Goal: Task Accomplishment & Management: Manage account settings

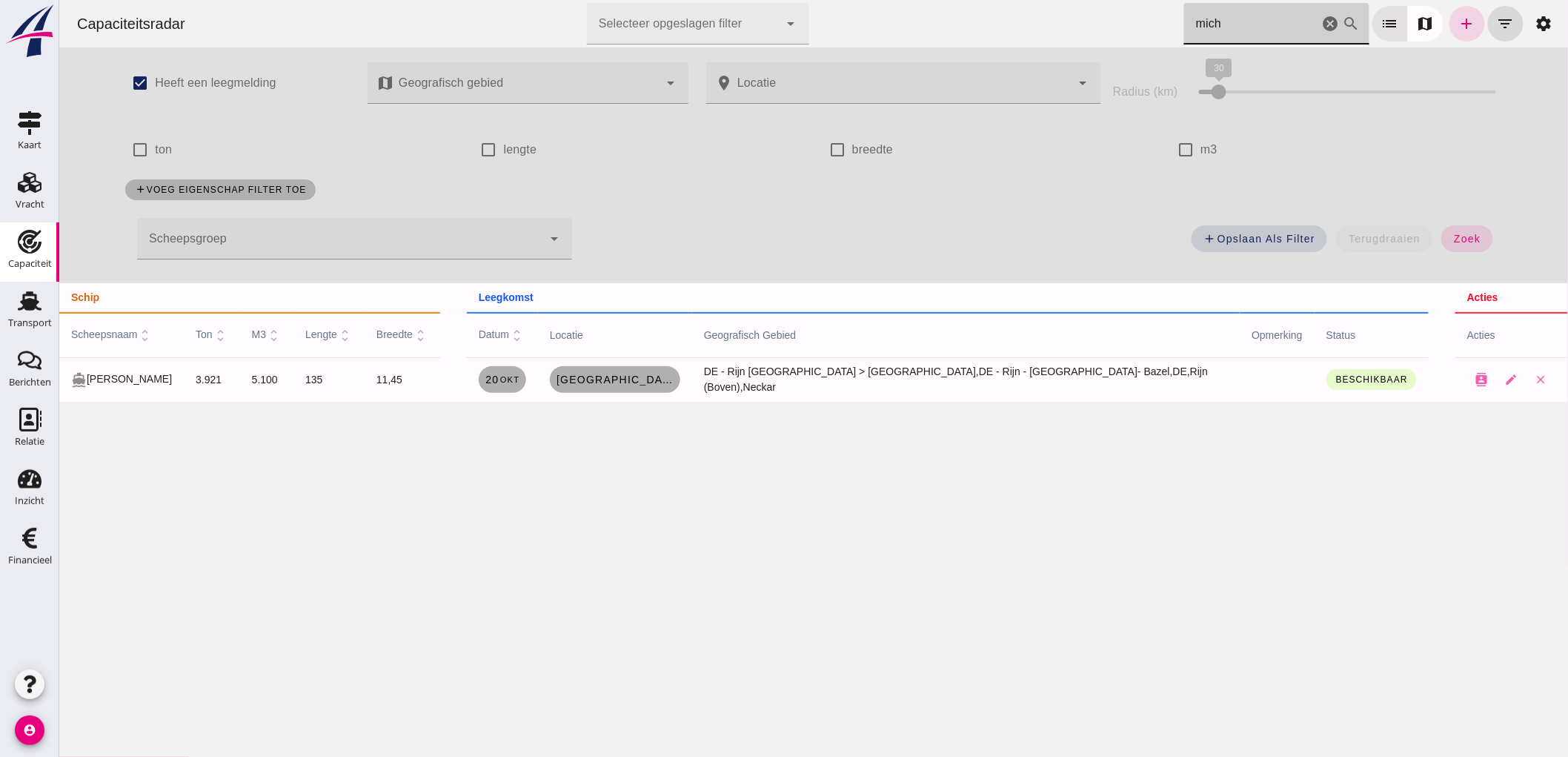
click at [1237, 14] on input "mich" at bounding box center [1250, 24] width 135 height 42
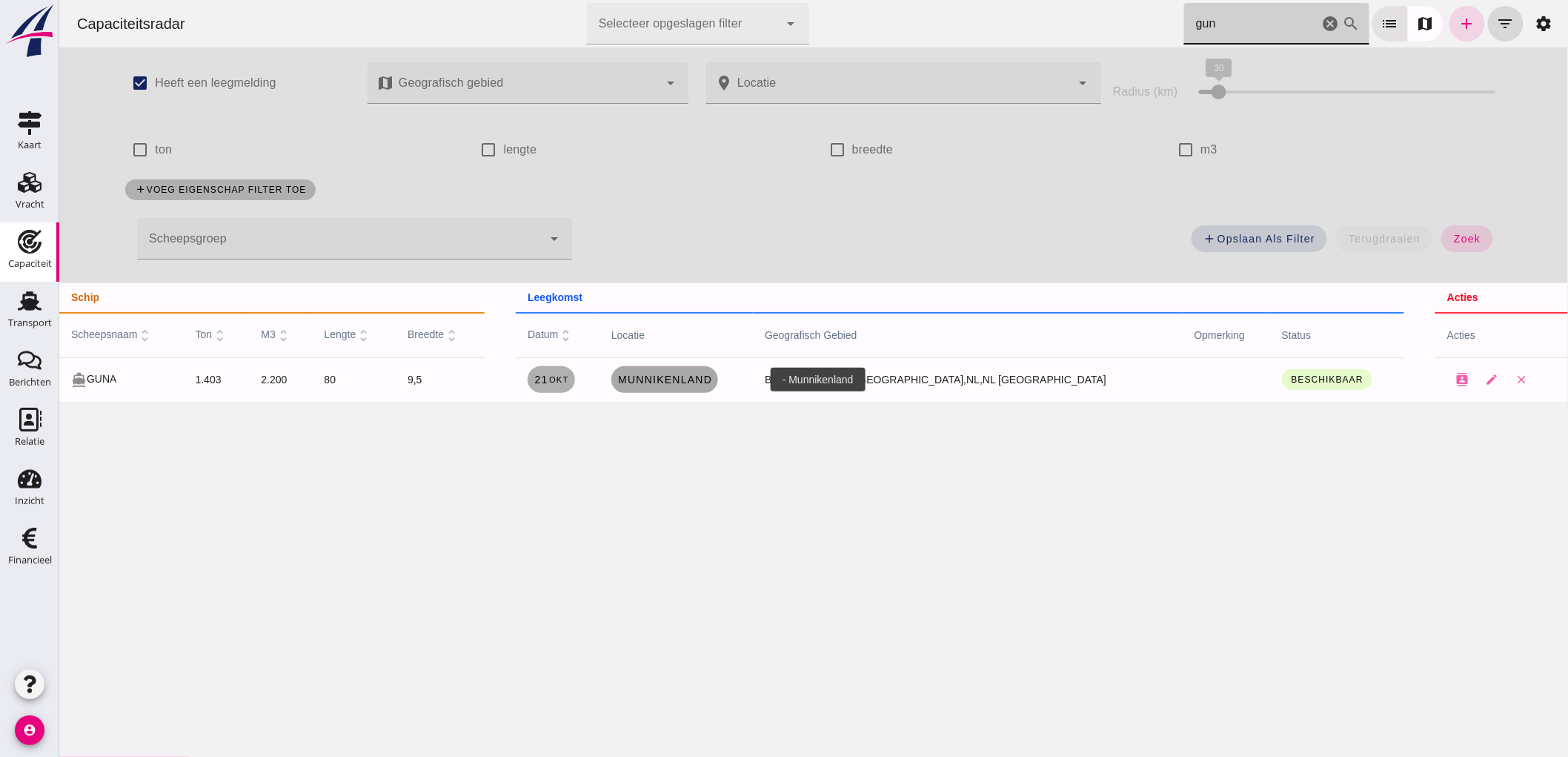
type input "gun"
click at [680, 375] on span "Munnikenland" at bounding box center [663, 378] width 95 height 12
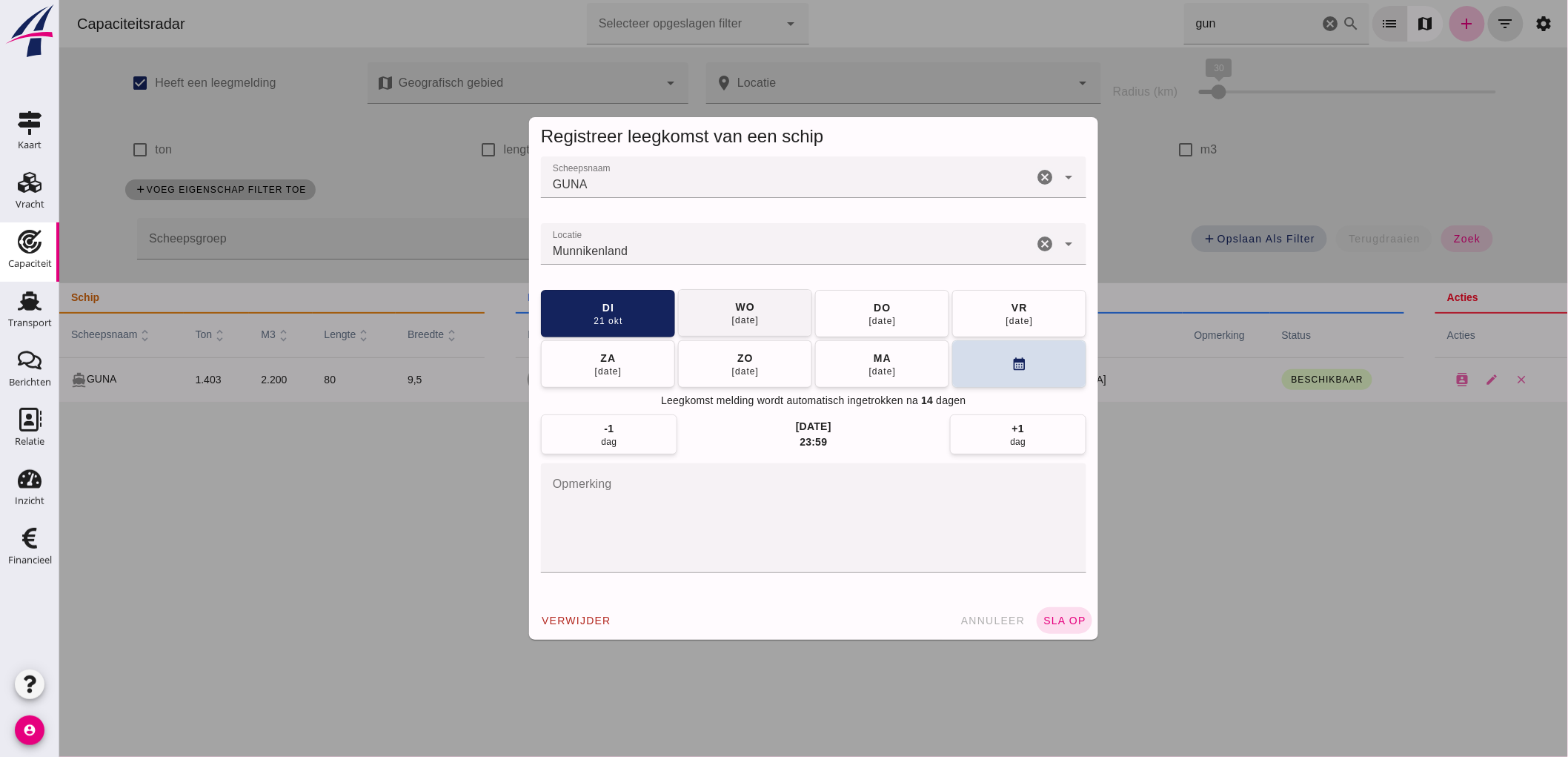
click at [737, 321] on div "22 okt" at bounding box center [744, 320] width 28 height 12
click at [1044, 613] on button "sla op" at bounding box center [1063, 620] width 55 height 26
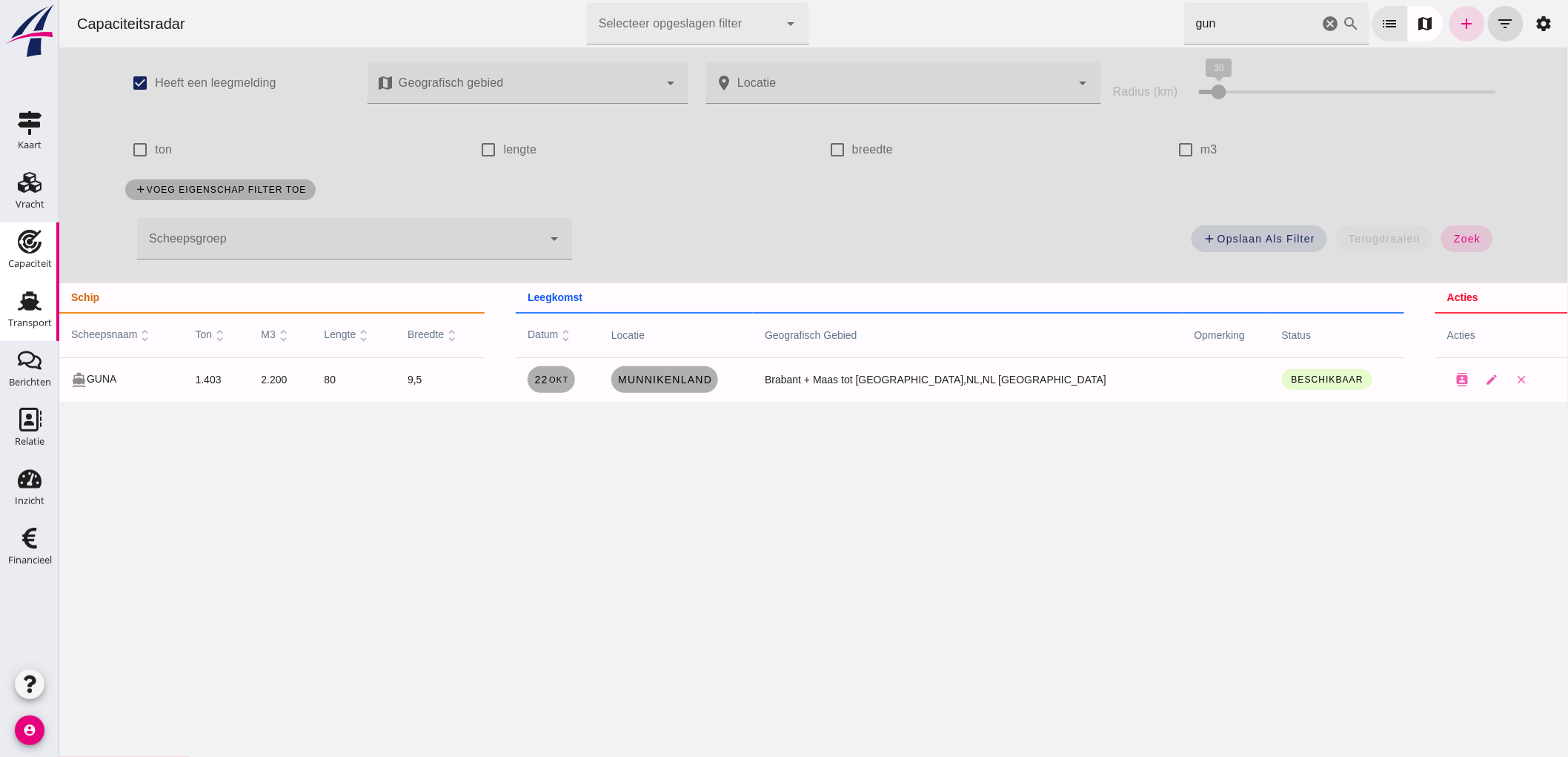
click at [39, 300] on icon "Transport" at bounding box center [30, 300] width 24 height 24
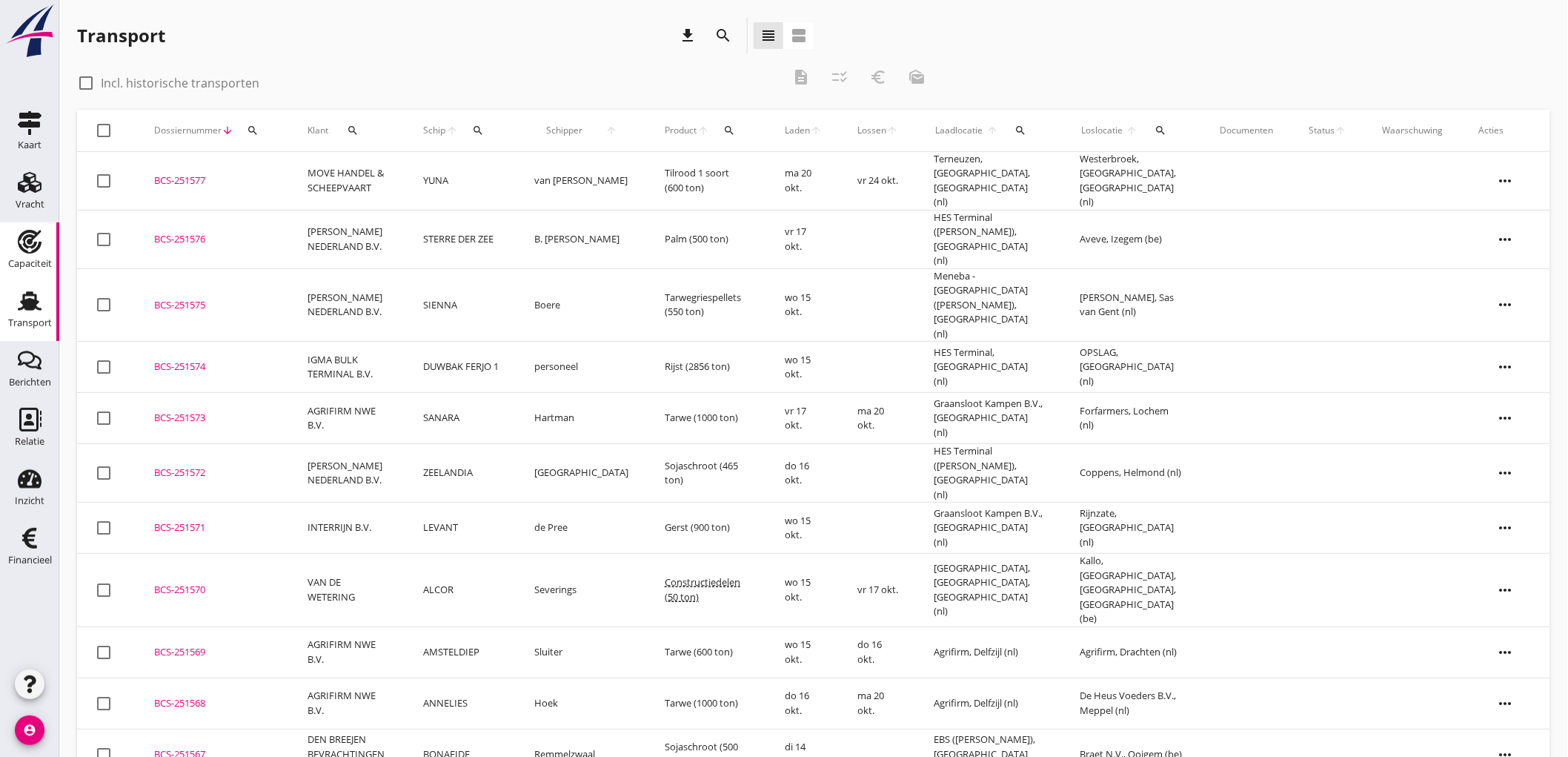
click at [30, 251] on icon "Capaciteit" at bounding box center [30, 241] width 24 height 24
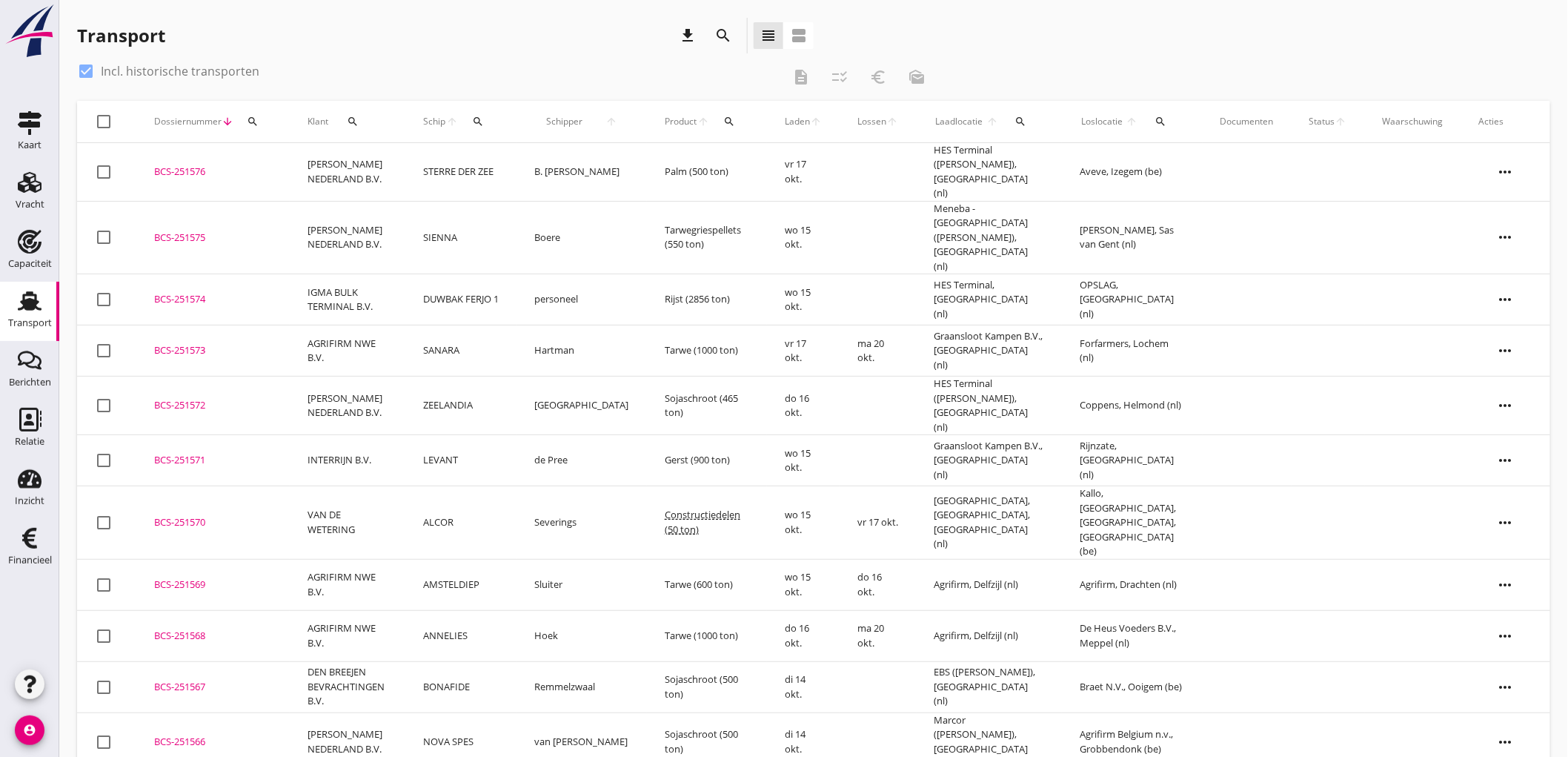
click at [485, 113] on button "search" at bounding box center [478, 121] width 27 height 26
click at [511, 171] on input "Zoek op (scheeps)naam" at bounding box center [558, 164] width 154 height 24
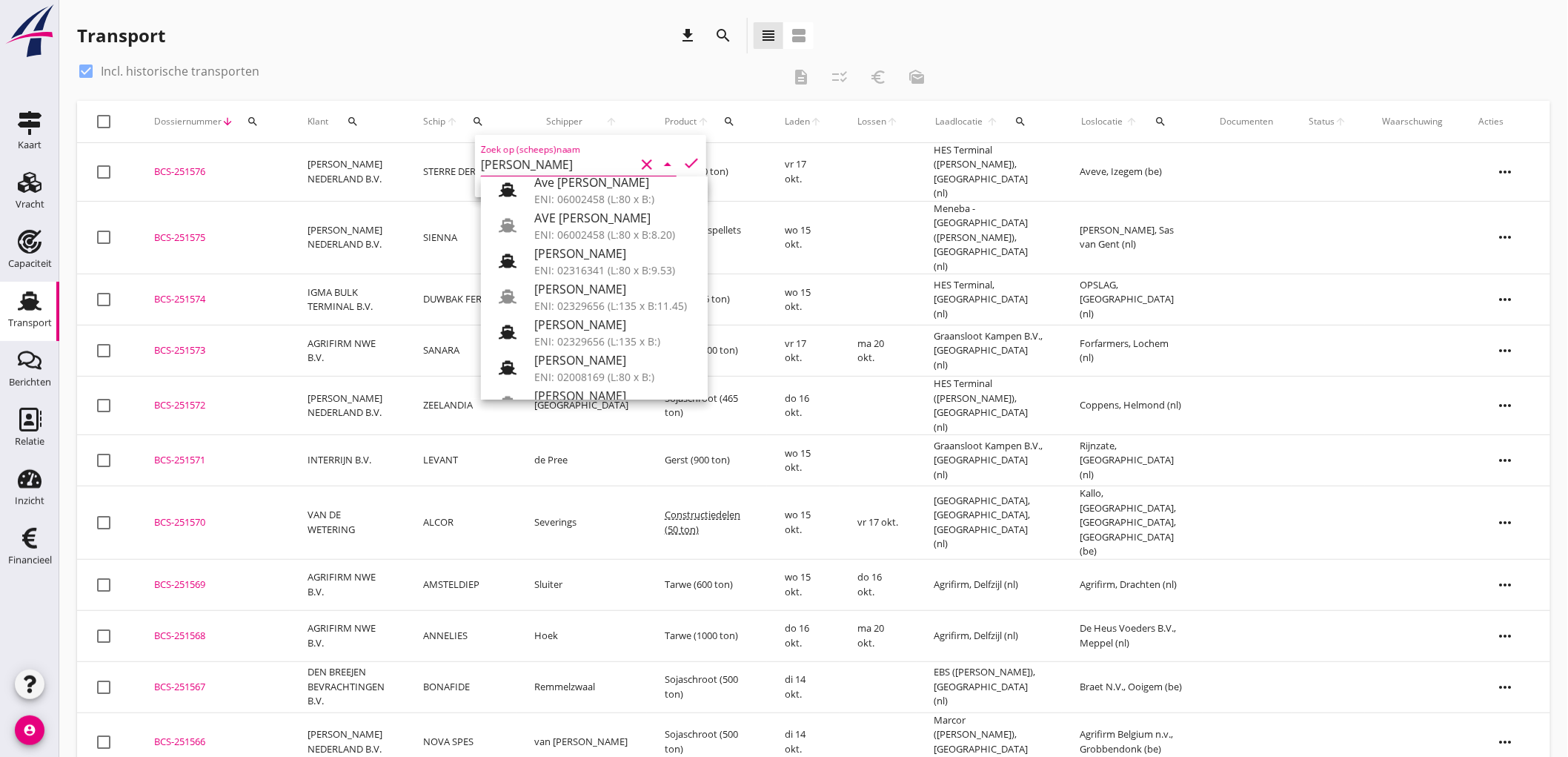
scroll to position [247, 0]
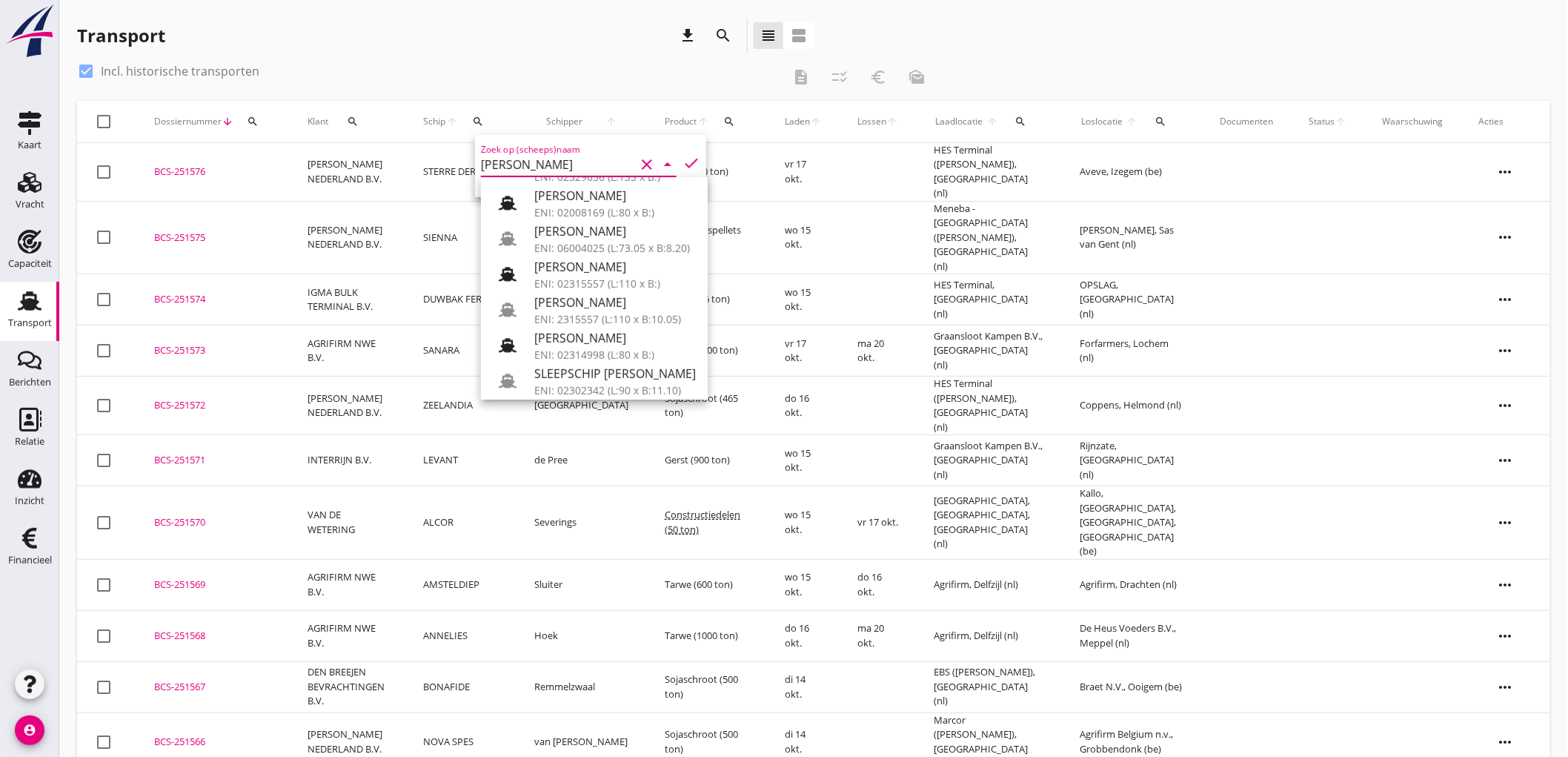
drag, startPoint x: 613, startPoint y: 292, endPoint x: 603, endPoint y: 302, distance: 14.1
click at [613, 293] on div "[PERSON_NAME]" at bounding box center [615, 302] width 162 height 18
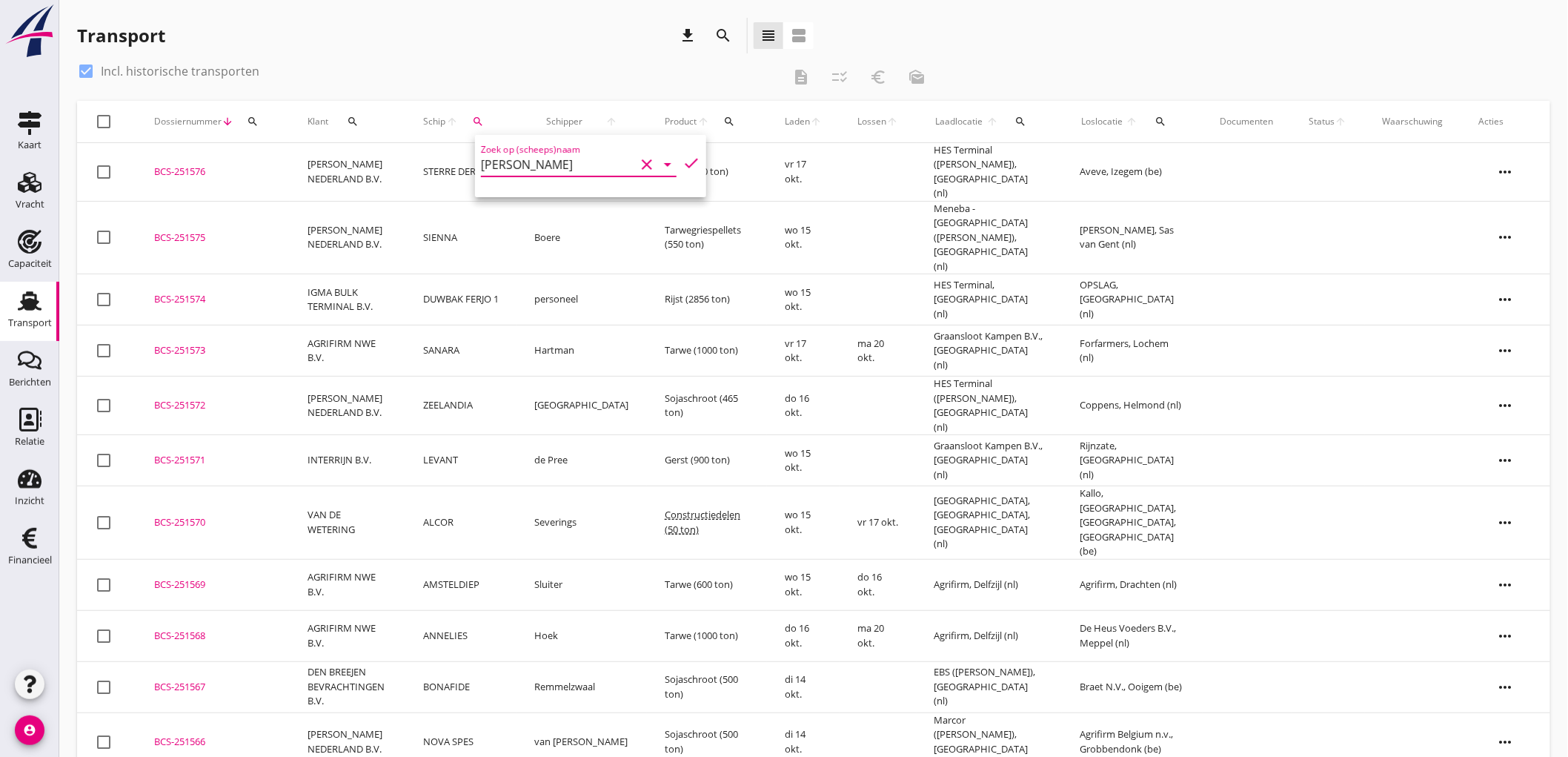
click at [692, 163] on div "Zoek op (scheeps)naam [PERSON_NAME] clear arrow_drop_down check" at bounding box center [590, 166] width 231 height 63
click at [684, 161] on icon "check" at bounding box center [691, 163] width 18 height 18
type input "[PERSON_NAME]"
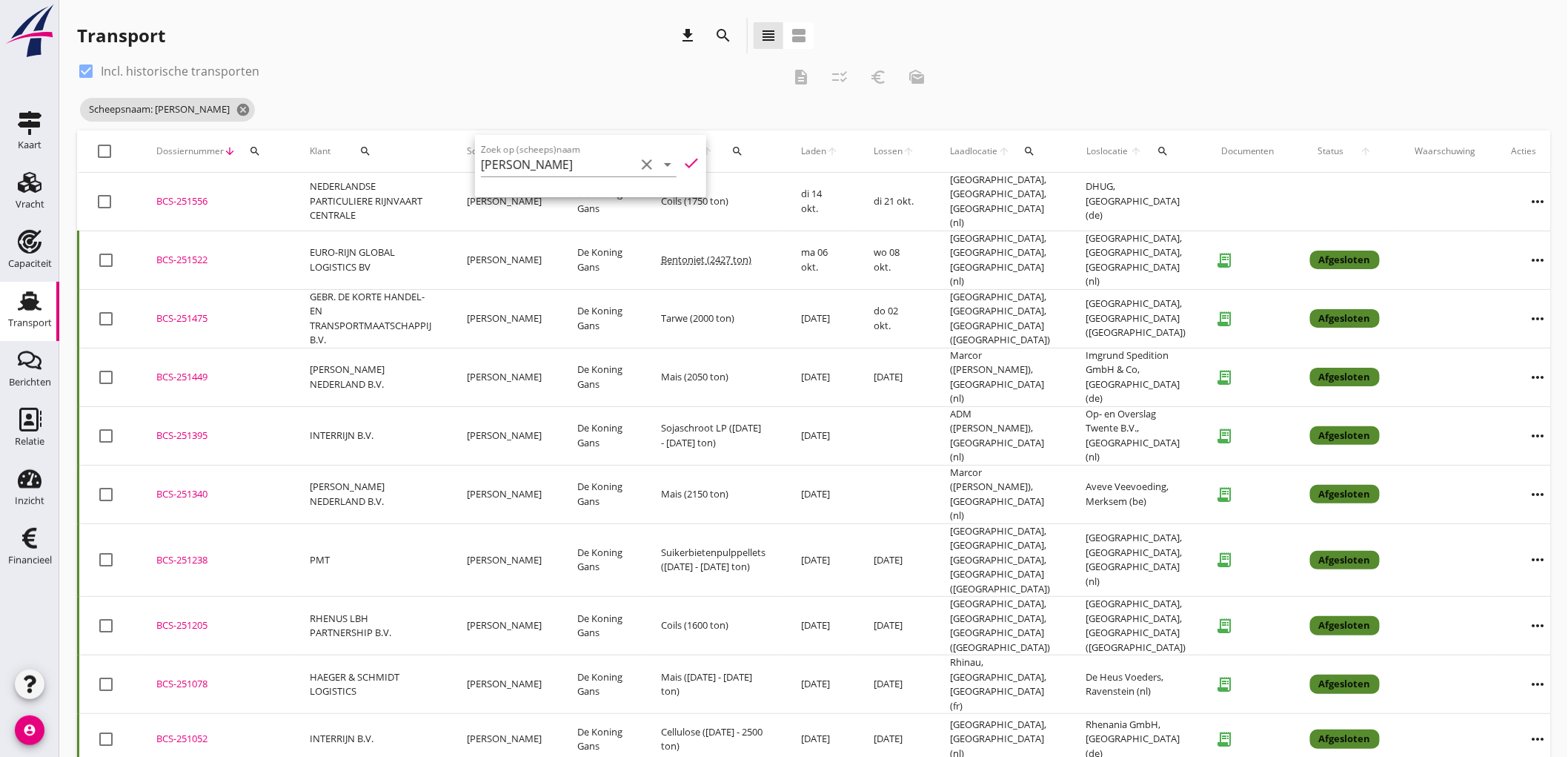
click at [635, 305] on td "De Koning Gans" at bounding box center [601, 318] width 83 height 58
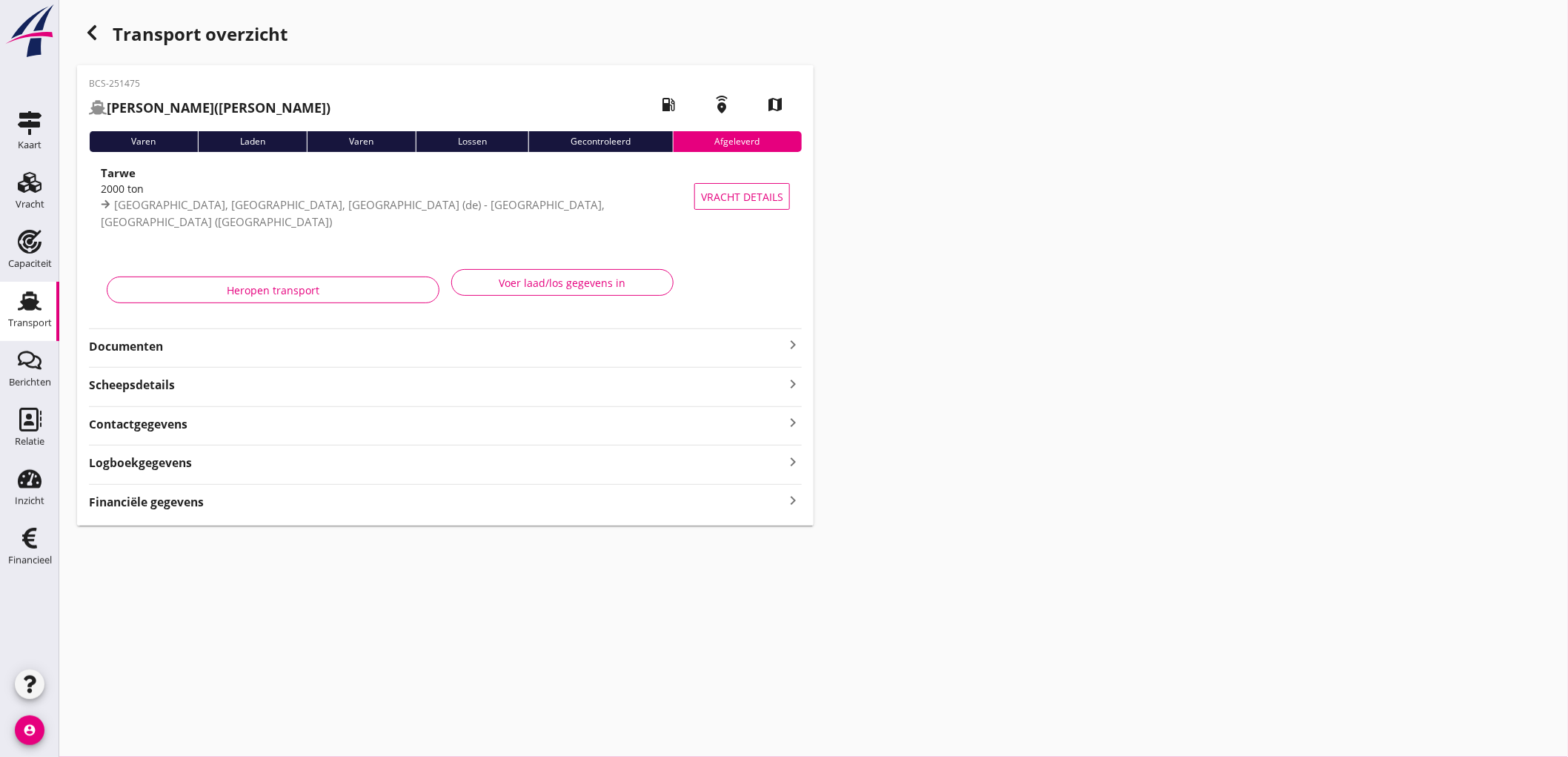
click at [466, 345] on strong "Documenten" at bounding box center [436, 346] width 695 height 17
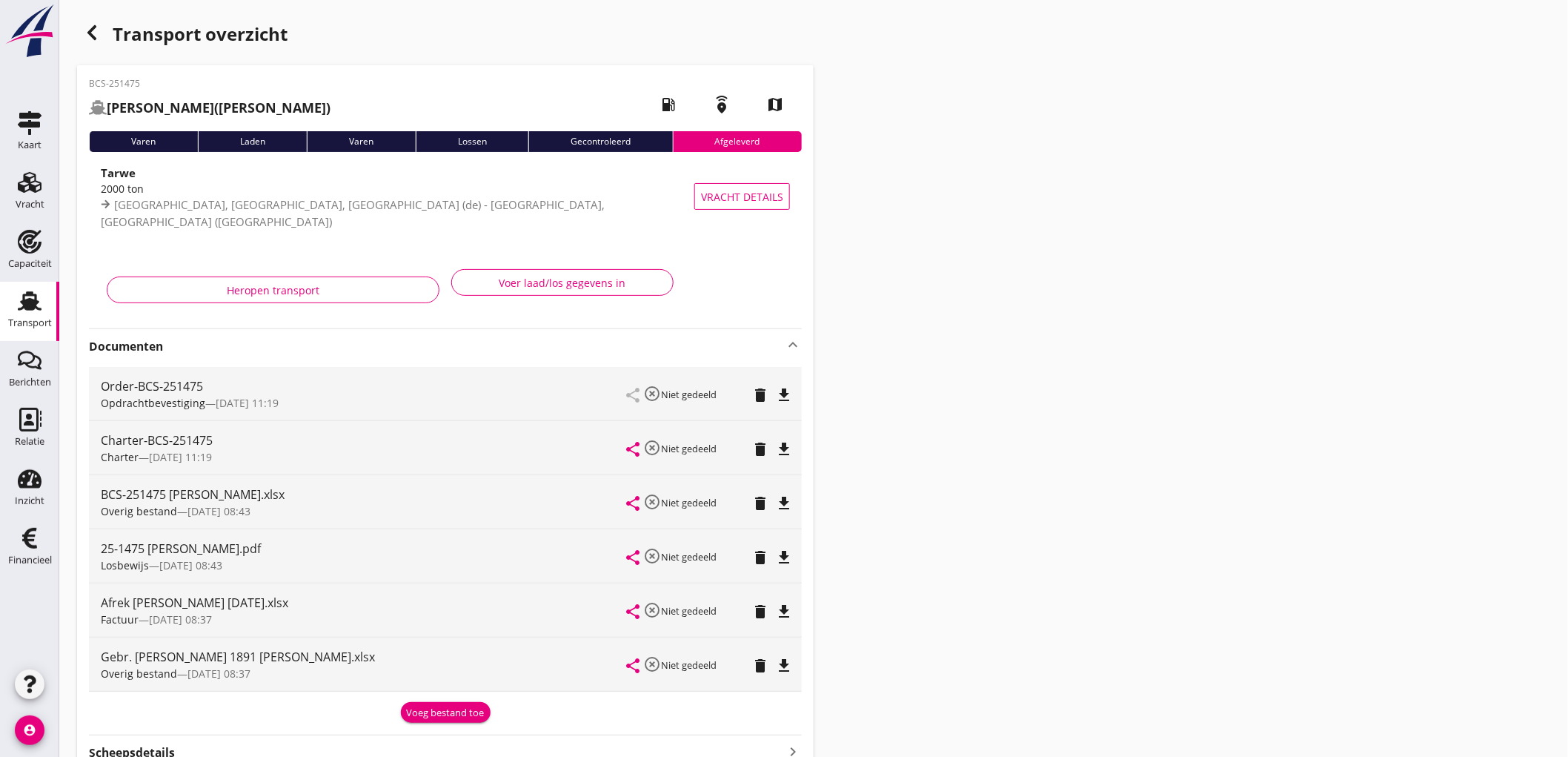
click at [789, 393] on icon "file_download" at bounding box center [784, 395] width 18 height 18
click at [10, 328] on div "Transport" at bounding box center [30, 322] width 44 height 10
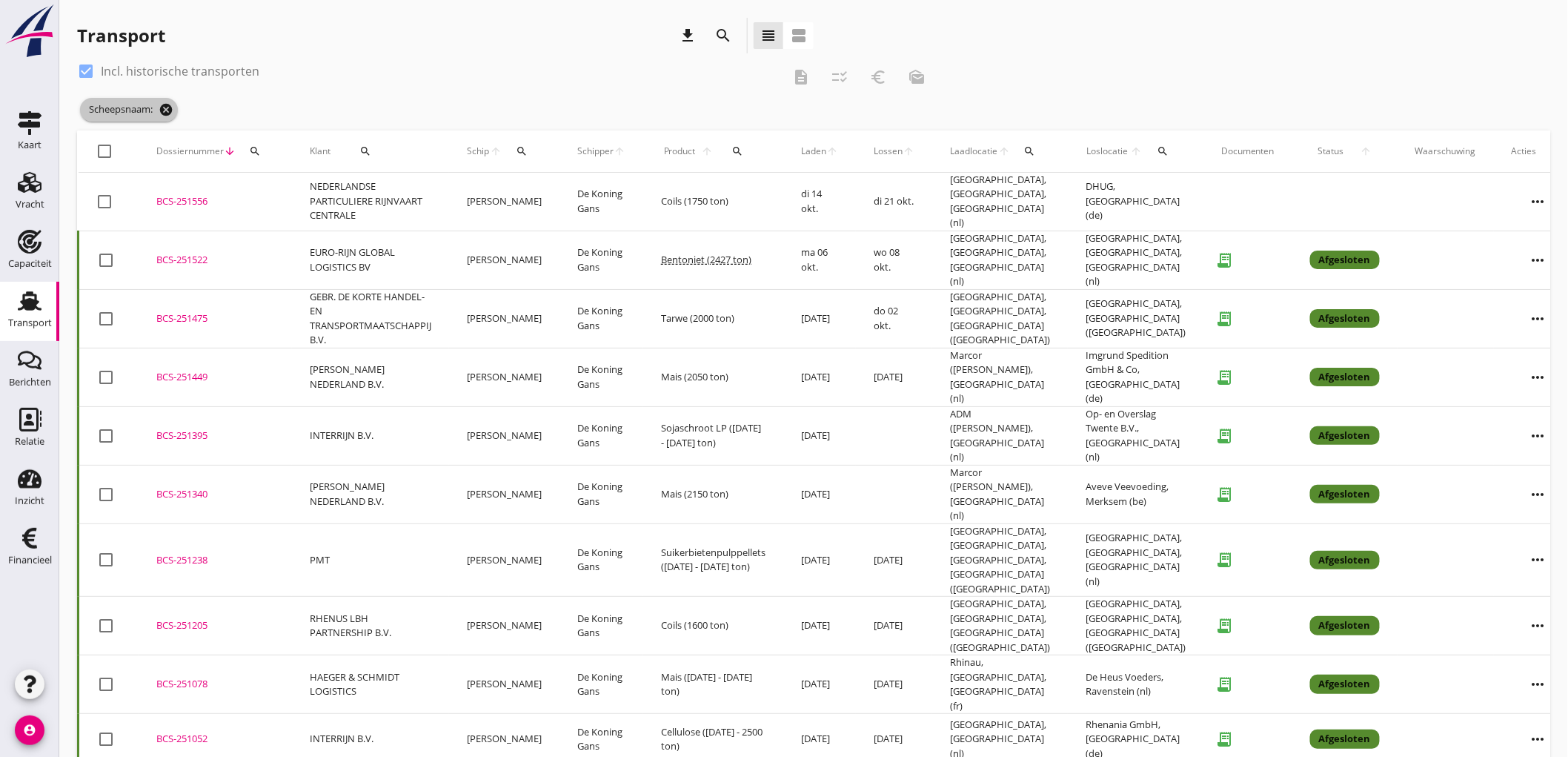
click at [169, 114] on icon "cancel" at bounding box center [166, 110] width 15 height 15
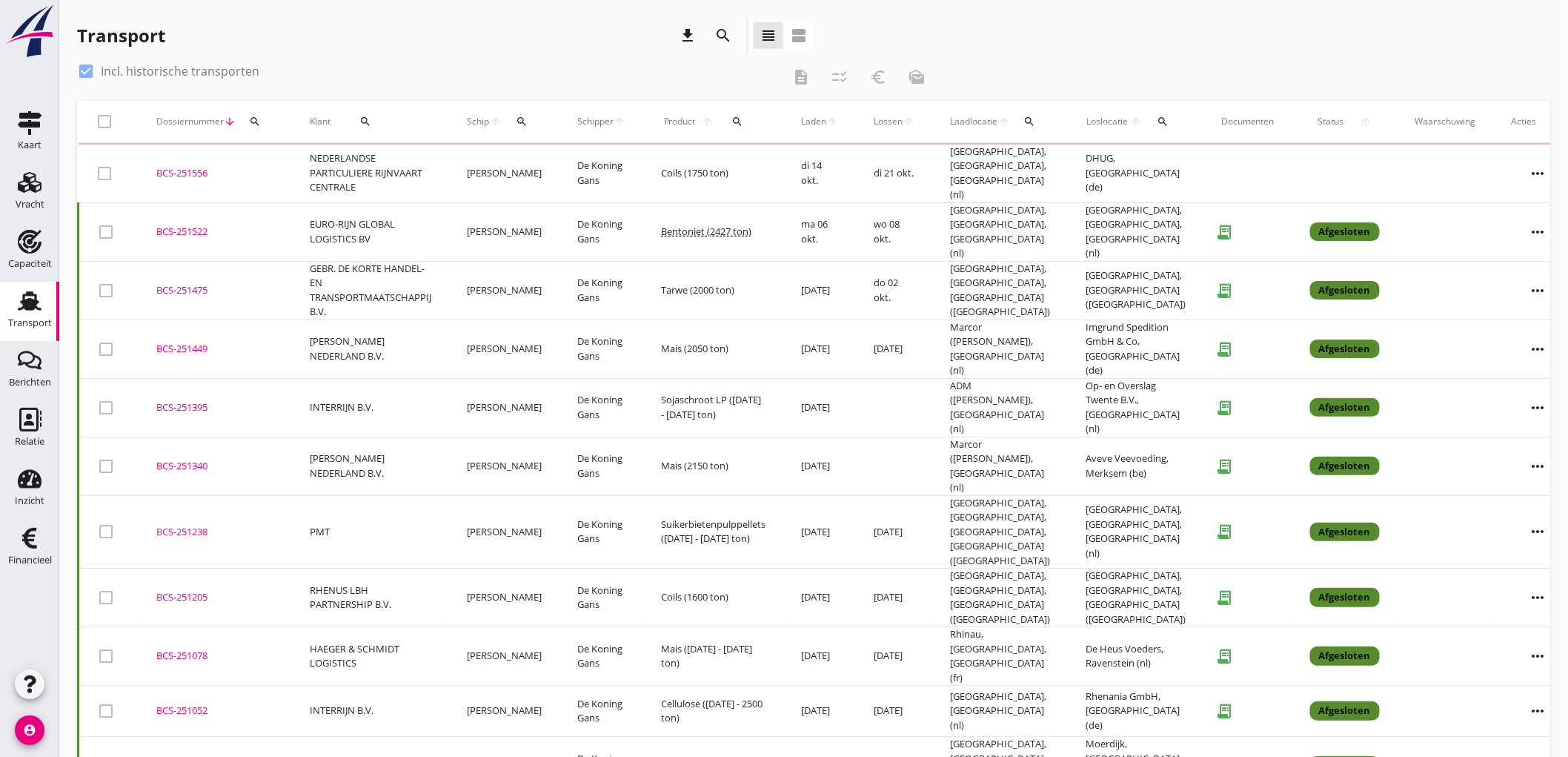
click at [104, 71] on label "Incl. historische transporten" at bounding box center [180, 71] width 159 height 15
checkbox input "false"
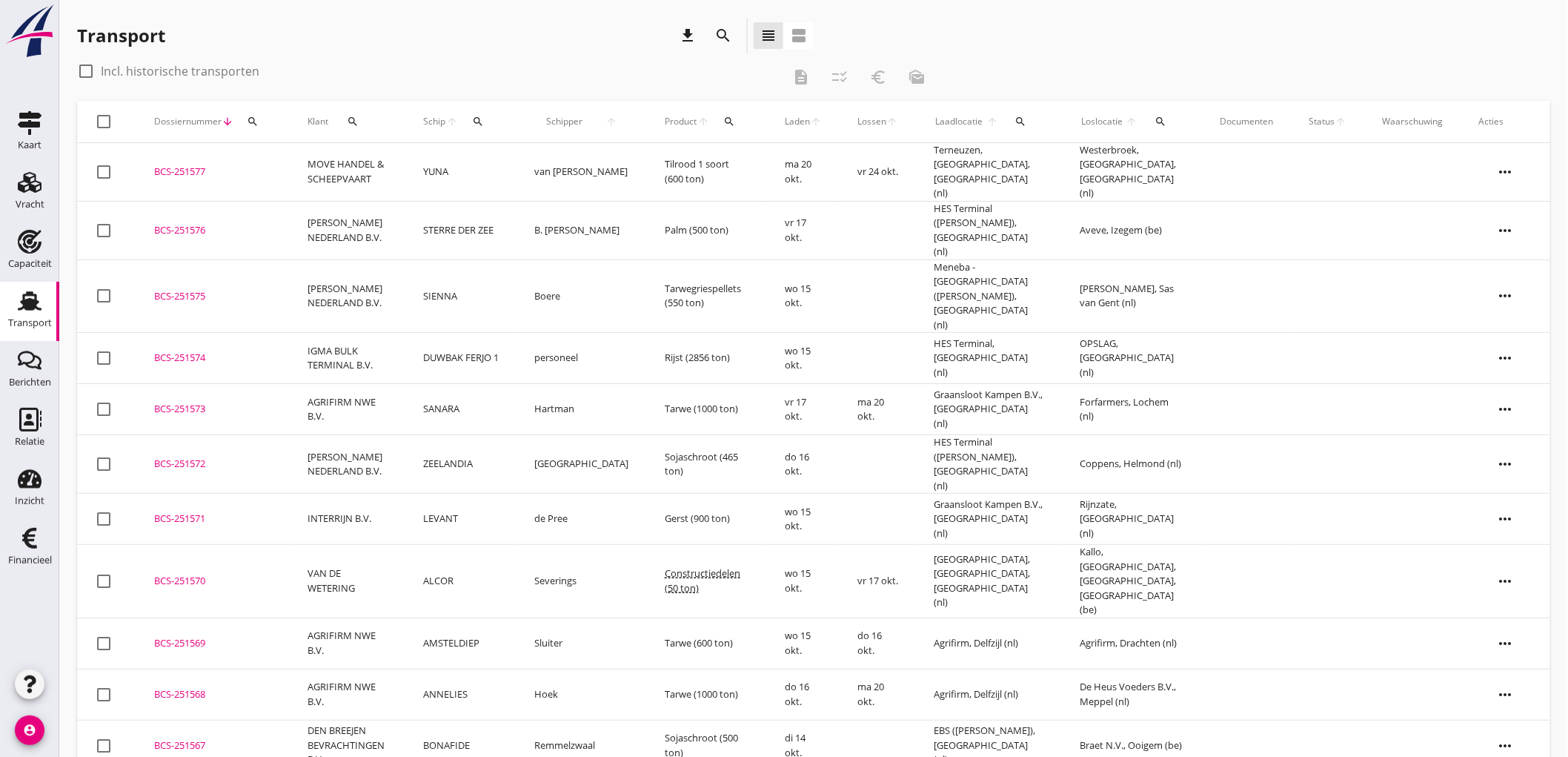
click at [575, 222] on td "B. [PERSON_NAME]" at bounding box center [582, 230] width 131 height 58
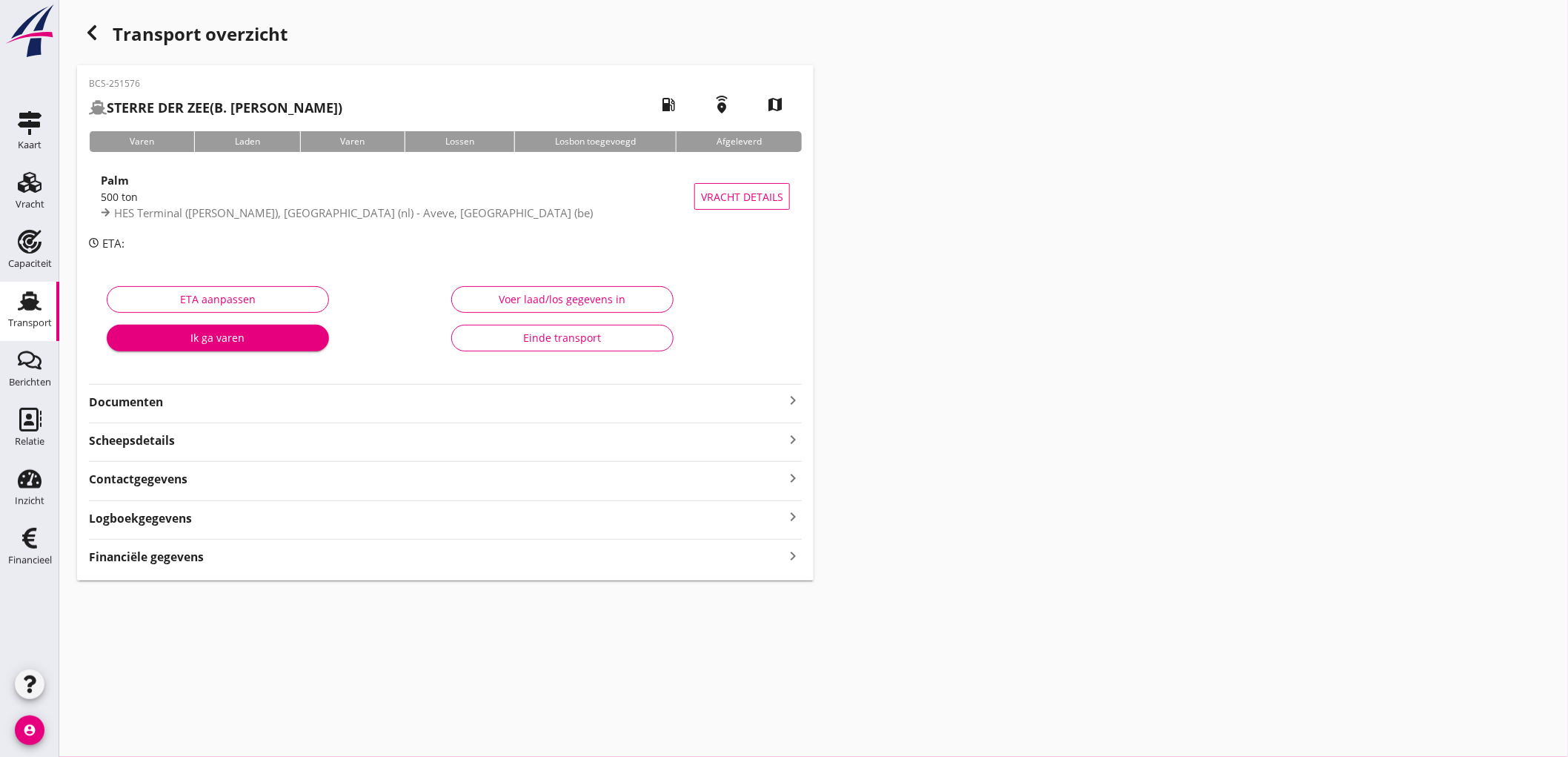
click at [263, 405] on strong "Documenten" at bounding box center [436, 402] width 695 height 17
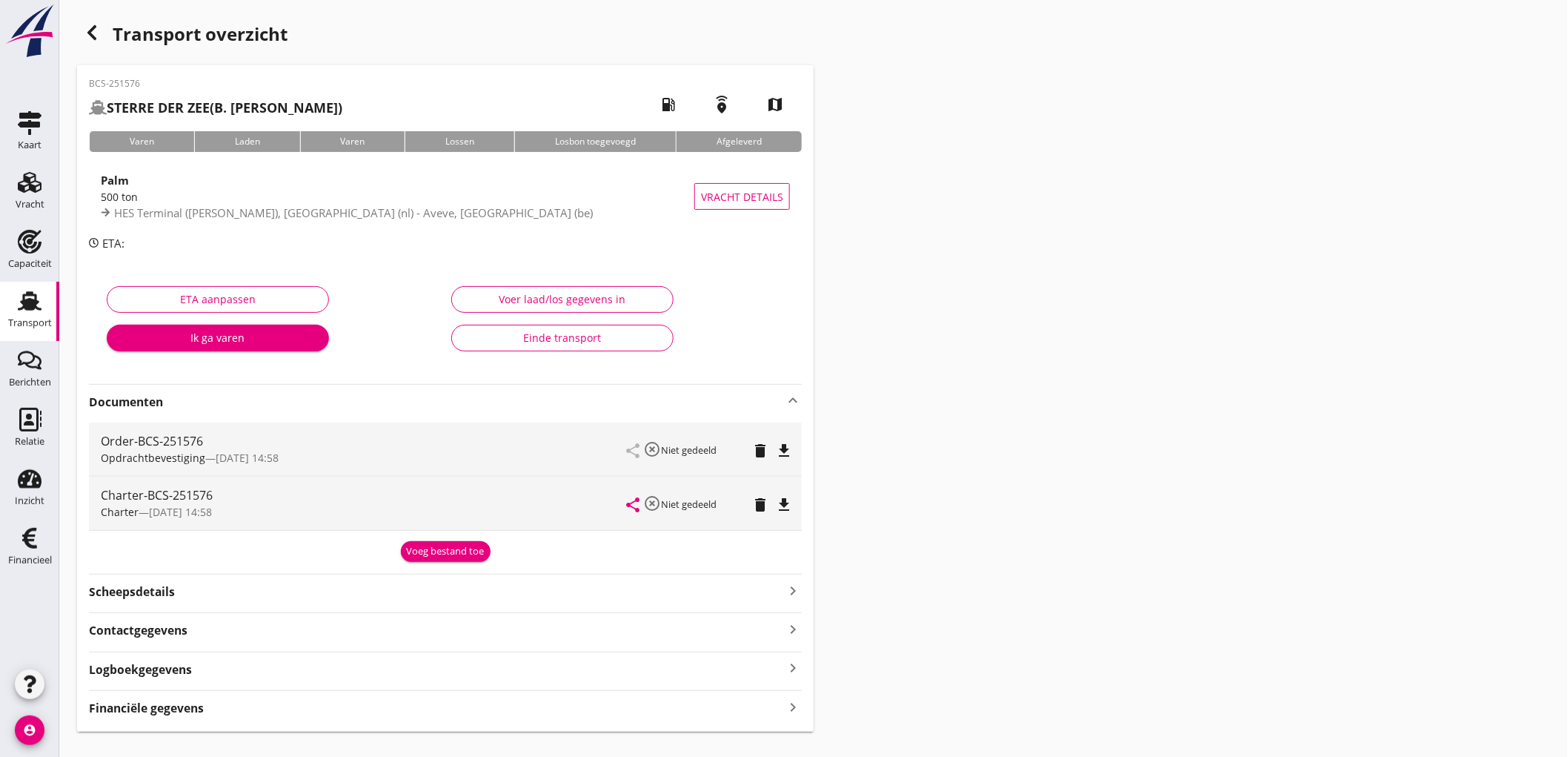
scroll to position [28, 0]
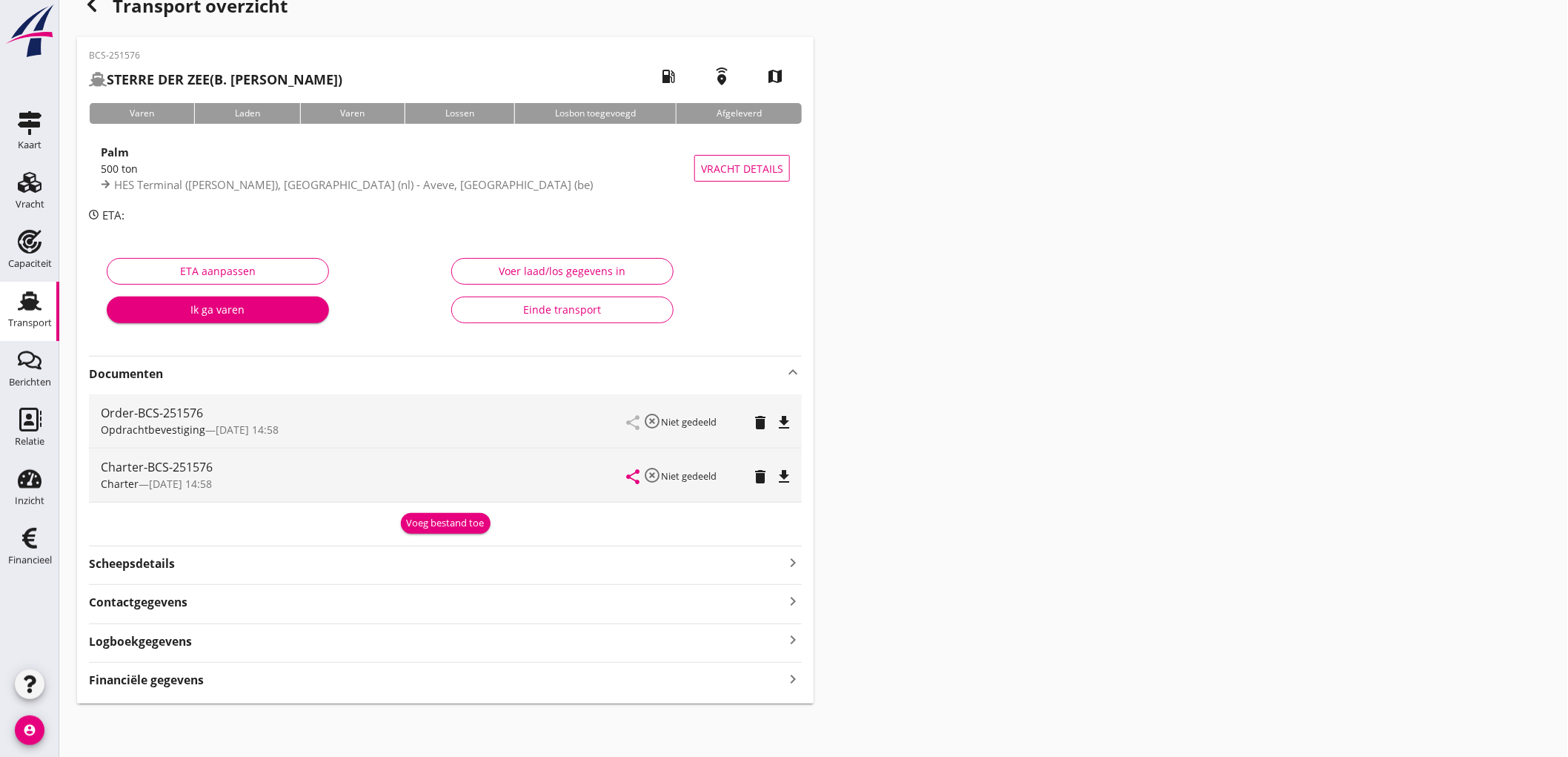
click at [139, 682] on strong "Financiële gegevens" at bounding box center [146, 680] width 115 height 17
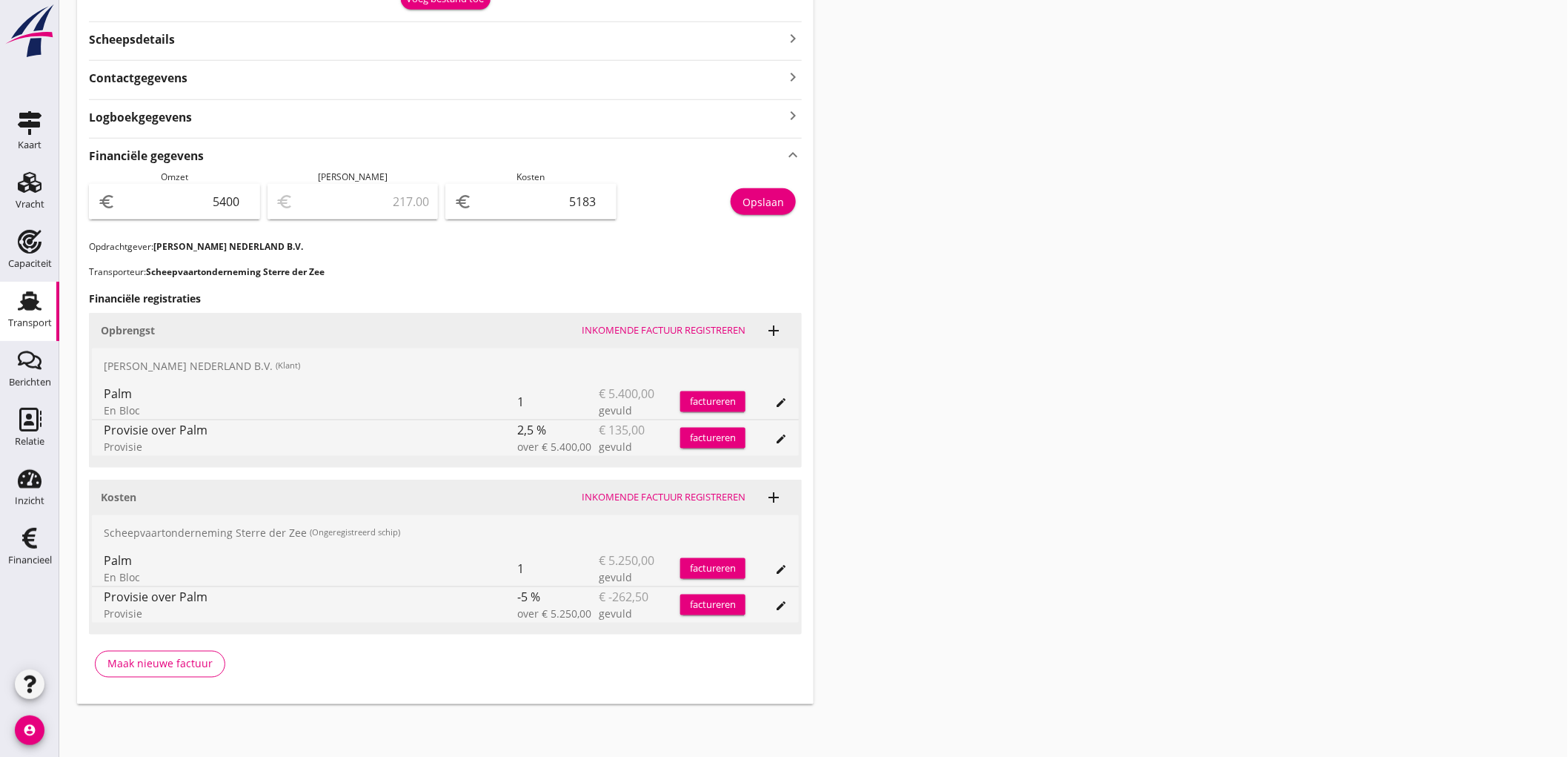
scroll to position [58, 0]
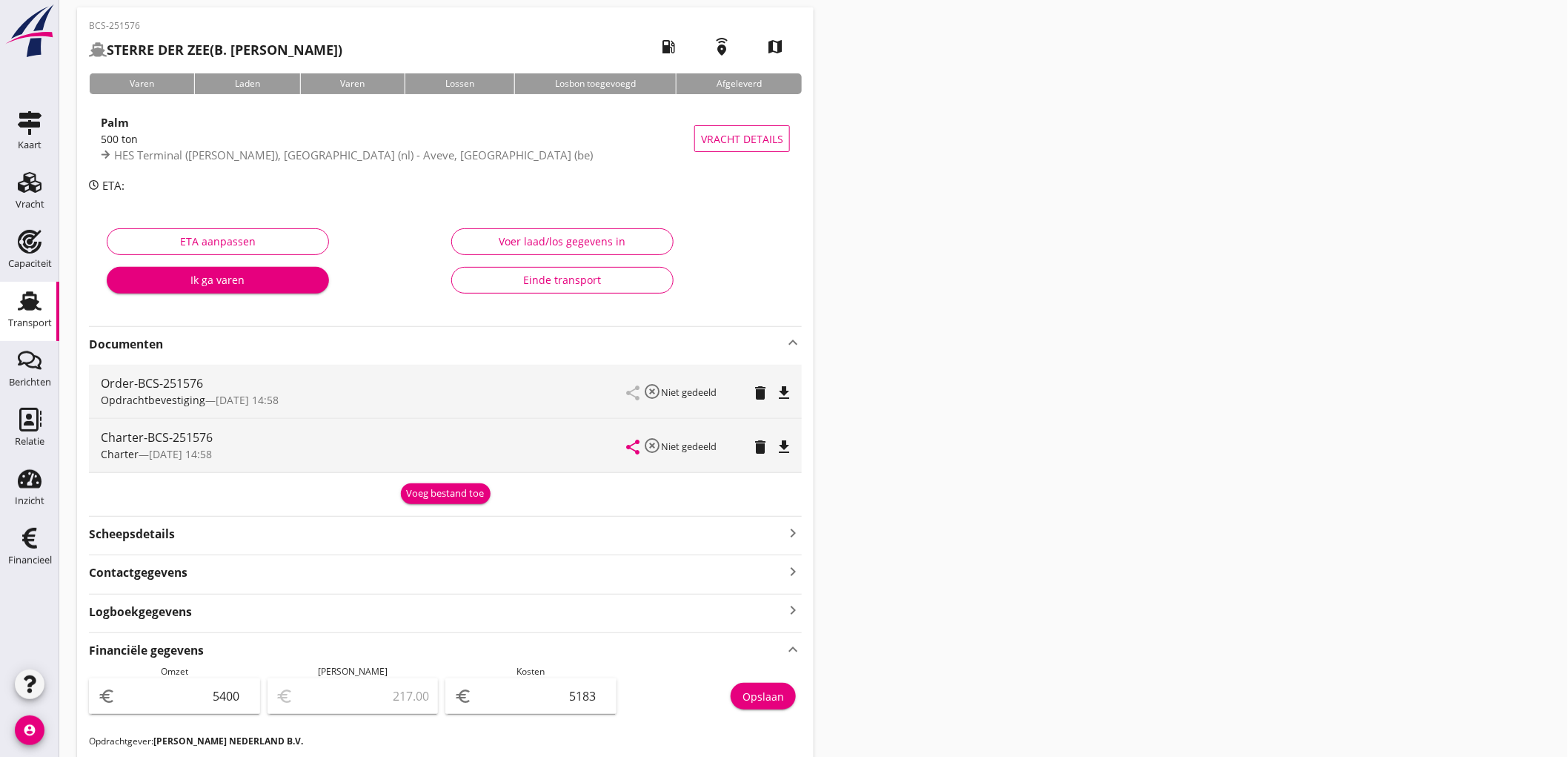
click at [28, 294] on use at bounding box center [30, 300] width 24 height 19
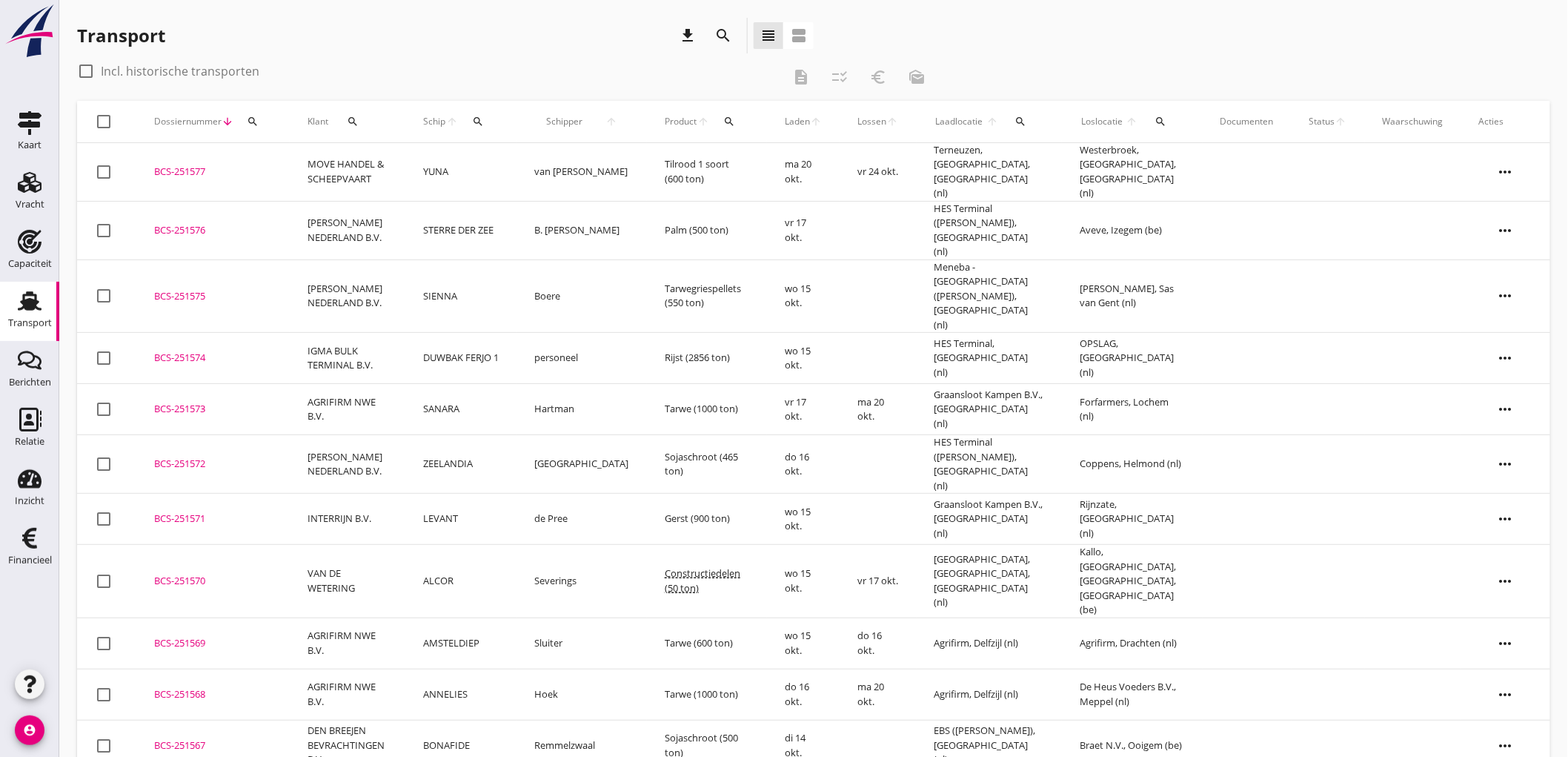
click at [479, 165] on td "YUNA" at bounding box center [461, 172] width 112 height 58
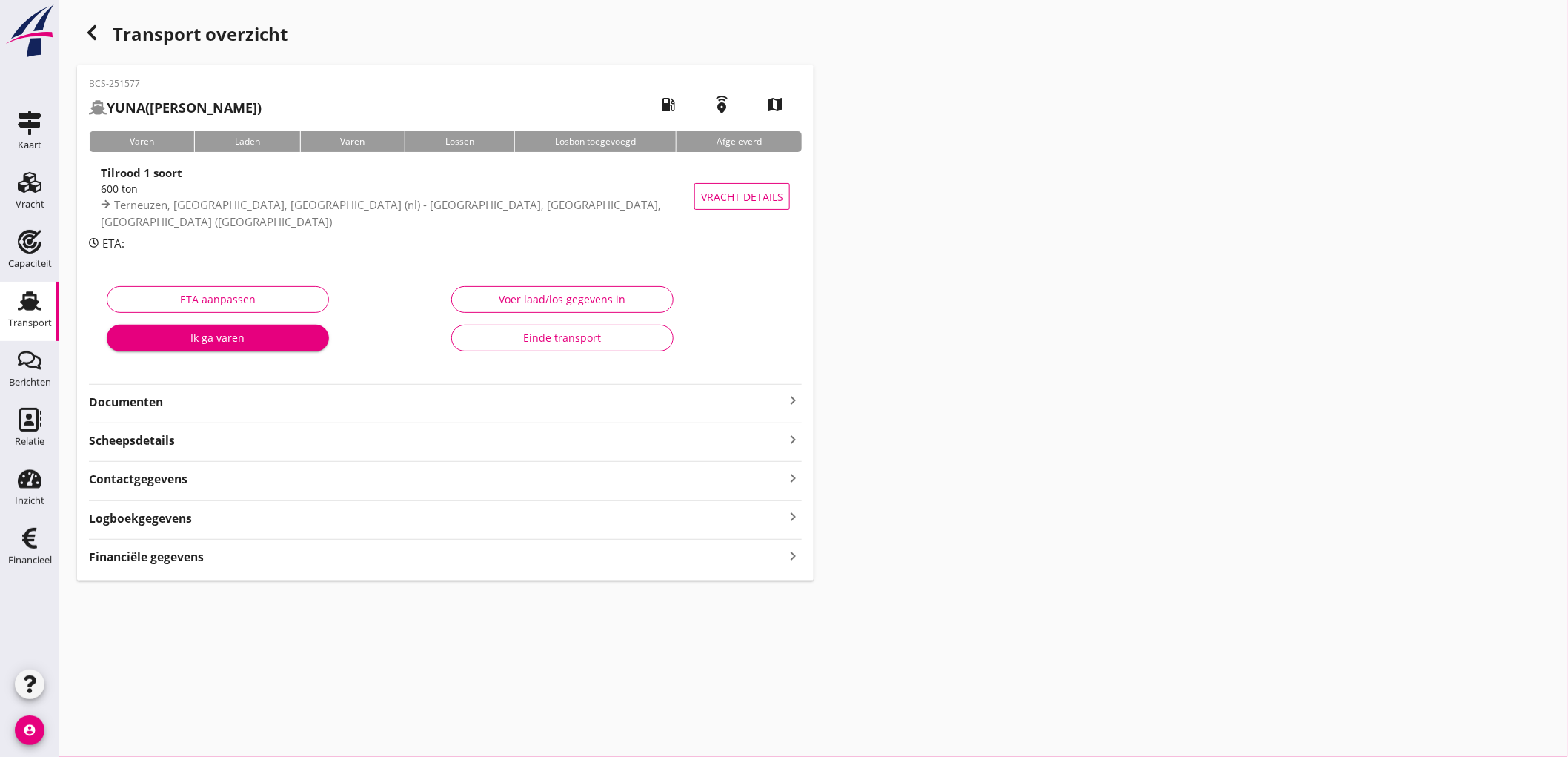
click at [181, 559] on strong "Financiële gegevens" at bounding box center [146, 556] width 115 height 17
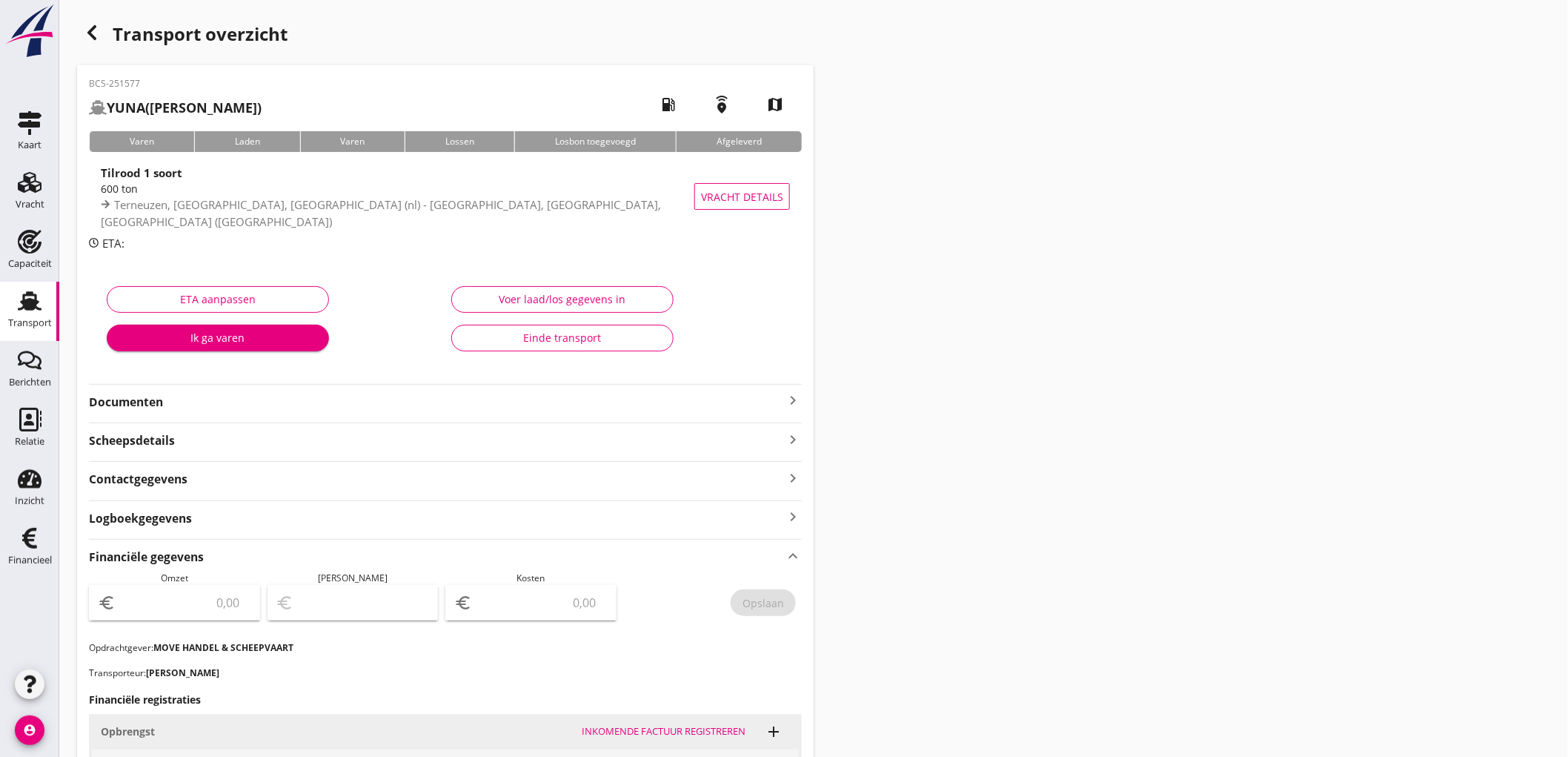
scroll to position [365, 0]
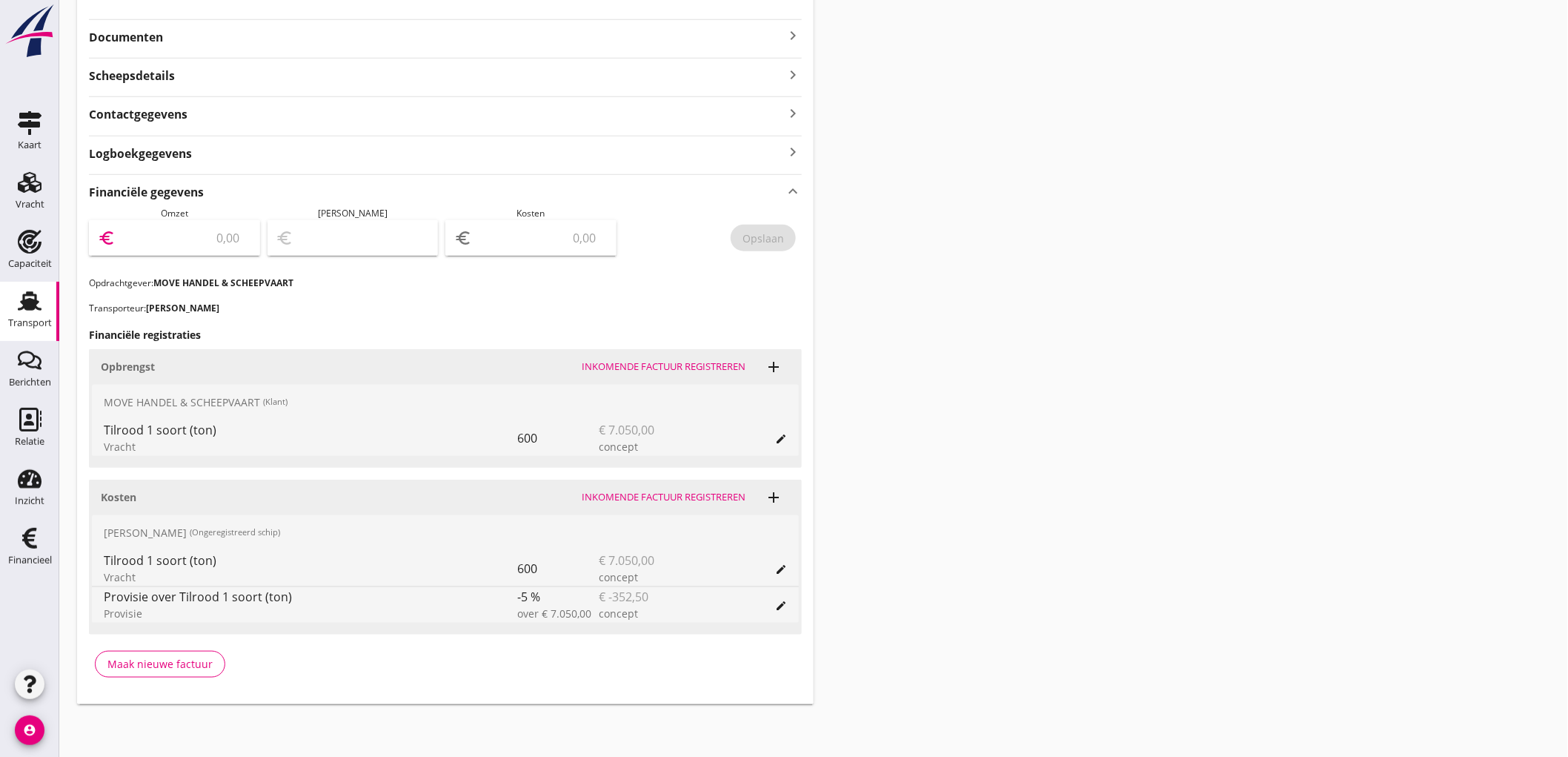
click at [206, 239] on input "number" at bounding box center [185, 238] width 132 height 24
type input "7050"
type input "7043.00"
type input "7"
type input "7047.00"
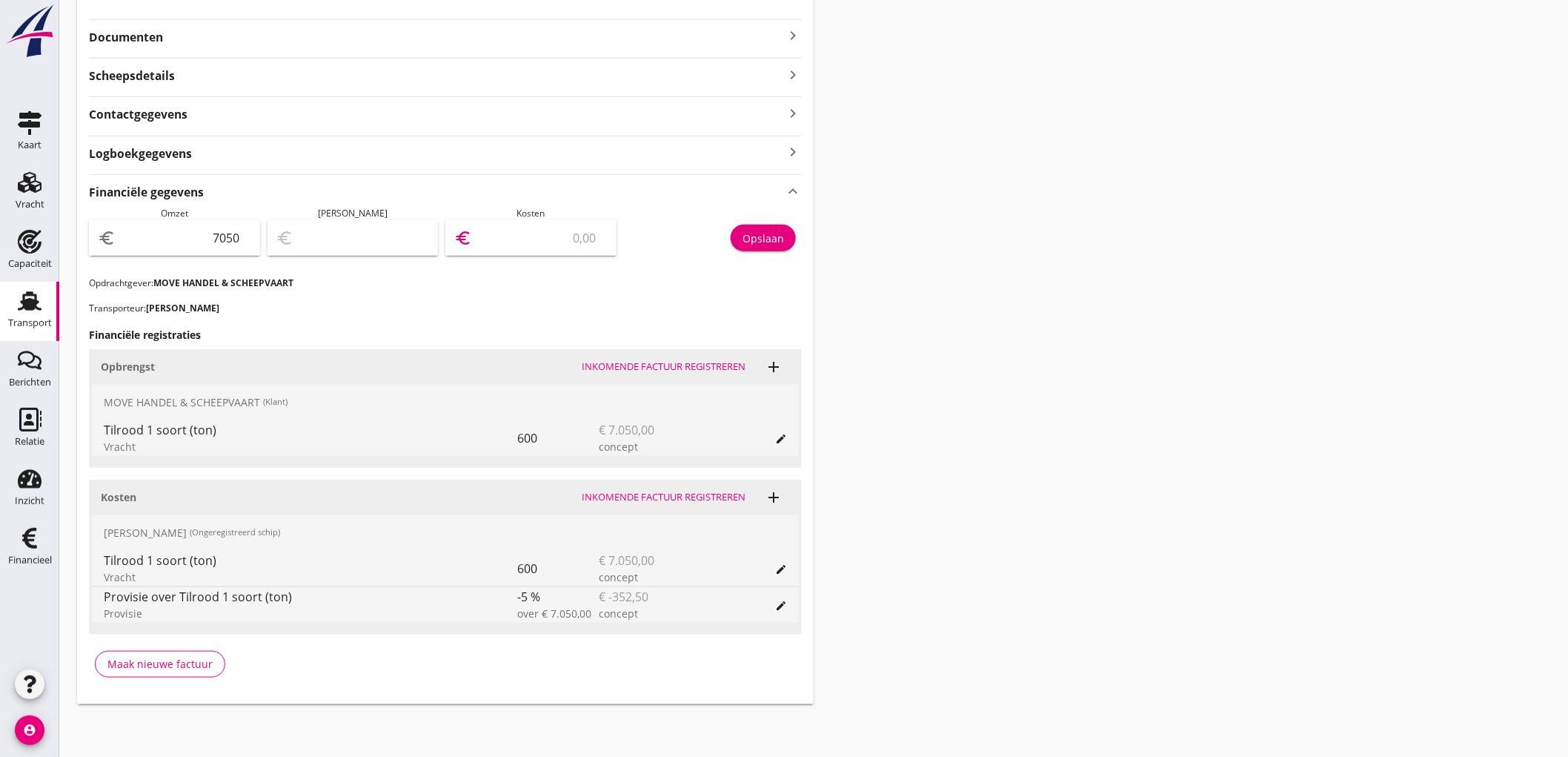
type input "3"
type input "7015.00"
type input "35"
type input "6698.00"
type input "352"
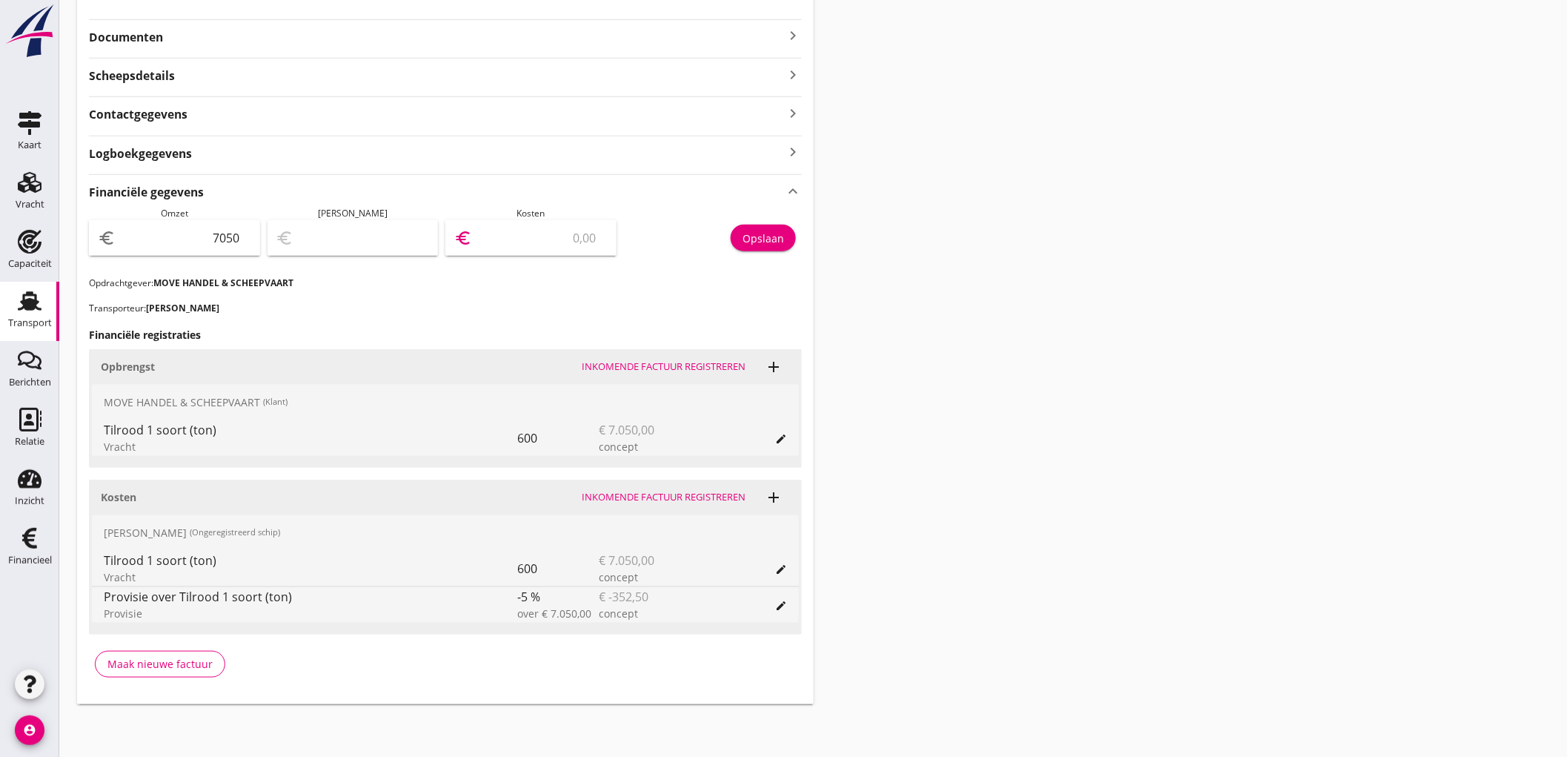
type input "6697.50"
type input "352.50"
click at [568, 228] on input "352.50" at bounding box center [541, 238] width 132 height 24
click at [568, 230] on input "352.50" at bounding box center [541, 238] width 132 height 24
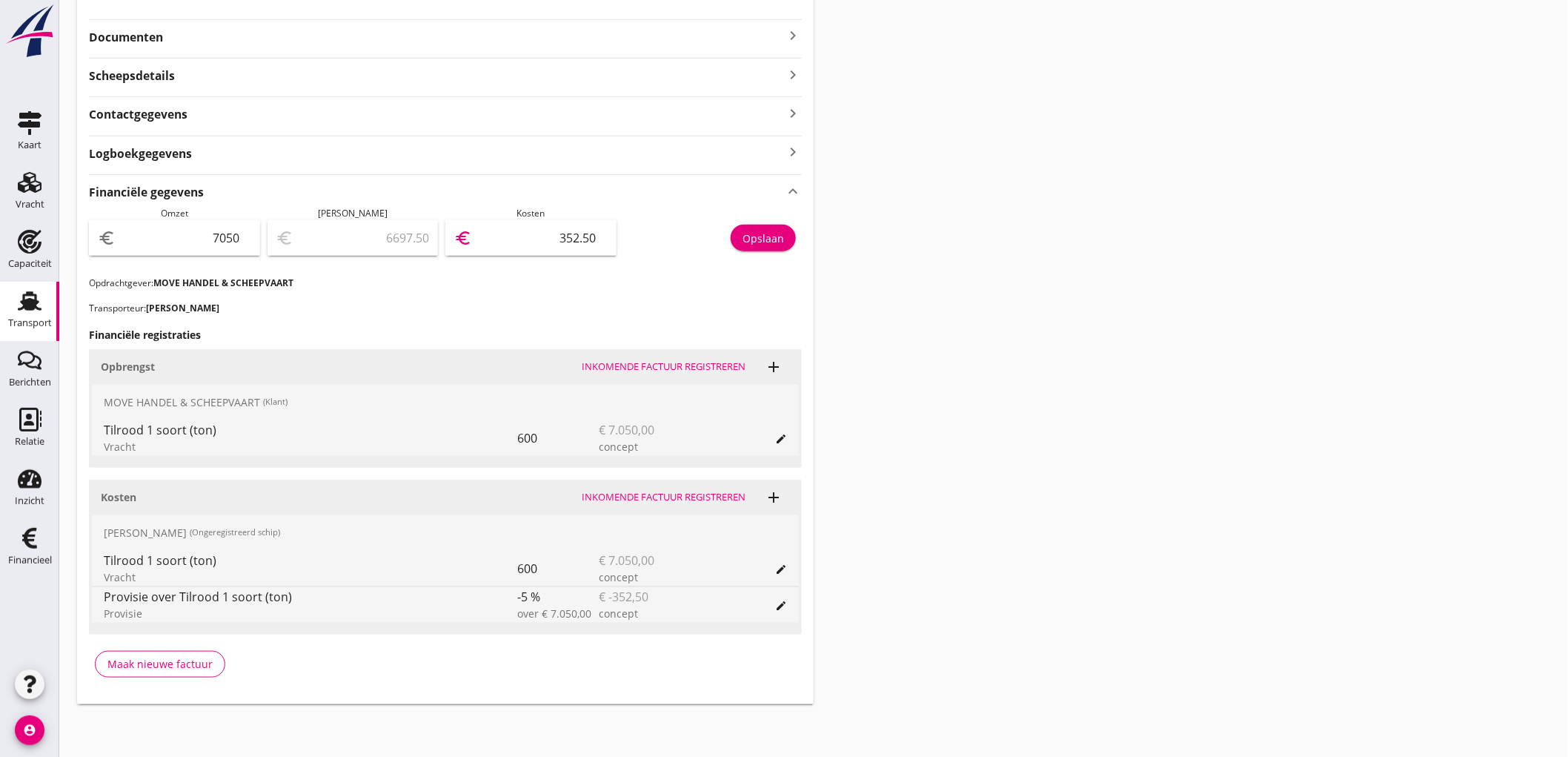
type input "7044.00"
type input "6"
type input "6984.00"
type input "66"
type input "6381.00"
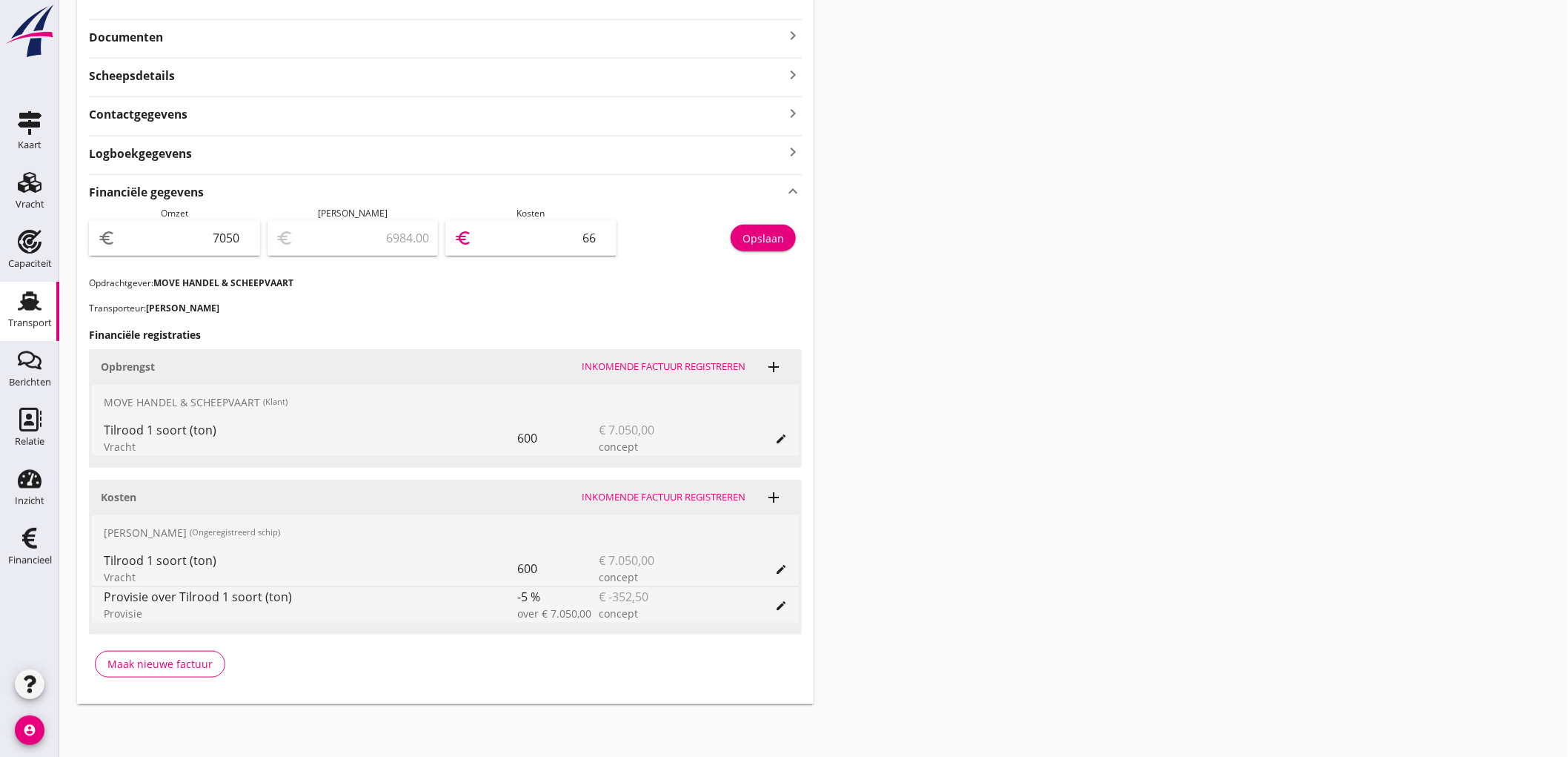
type input "669"
type input "353.00"
type input "6697"
type input "352.50"
type input "6697.50"
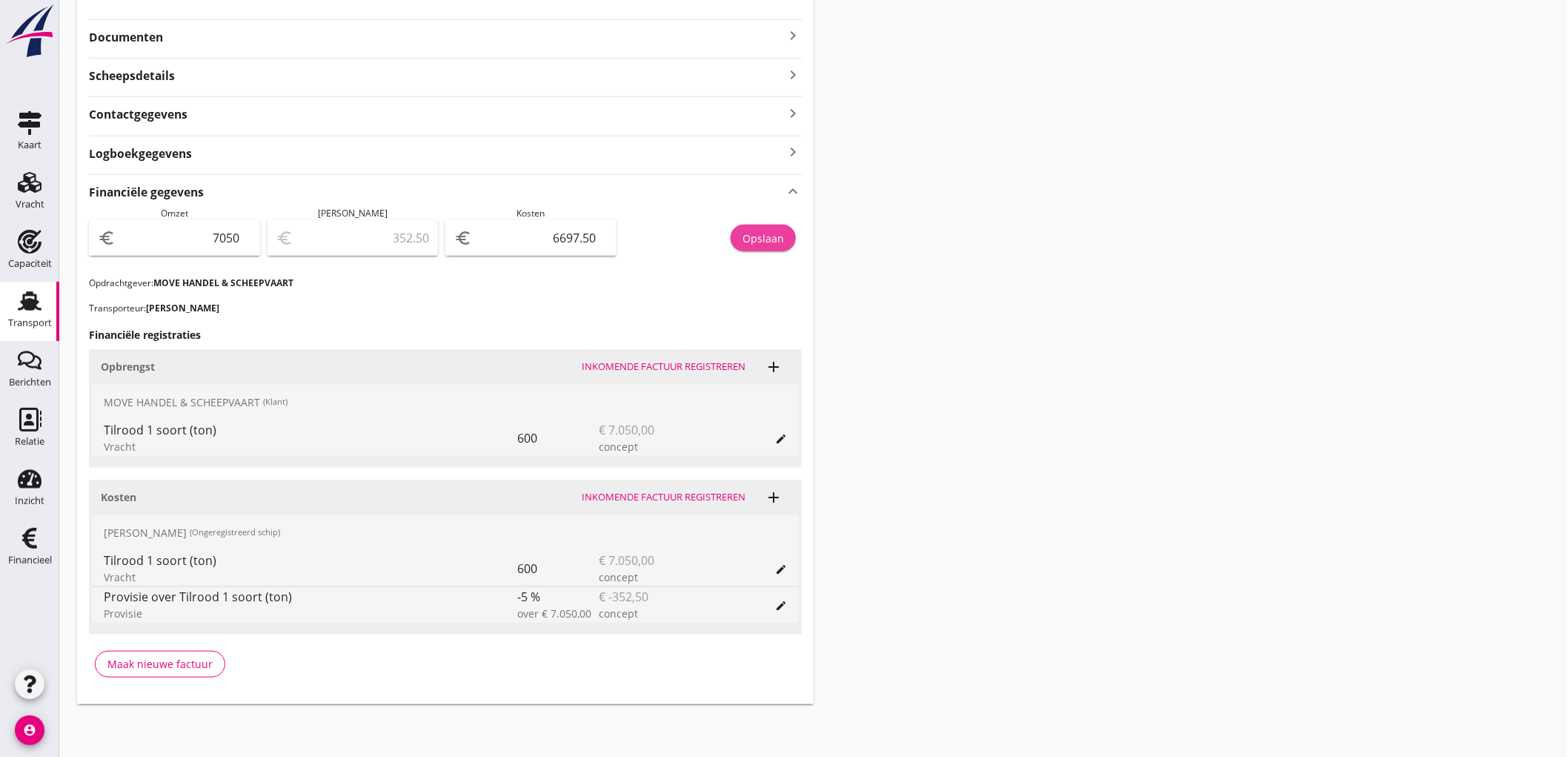
click at [776, 237] on div "Opslaan" at bounding box center [763, 238] width 42 height 15
click at [21, 307] on icon "Transport" at bounding box center [30, 300] width 24 height 24
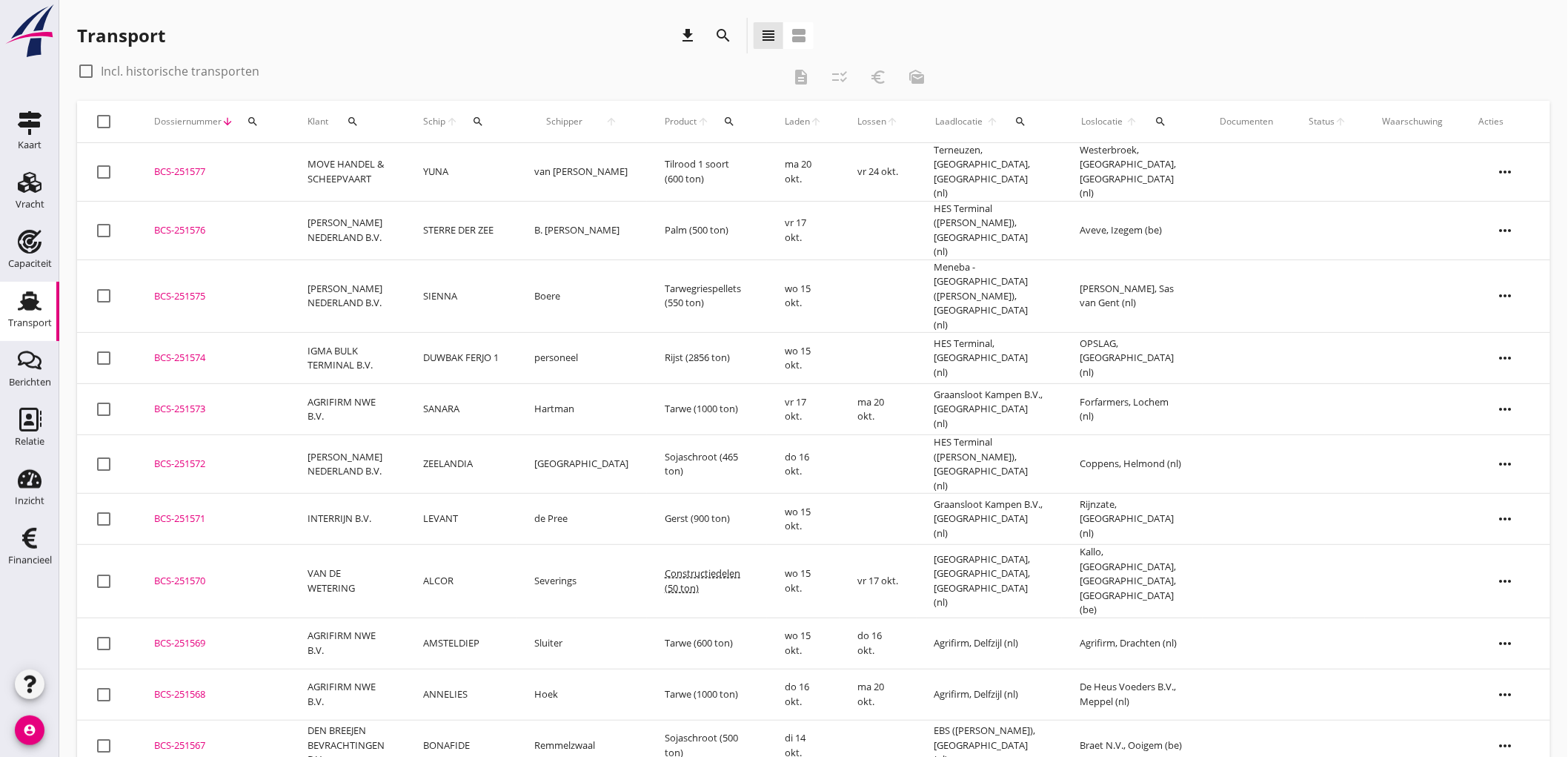
click at [446, 384] on td "SANARA" at bounding box center [461, 409] width 112 height 51
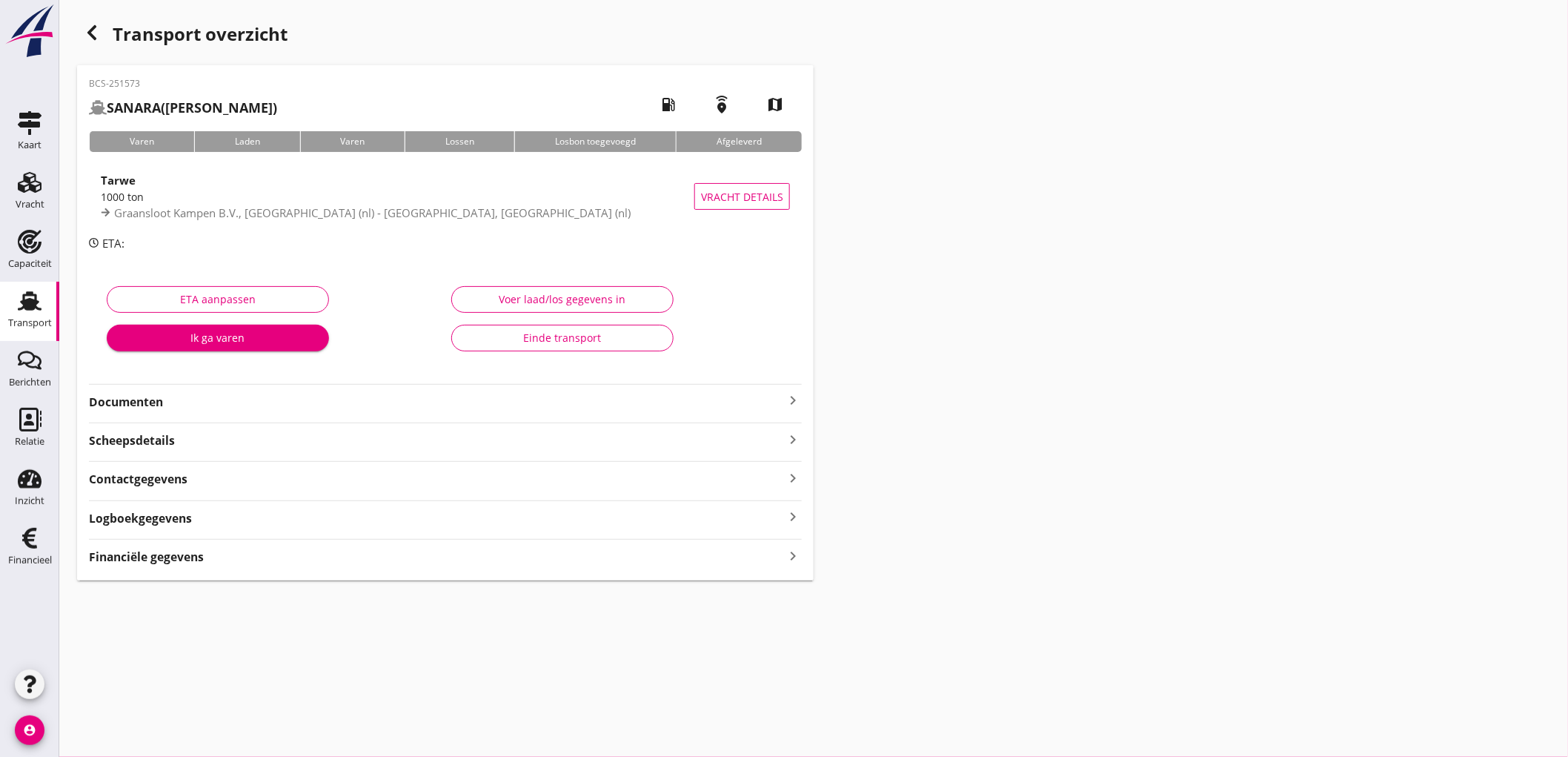
click at [211, 566] on div "BCS-251573 SANARA (Hartman) local_gas_station emergency_share map Varen Laden V…" at bounding box center [446, 322] width 737 height 515
click at [220, 554] on div "Financiële gegevens keyboard_arrow_right" at bounding box center [445, 555] width 712 height 20
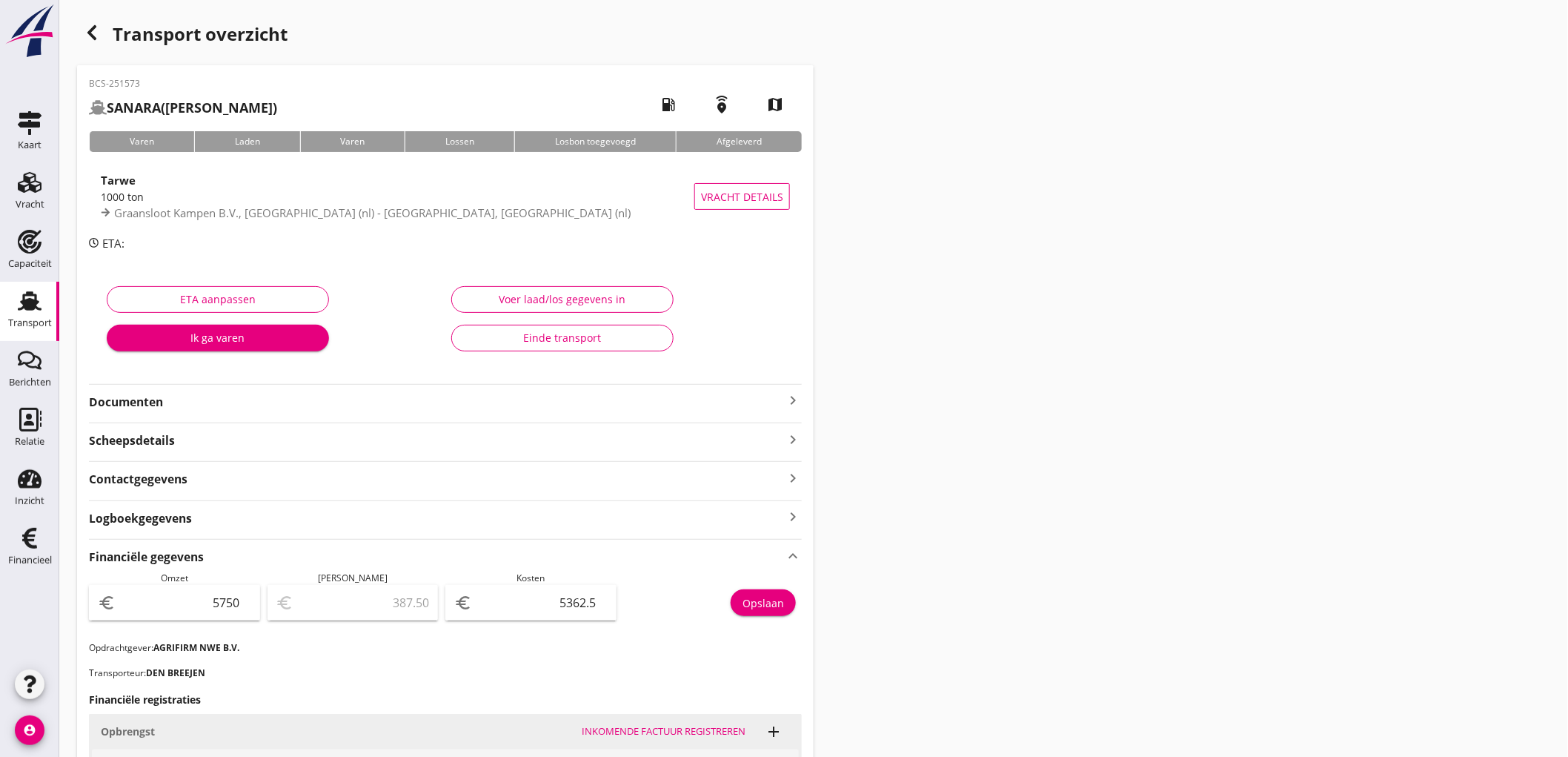
scroll to position [365, 0]
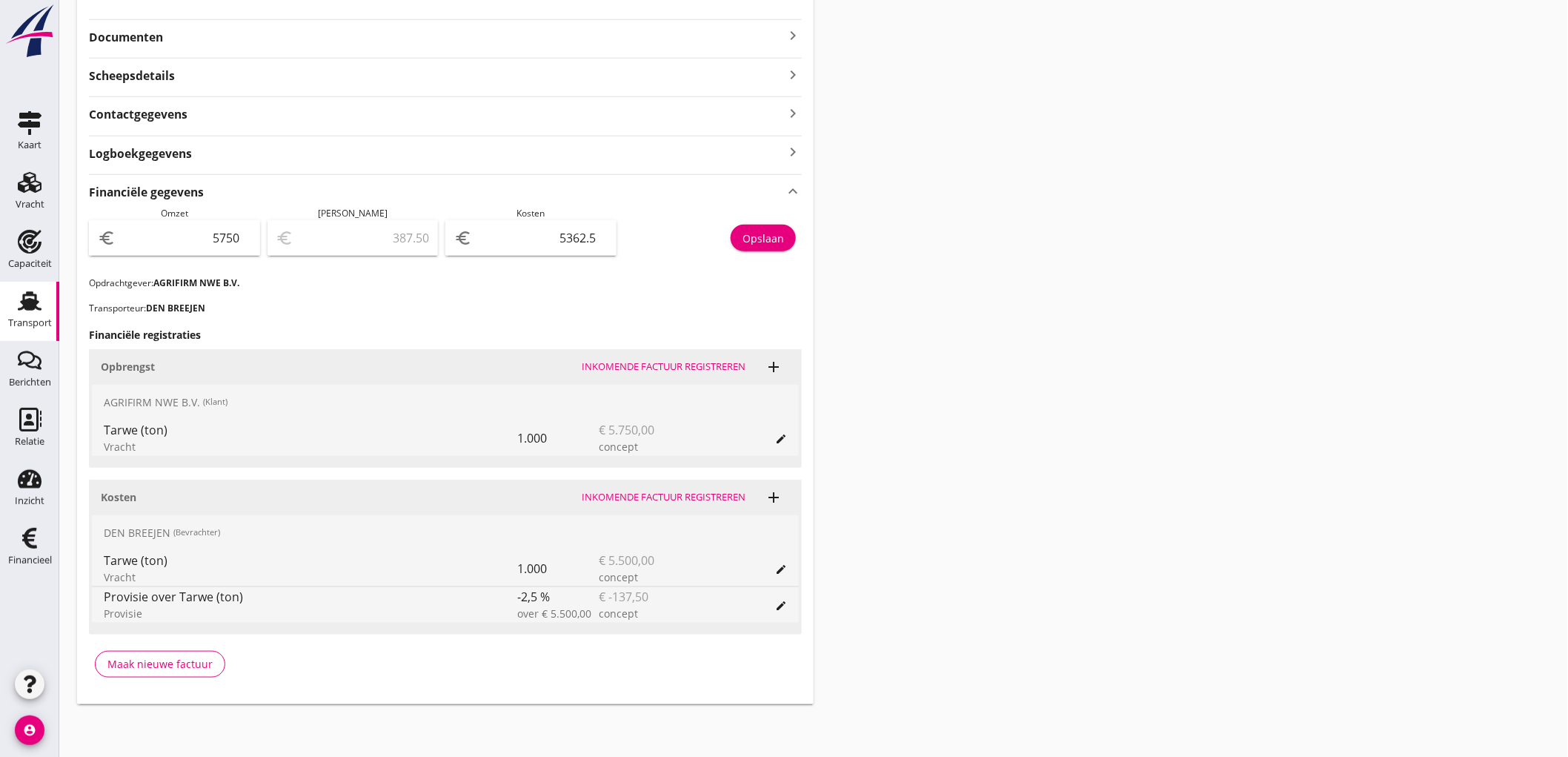
click at [23, 321] on div "Transport" at bounding box center [30, 322] width 44 height 10
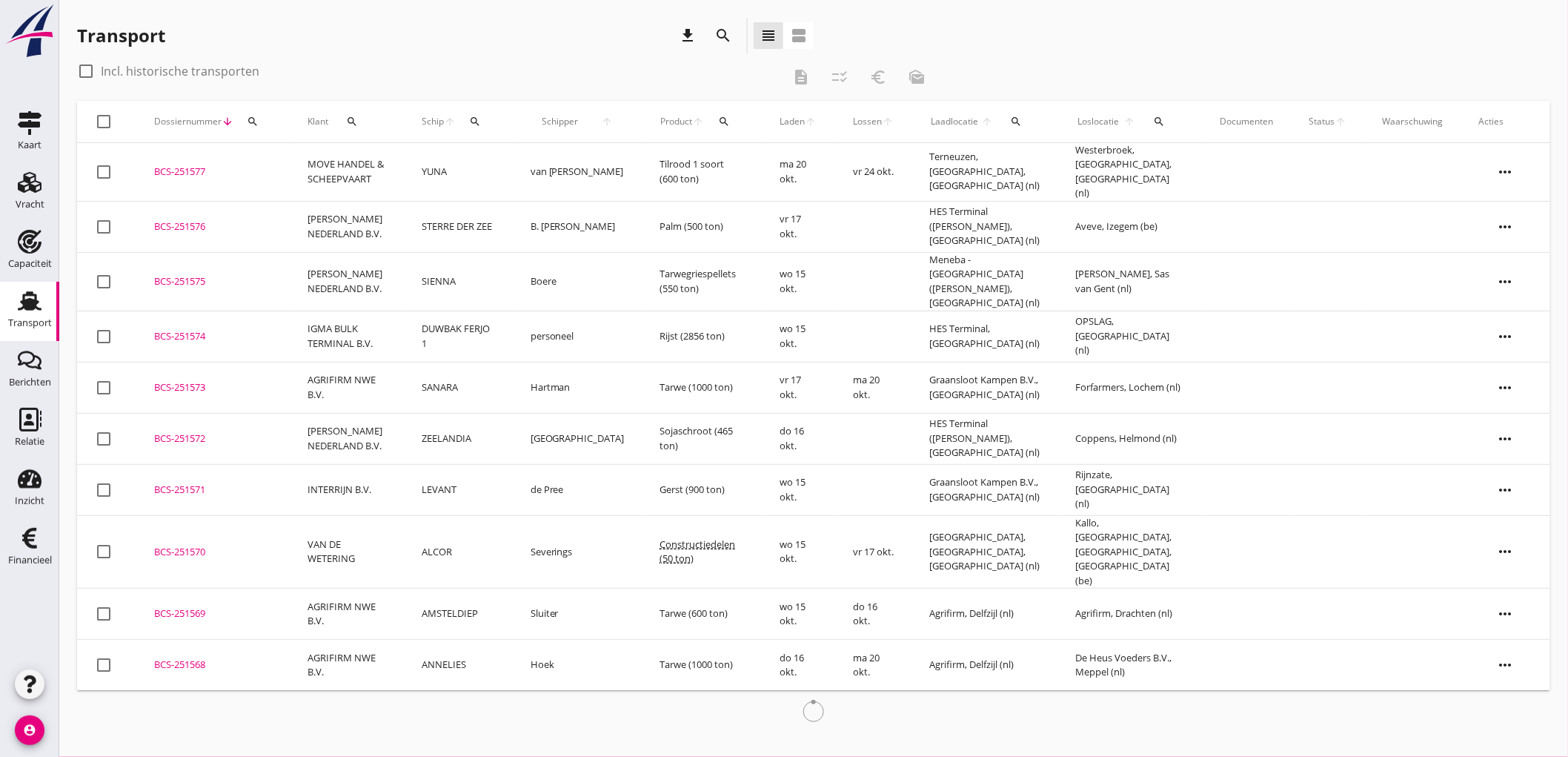
click at [496, 427] on td "ZEELANDIA" at bounding box center [458, 438] width 108 height 51
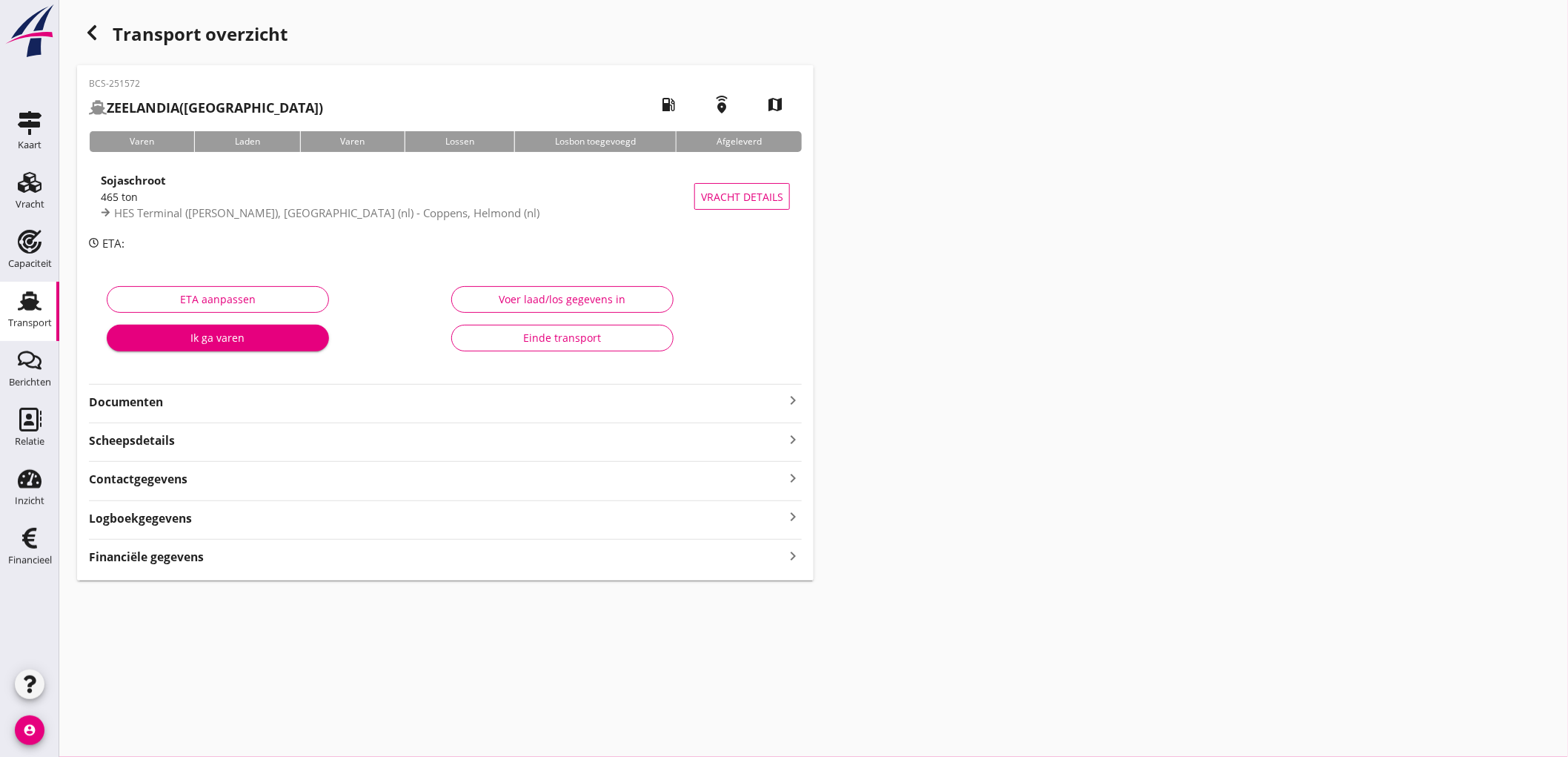
click at [159, 546] on div "Financiële gegevens keyboard_arrow_right" at bounding box center [445, 555] width 712 height 20
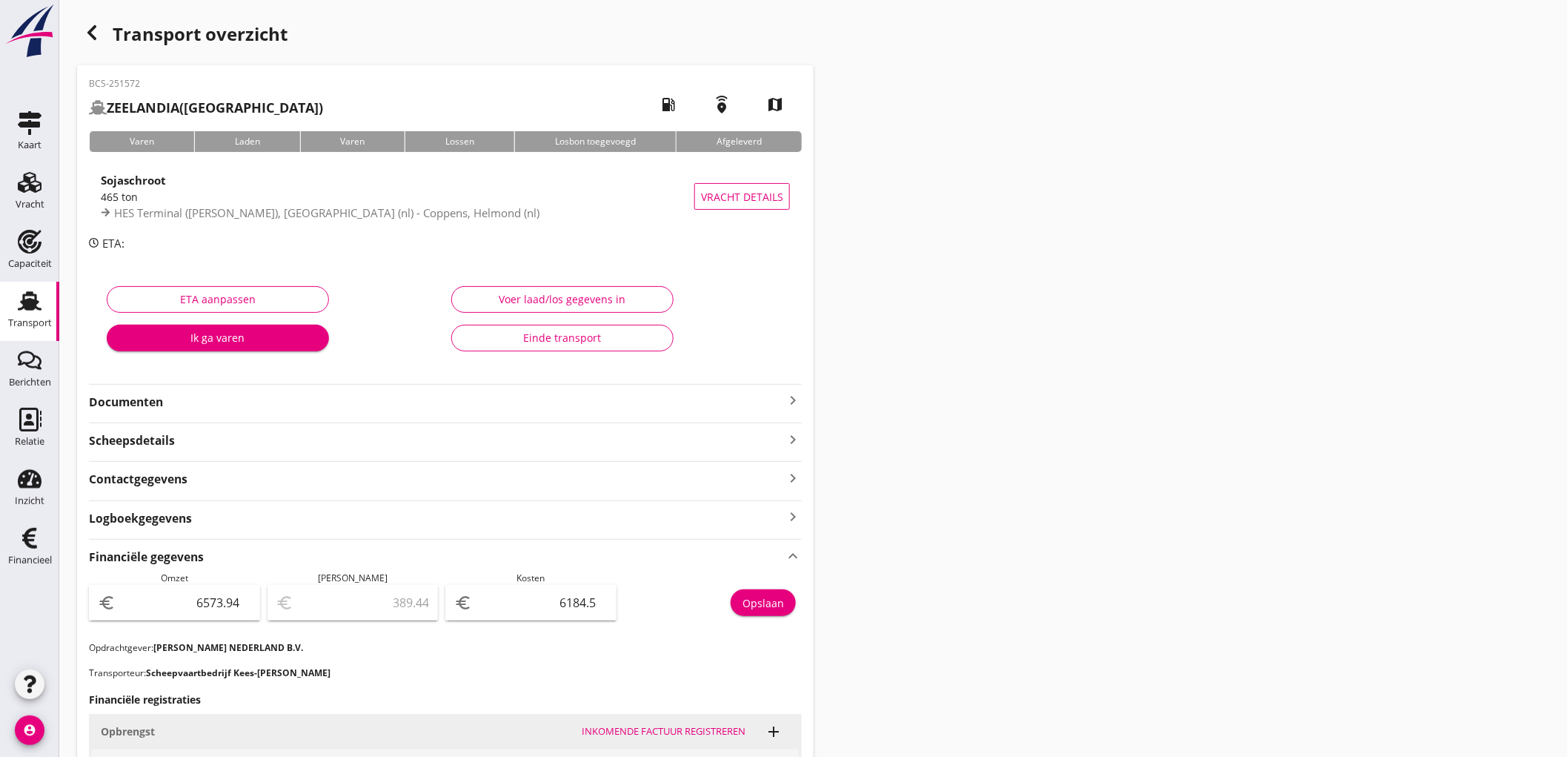
click at [32, 318] on div "Transport" at bounding box center [30, 322] width 44 height 10
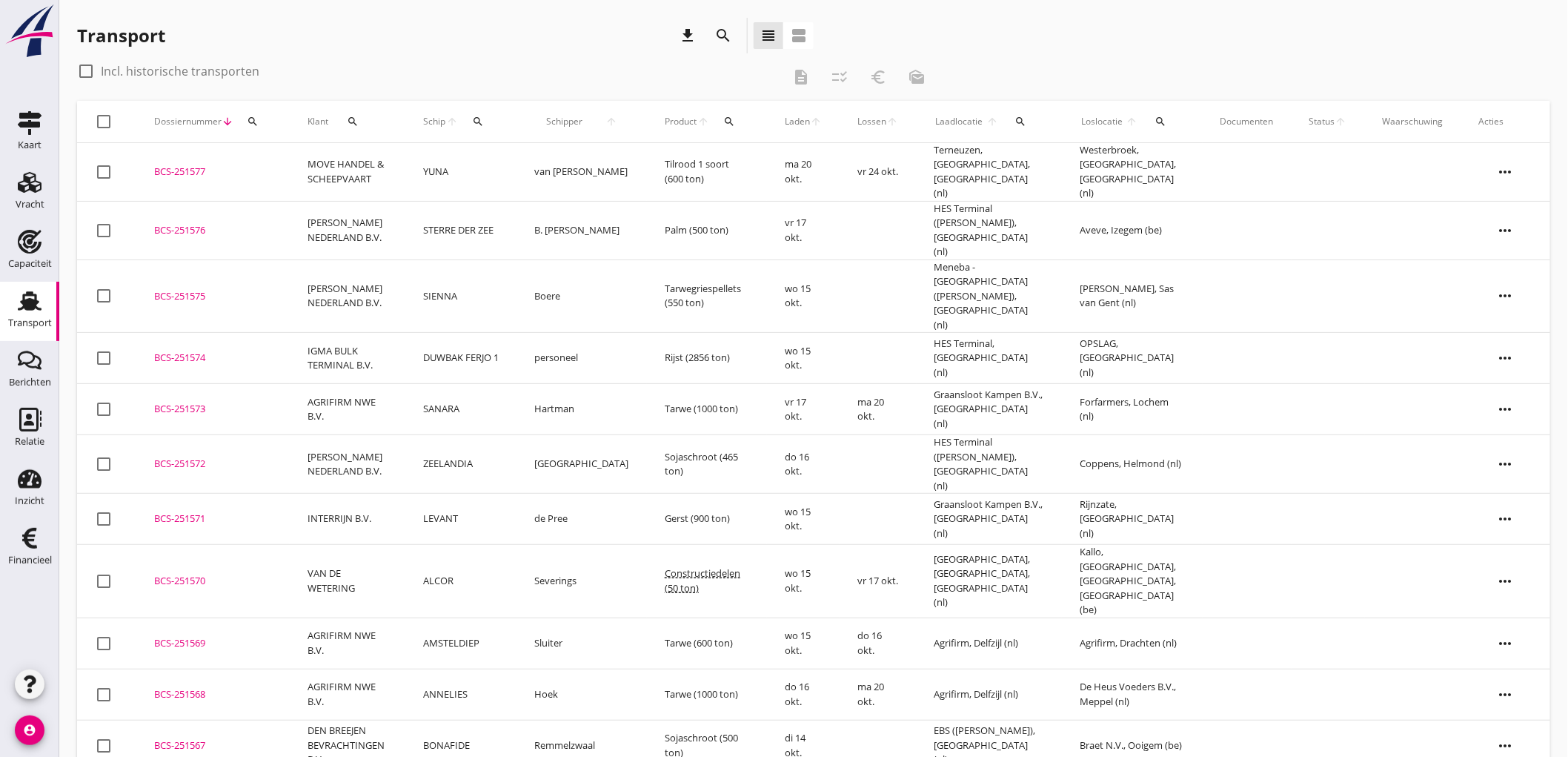
drag, startPoint x: 255, startPoint y: 198, endPoint x: 498, endPoint y: 428, distance: 334.6
click at [498, 428] on tbody "check_box_outline_blank BCS-251577 upload_file Drop hier uw bestand om het aan …" at bounding box center [813, 713] width 1473 height 1140
click at [321, 61] on div "check_box_outline_blank Incl. historische transporten" at bounding box center [429, 71] width 705 height 24
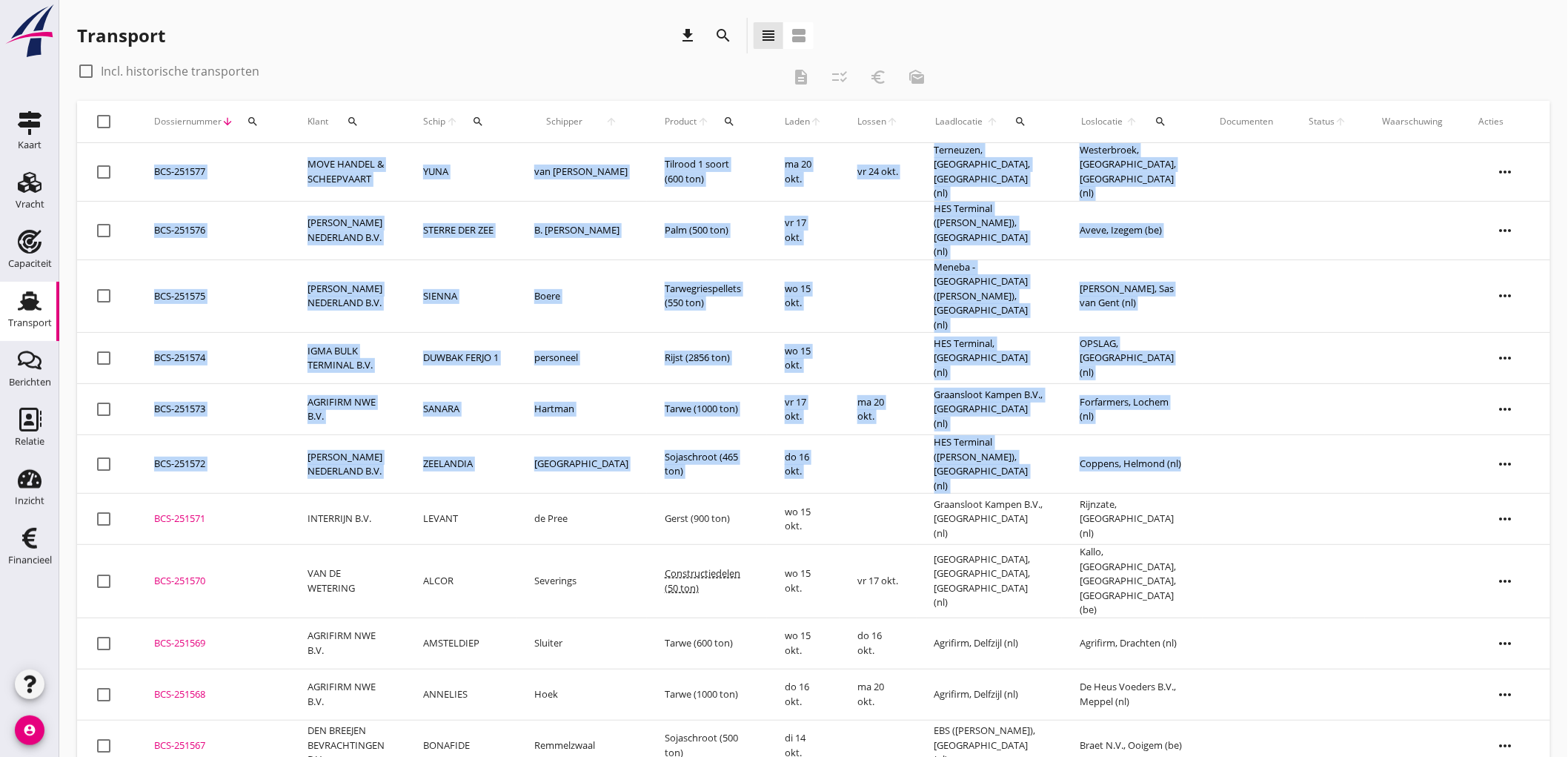
drag, startPoint x: 64, startPoint y: 213, endPoint x: 1265, endPoint y: 367, distance: 1210.8
click at [1253, 406] on div "Transport download search view_headline view_agenda check_box_outline_blank Inc…" at bounding box center [813, 650] width 1508 height 1301
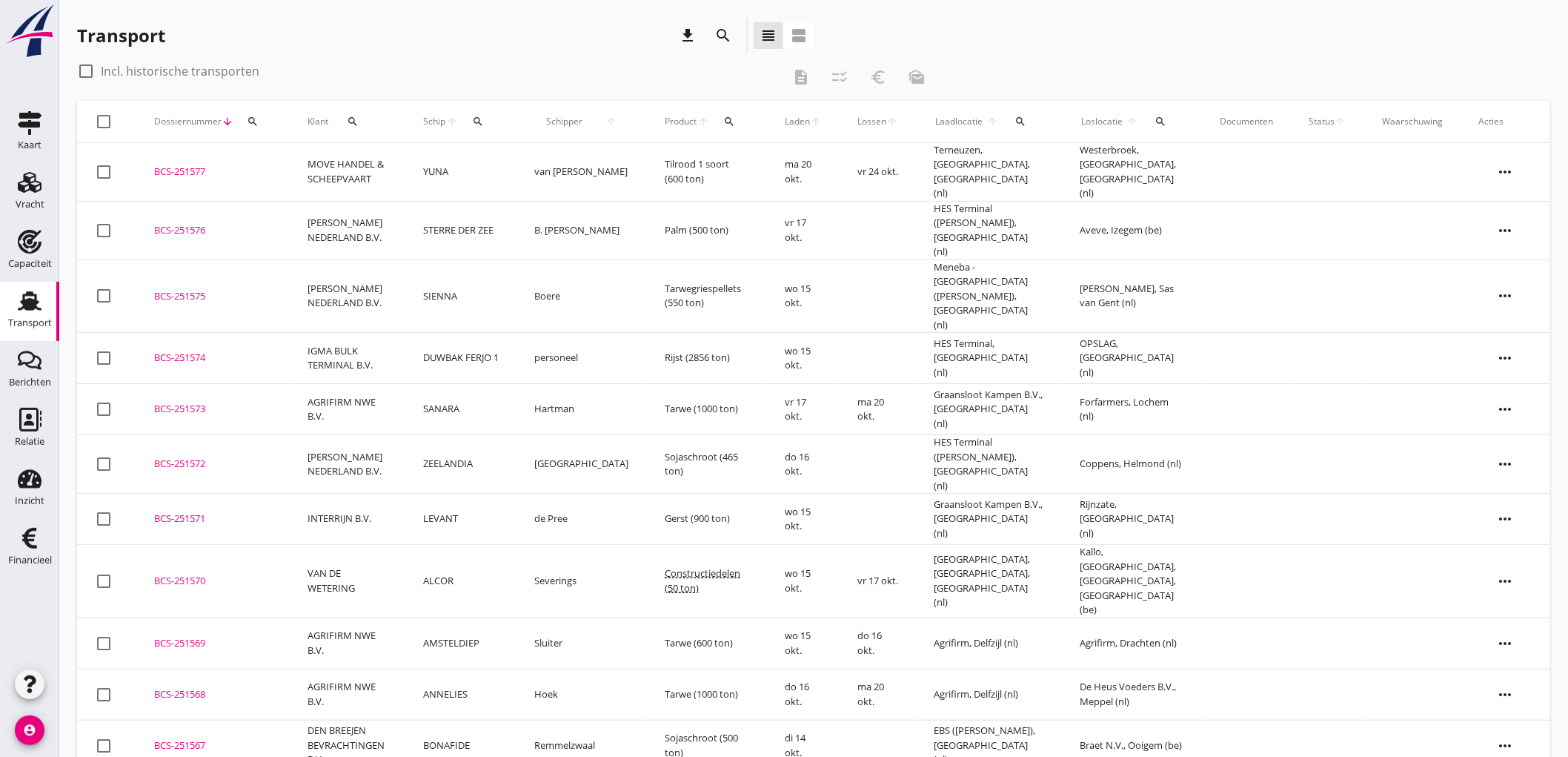
click at [1072, 64] on div "check_box_outline_blank Incl. historische transporten description checklist_rtl…" at bounding box center [813, 80] width 1473 height 42
click at [684, 40] on icon "download" at bounding box center [688, 35] width 18 height 18
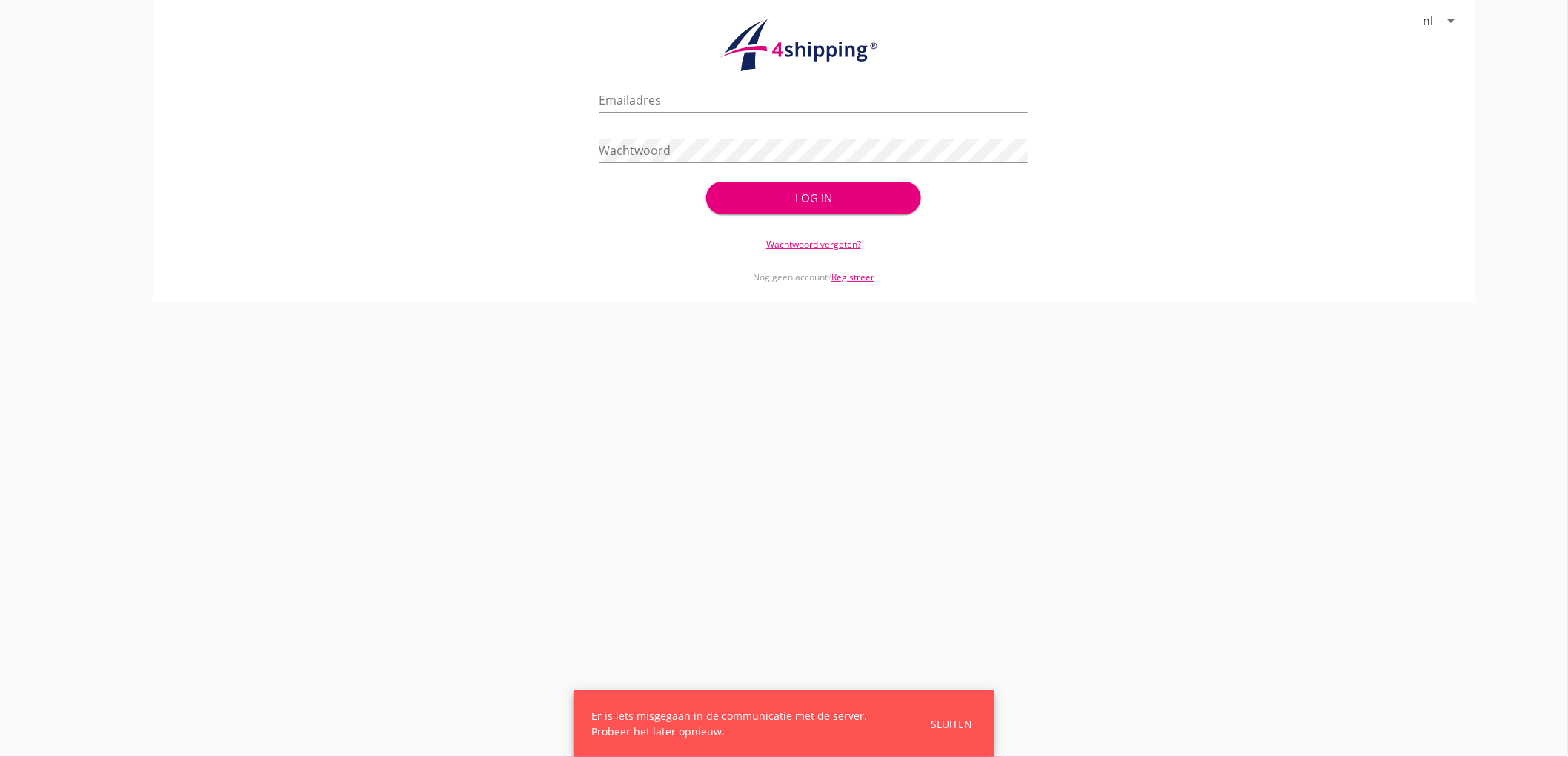
click at [846, 118] on div at bounding box center [813, 123] width 429 height 9
click at [846, 106] on input "Emailadres" at bounding box center [813, 100] width 429 height 24
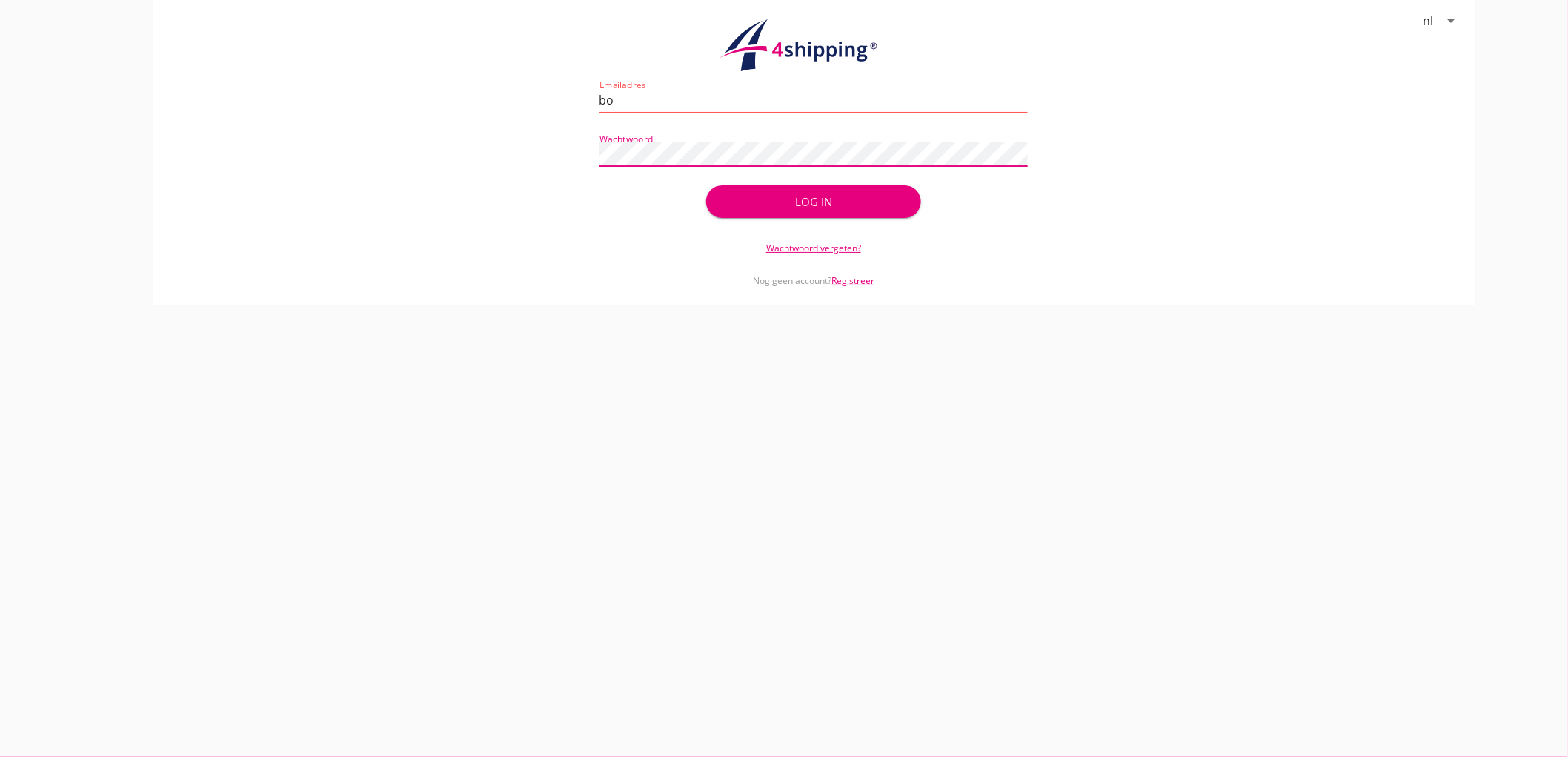
type input "[EMAIL_ADDRESS][DOMAIN_NAME]"
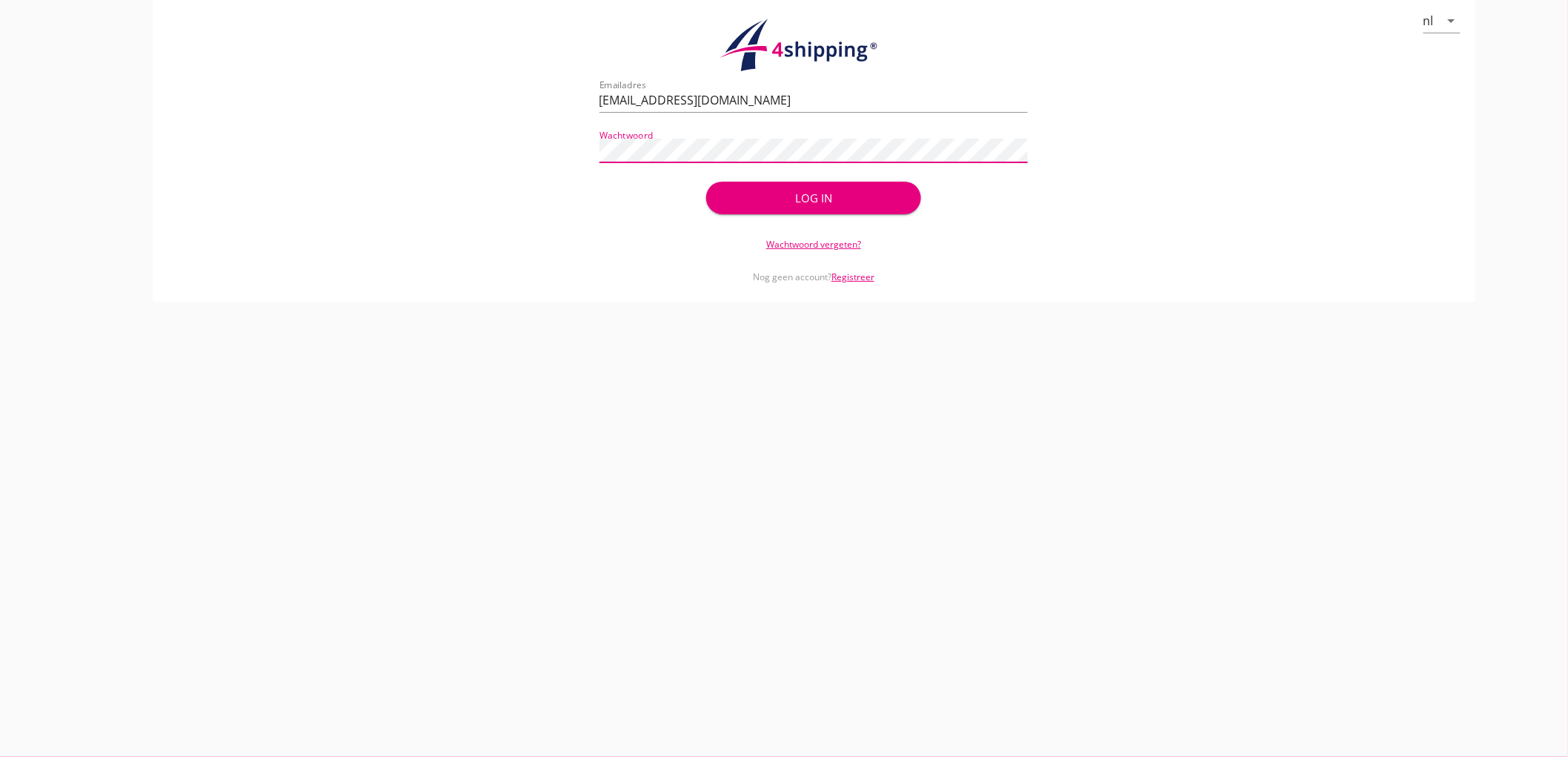
click at [706, 182] on button "Log in" at bounding box center [813, 198] width 214 height 33
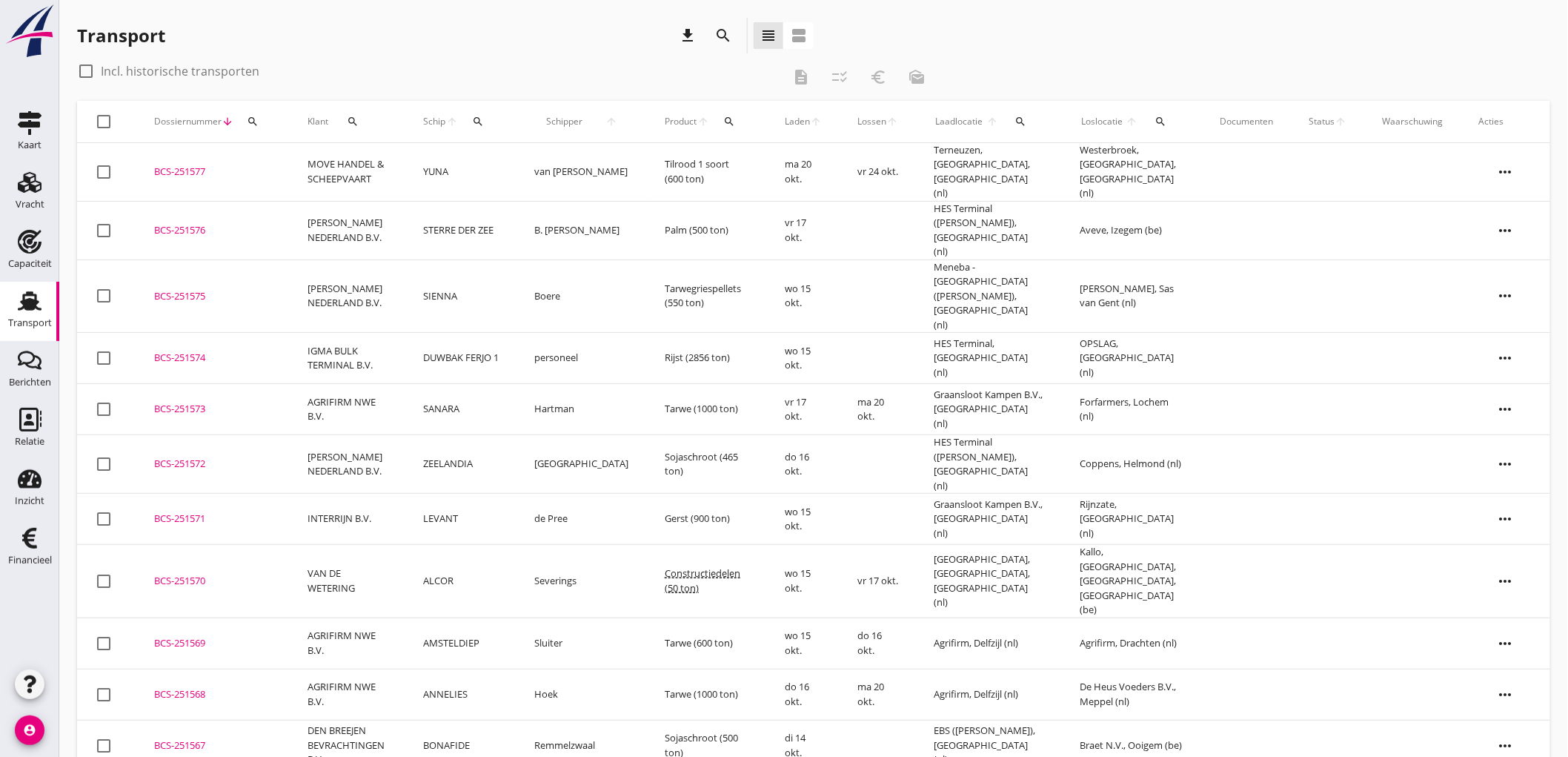
click at [723, 71] on div "check_box_outline_blank Incl. historische transporten" at bounding box center [429, 71] width 705 height 24
click at [687, 35] on icon "download" at bounding box center [688, 35] width 18 height 18
click at [498, 436] on td "ZEELANDIA" at bounding box center [461, 464] width 112 height 58
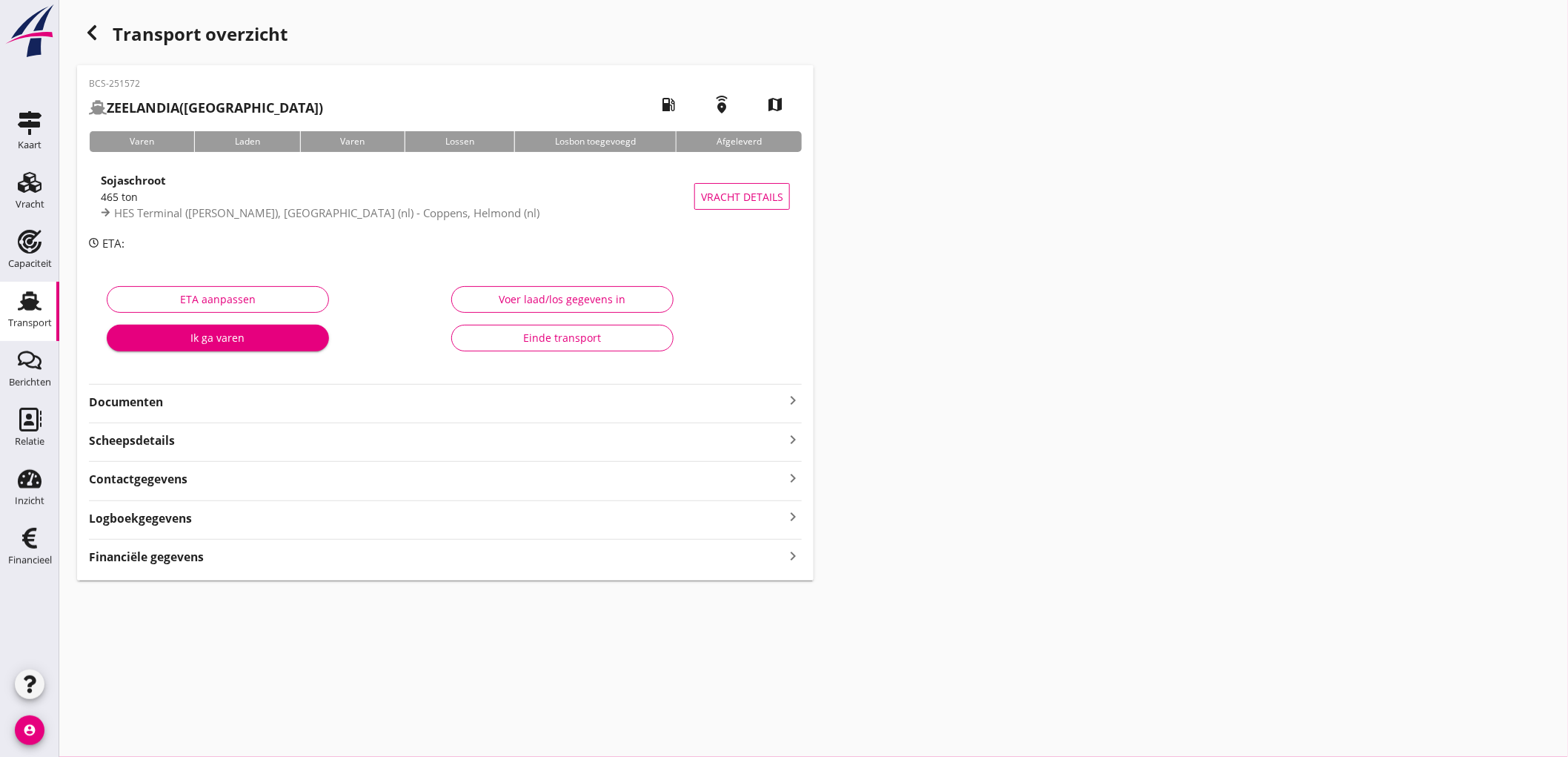
drag, startPoint x: 555, startPoint y: 561, endPoint x: 905, endPoint y: 439, distance: 370.7
click at [555, 561] on div "Financiële gegevens keyboard_arrow_right" at bounding box center [445, 555] width 712 height 20
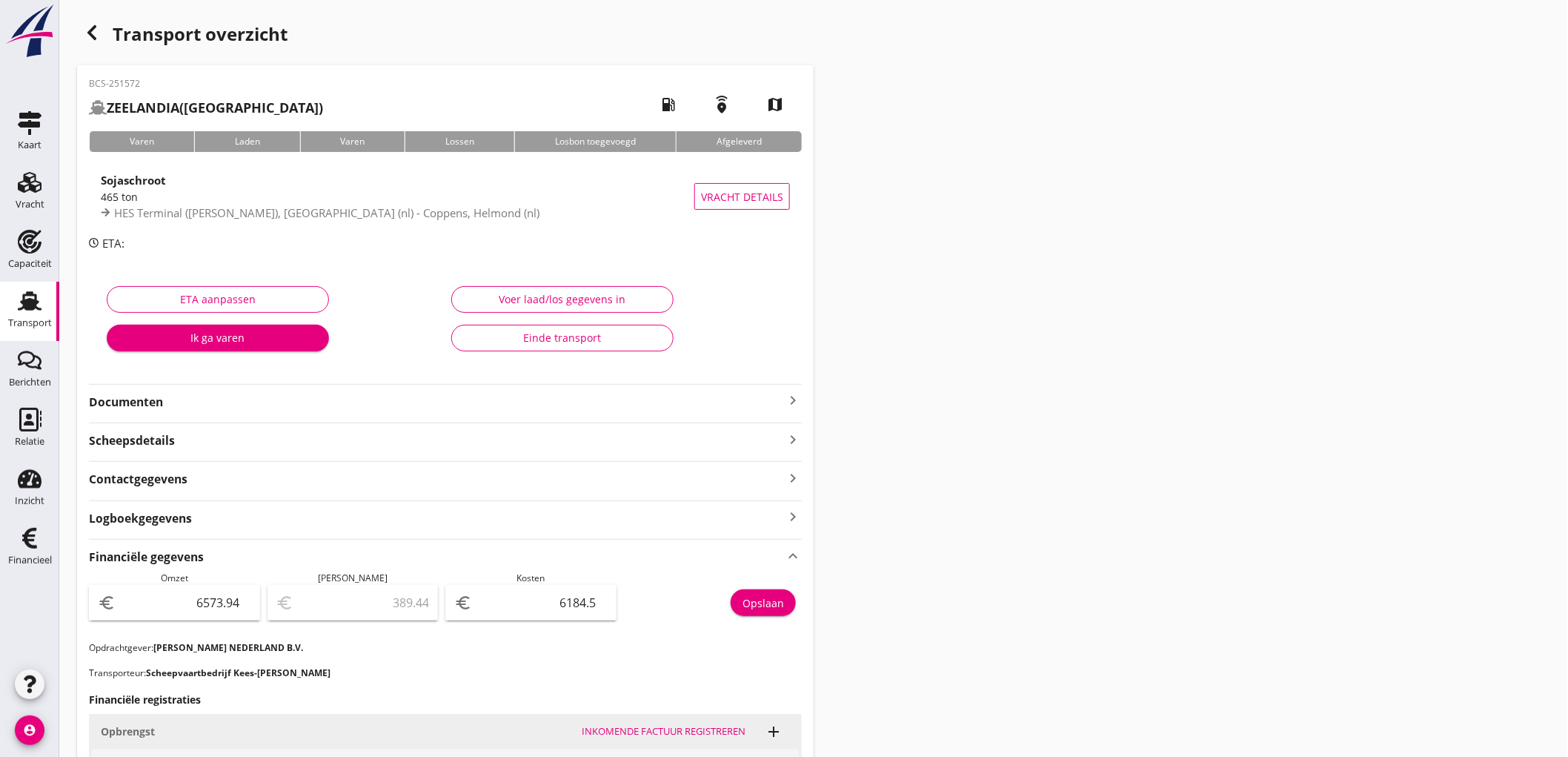
click at [0, 289] on link "Transport Transport" at bounding box center [29, 310] width 59 height 59
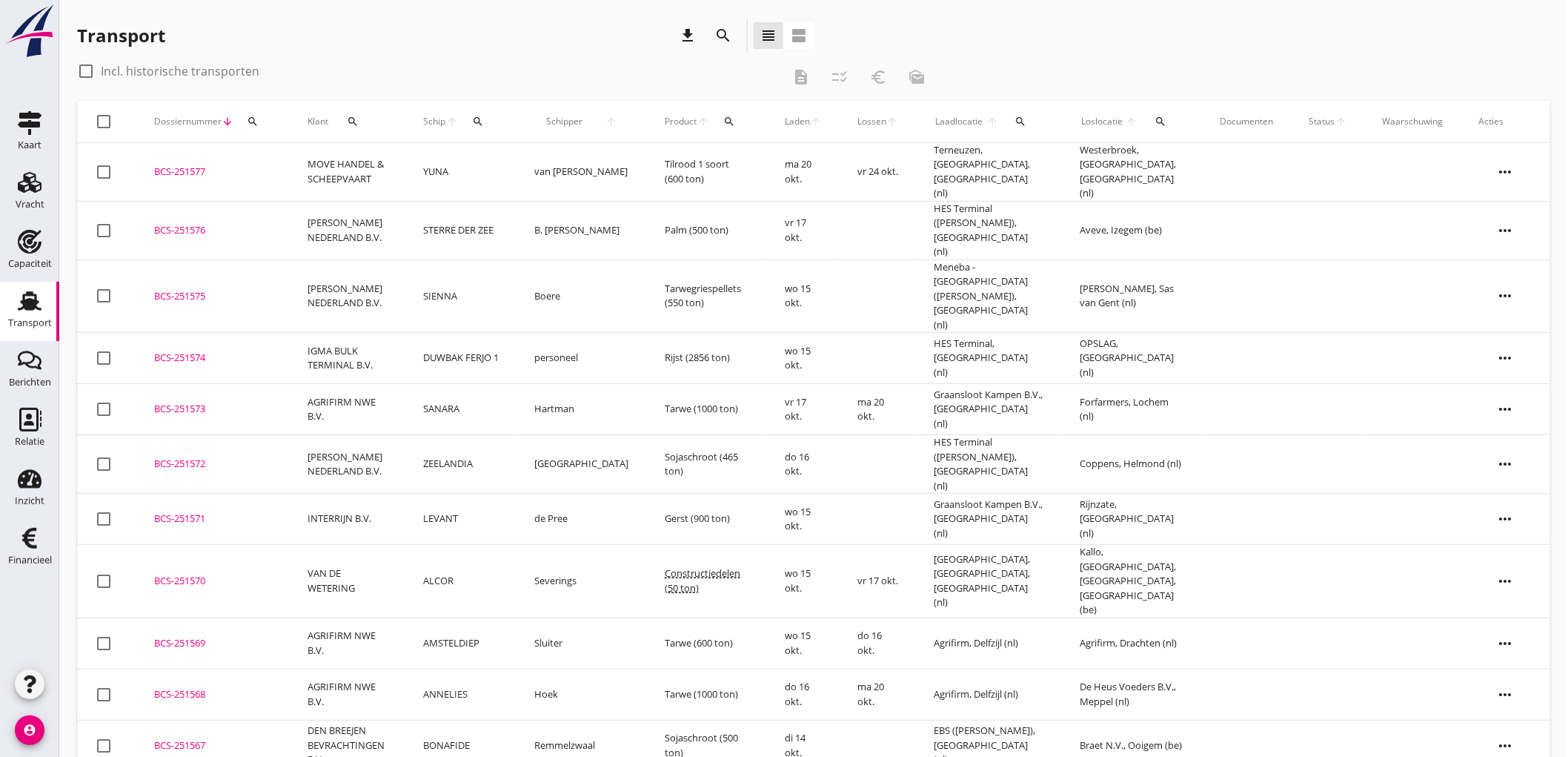
drag, startPoint x: 414, startPoint y: 359, endPoint x: 405, endPoint y: 367, distance: 12.0
click at [414, 384] on td "SANARA" at bounding box center [461, 409] width 112 height 51
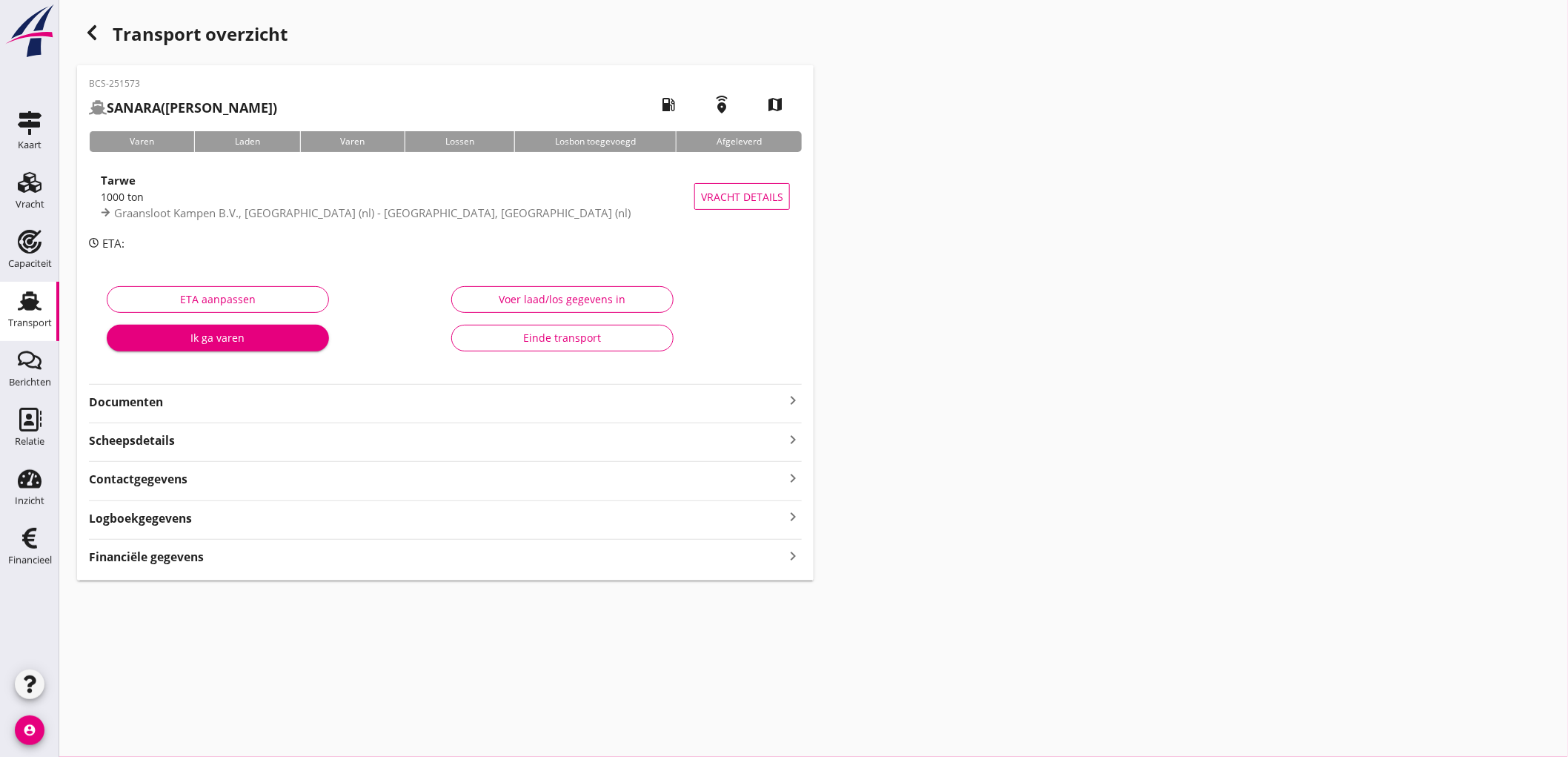
click at [186, 559] on strong "Financiële gegevens" at bounding box center [146, 556] width 115 height 17
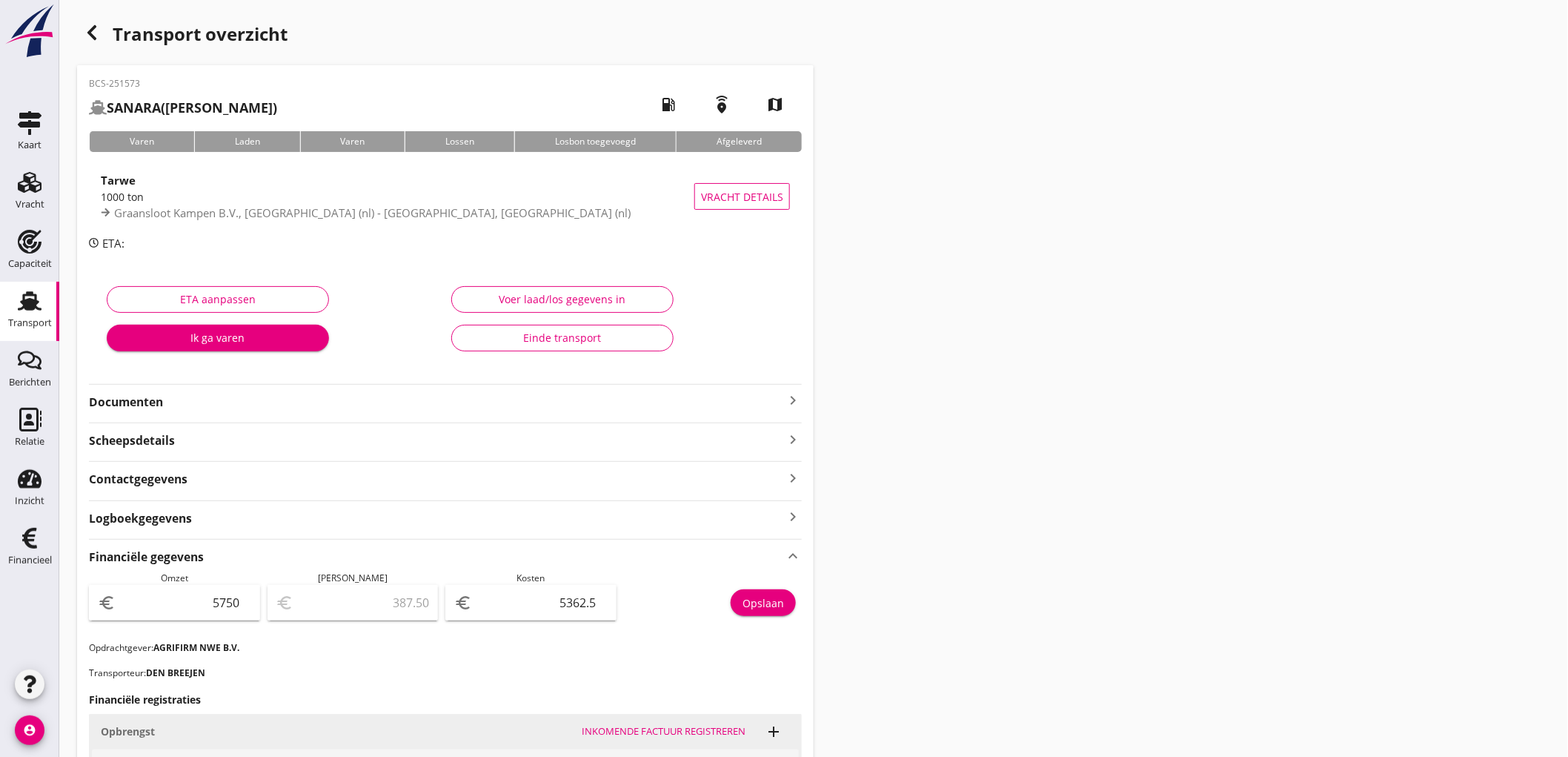
click at [20, 300] on icon "Transport" at bounding box center [30, 300] width 24 height 24
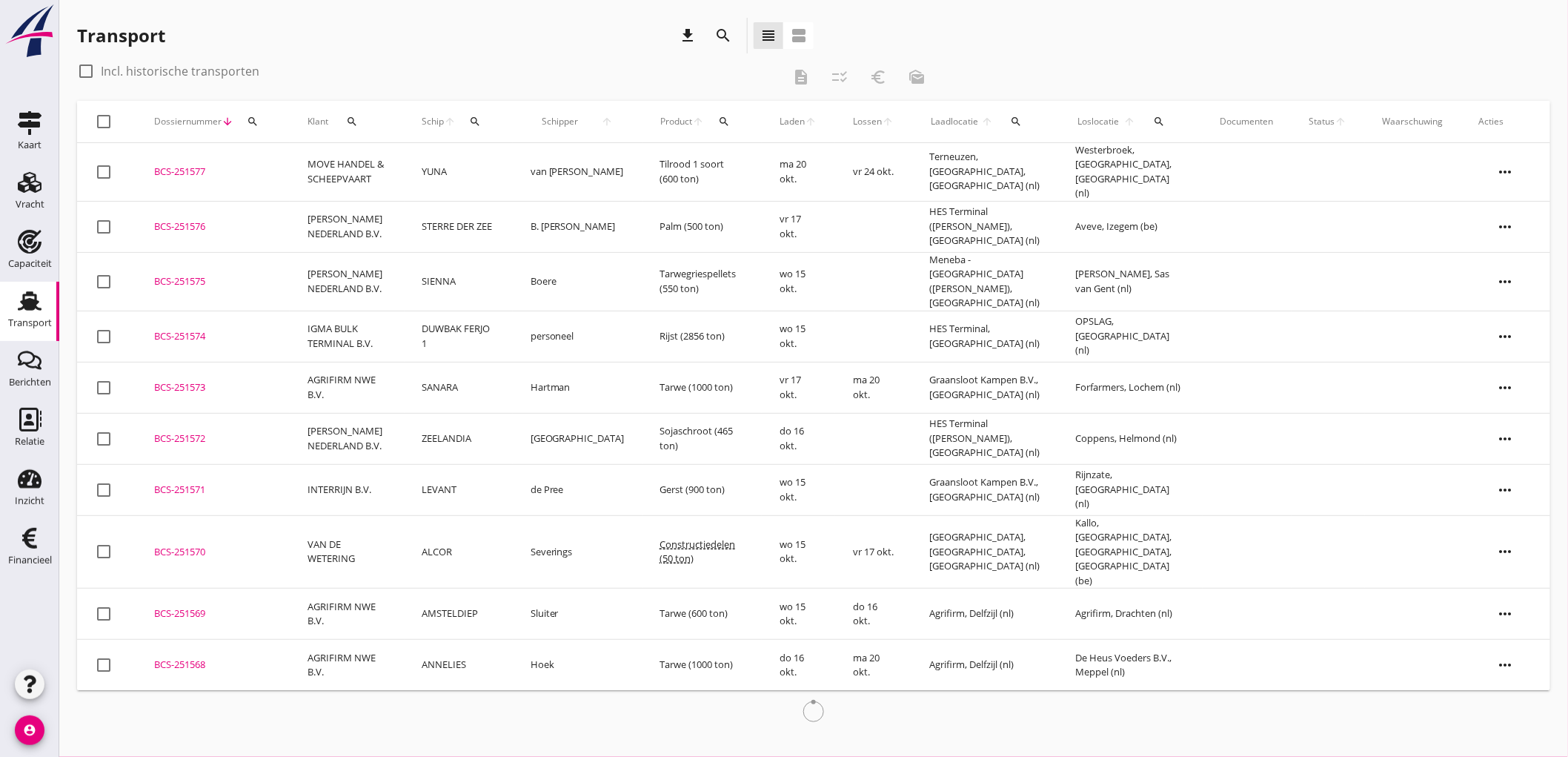
click at [479, 264] on td "SIENNA" at bounding box center [458, 281] width 108 height 58
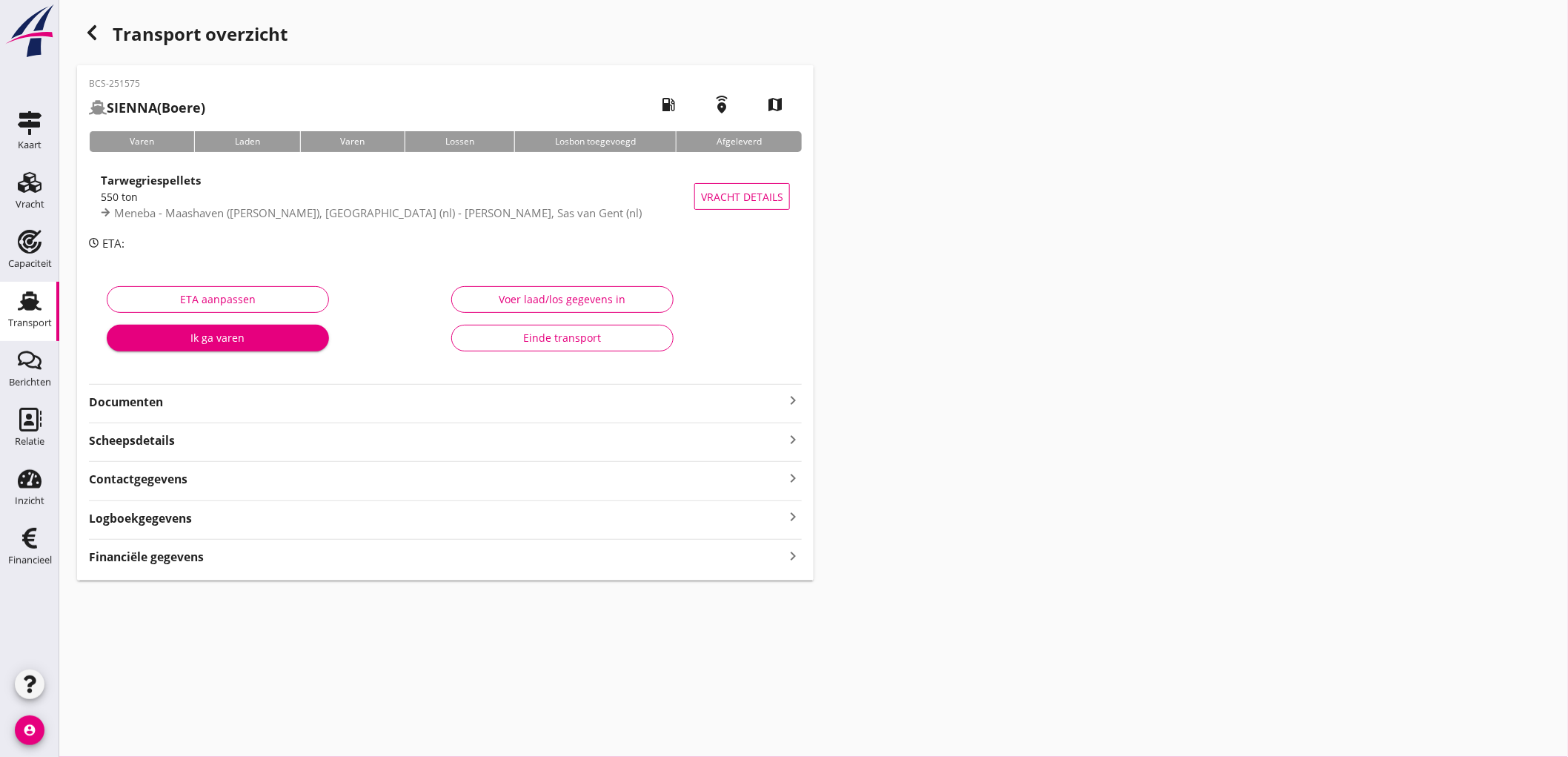
click at [262, 555] on div "Financiële gegevens keyboard_arrow_right" at bounding box center [445, 555] width 712 height 20
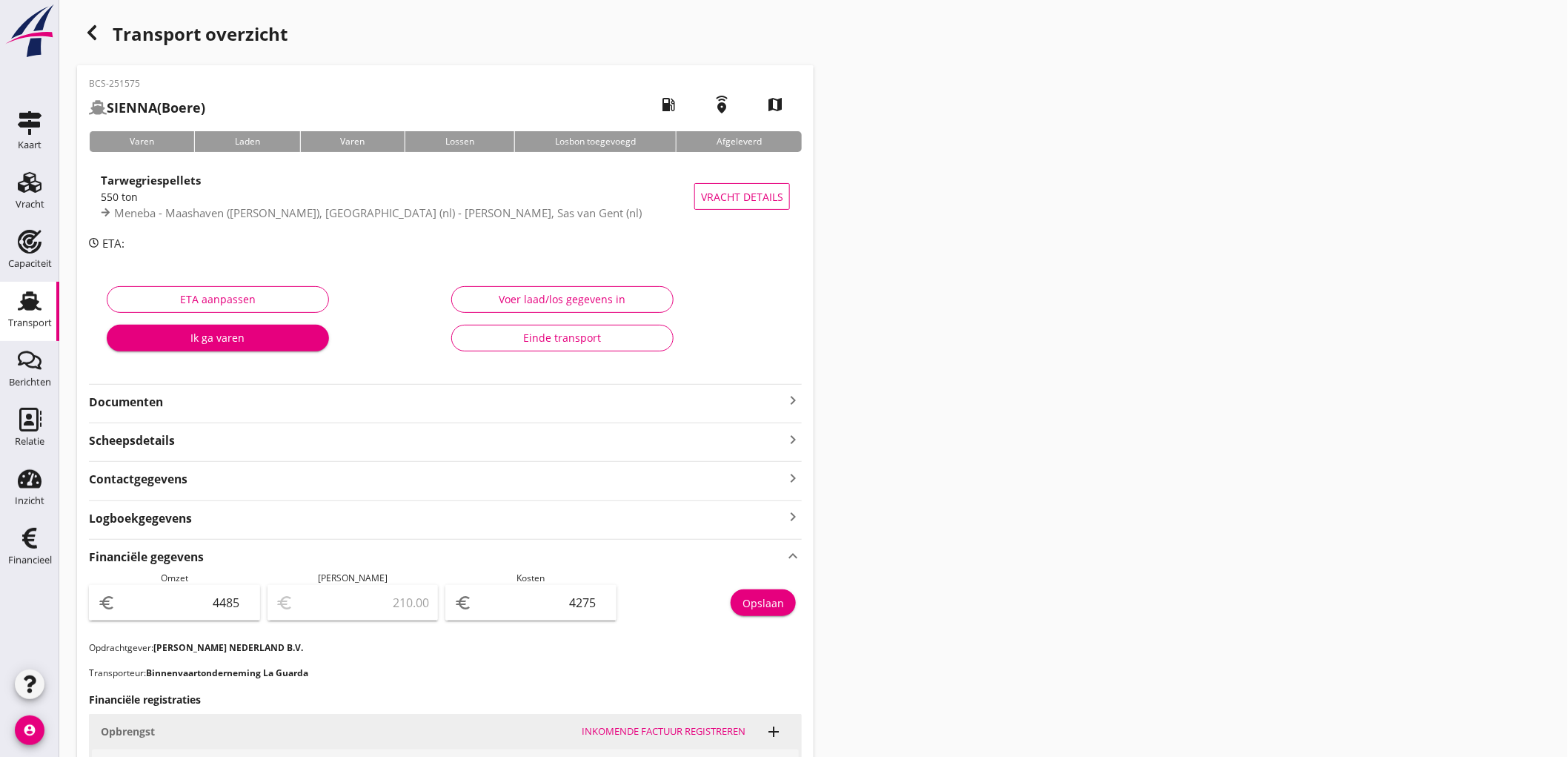
click at [9, 313] on div "Transport" at bounding box center [30, 323] width 44 height 21
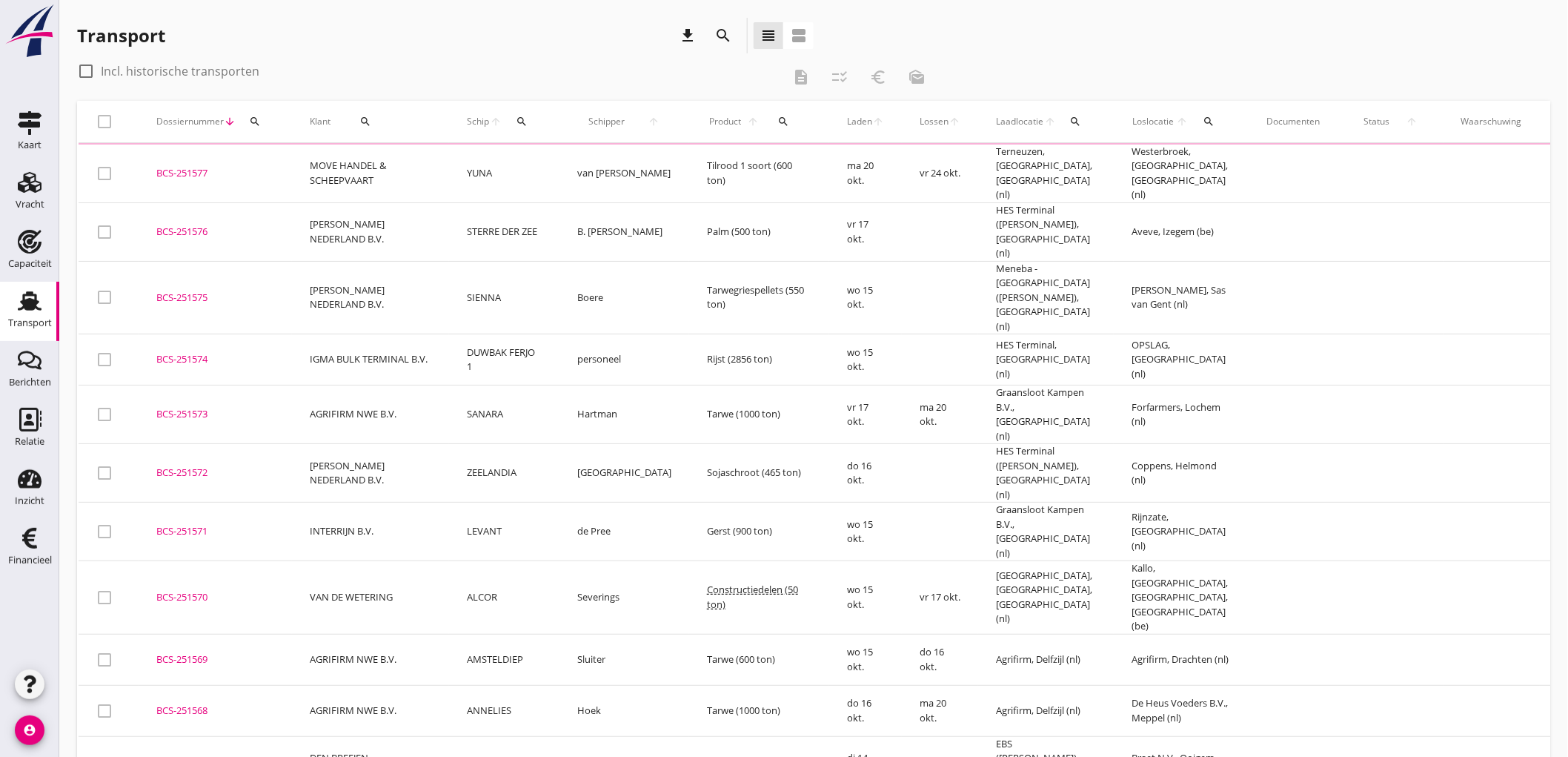
click at [417, 220] on td "[PERSON_NAME] NEDERLAND B.V." at bounding box center [370, 231] width 157 height 58
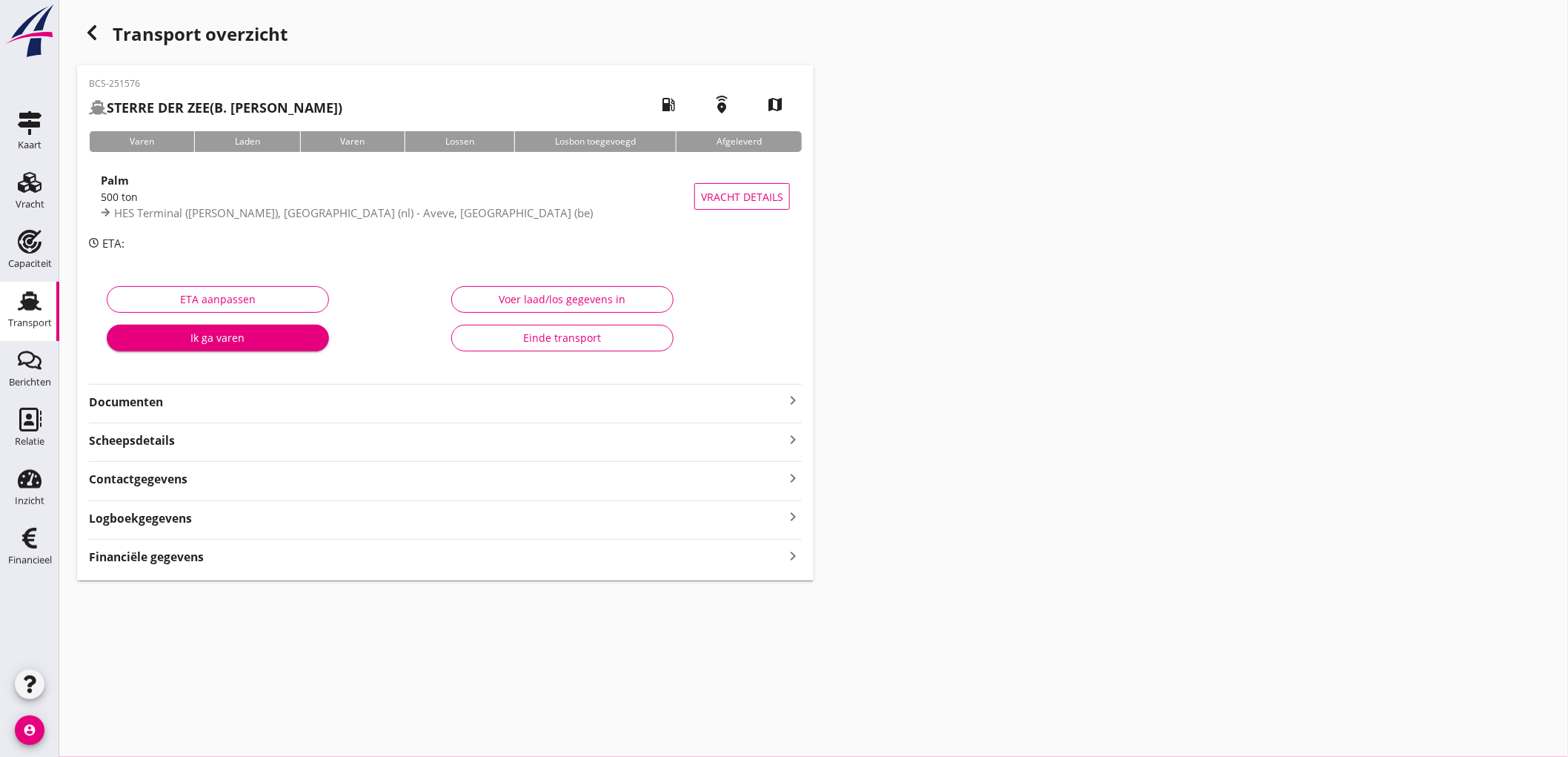
click at [172, 559] on strong "Financiële gegevens" at bounding box center [146, 556] width 115 height 17
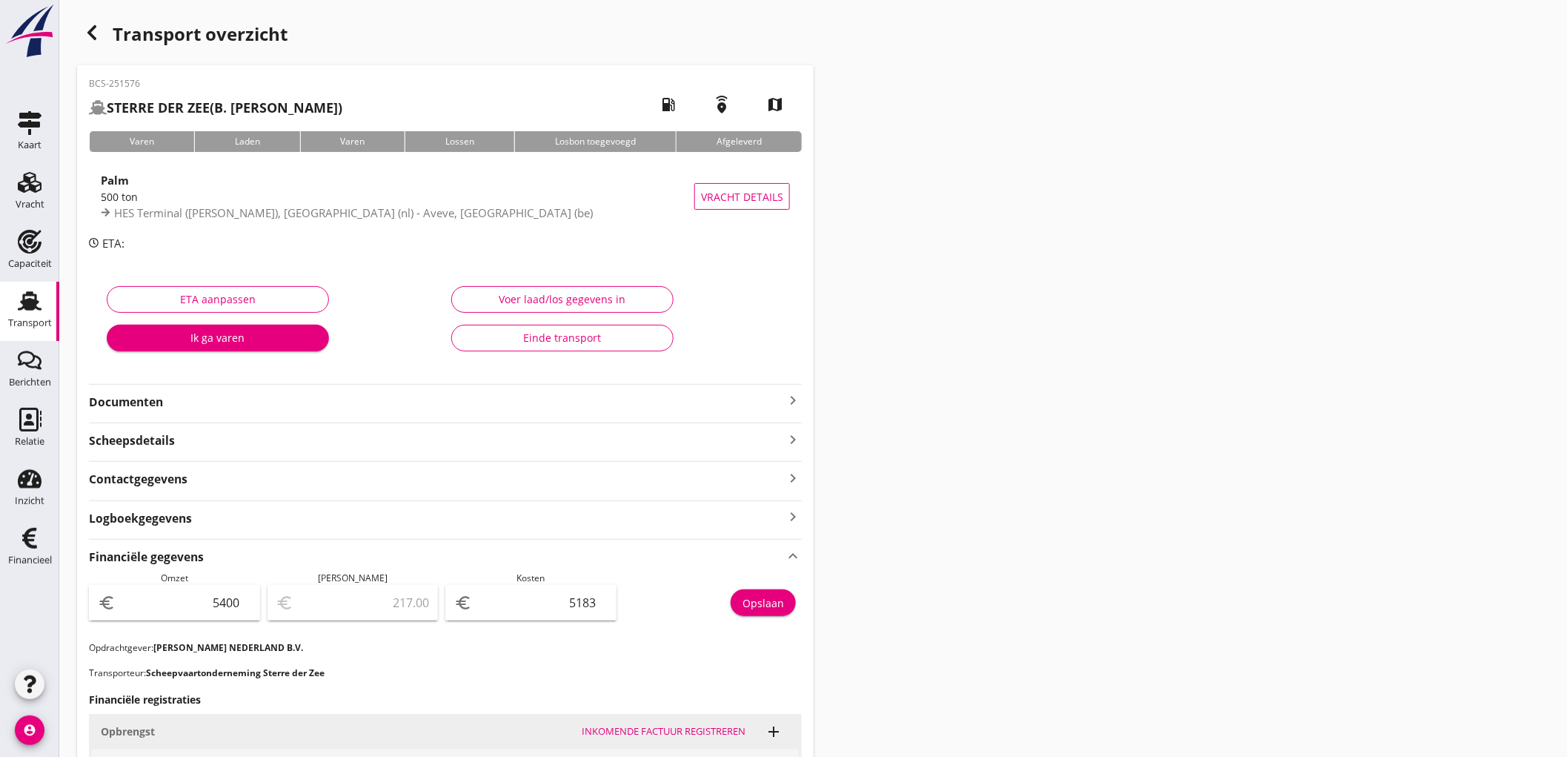
click at [0, 301] on link "Transport Transport" at bounding box center [29, 310] width 59 height 59
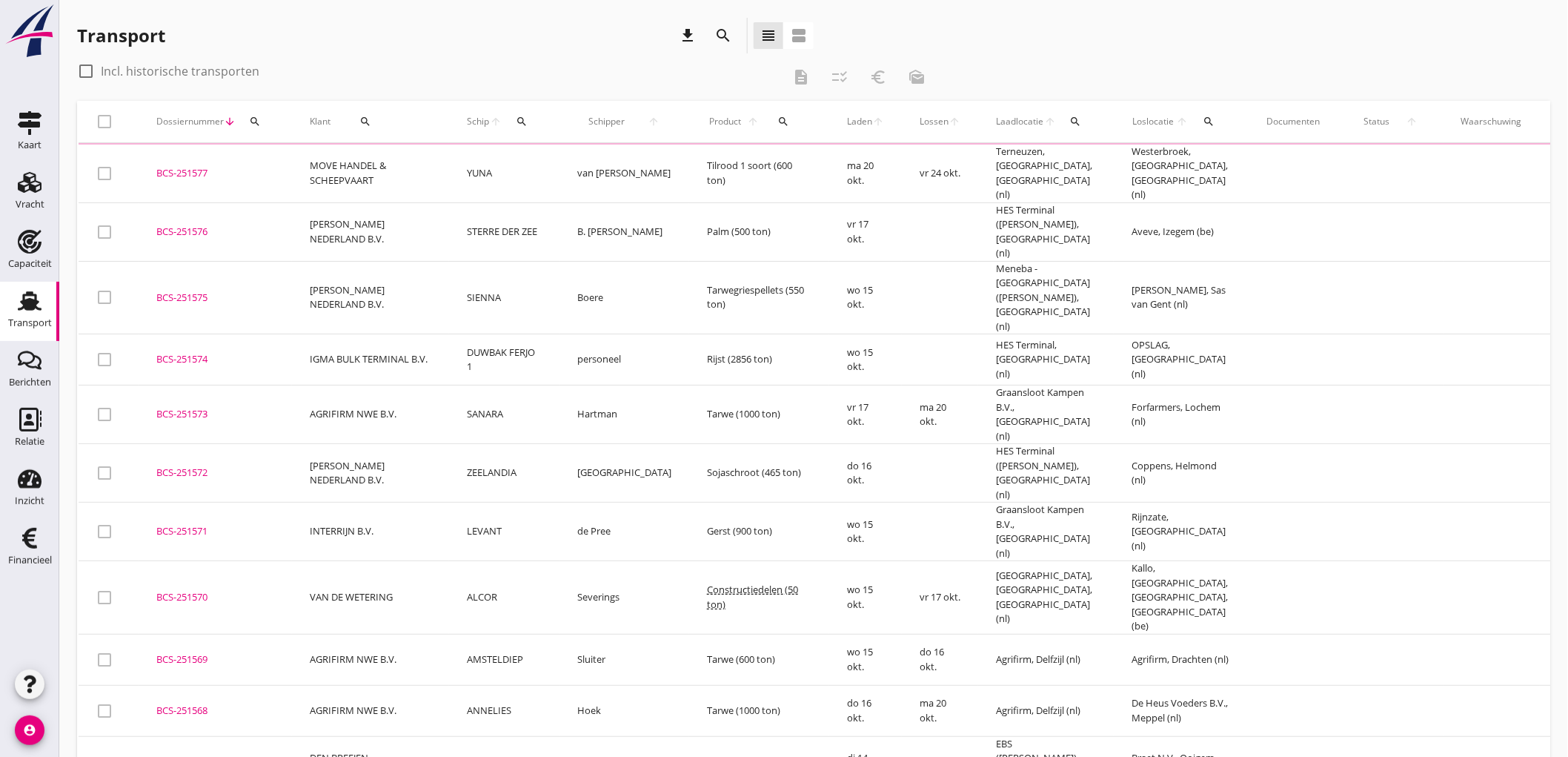
click at [406, 178] on td "MOVE HANDEL & SCHEEPVAART" at bounding box center [370, 173] width 157 height 58
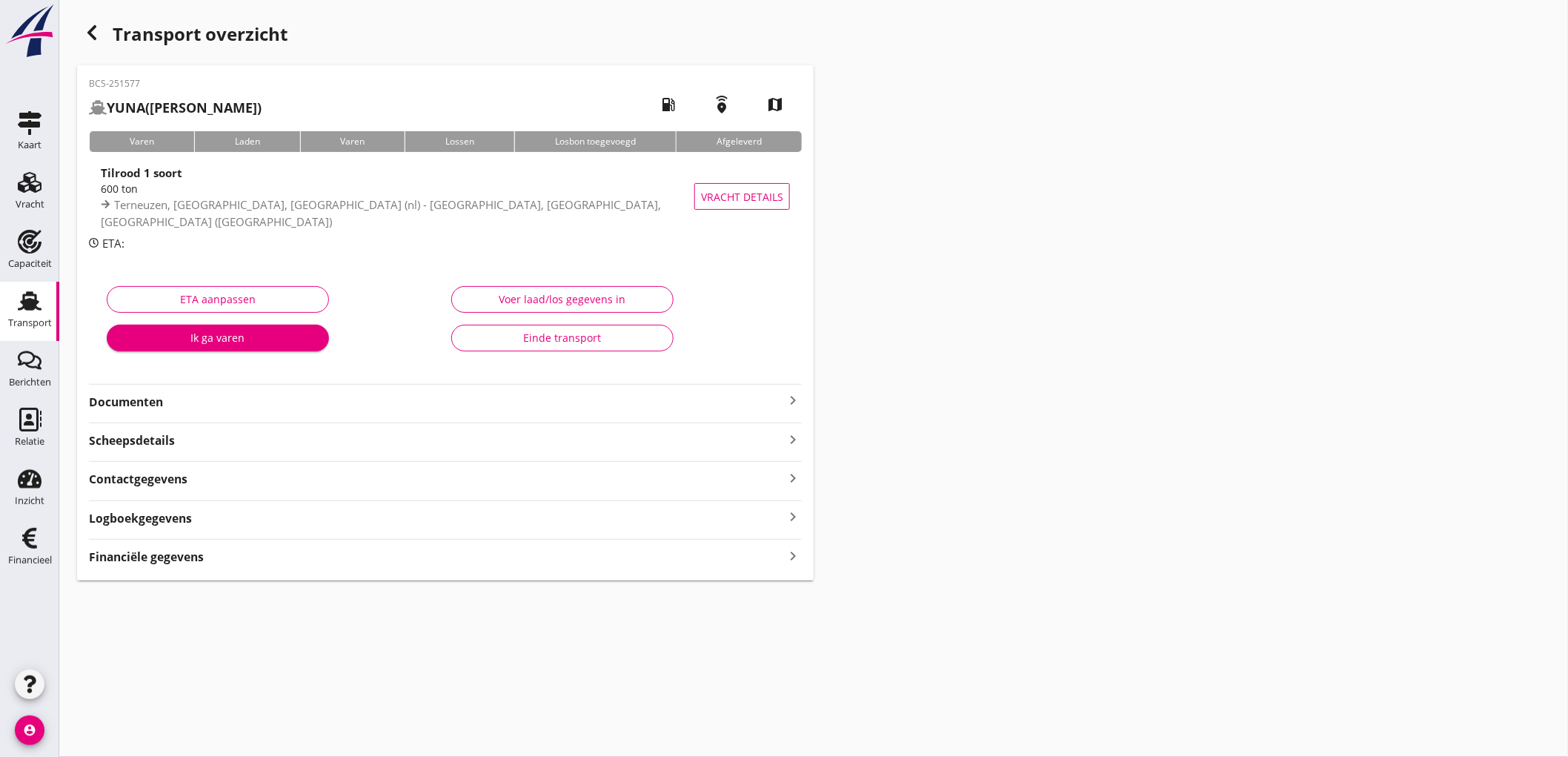
click at [168, 447] on strong "Scheepsdetails" at bounding box center [132, 440] width 86 height 17
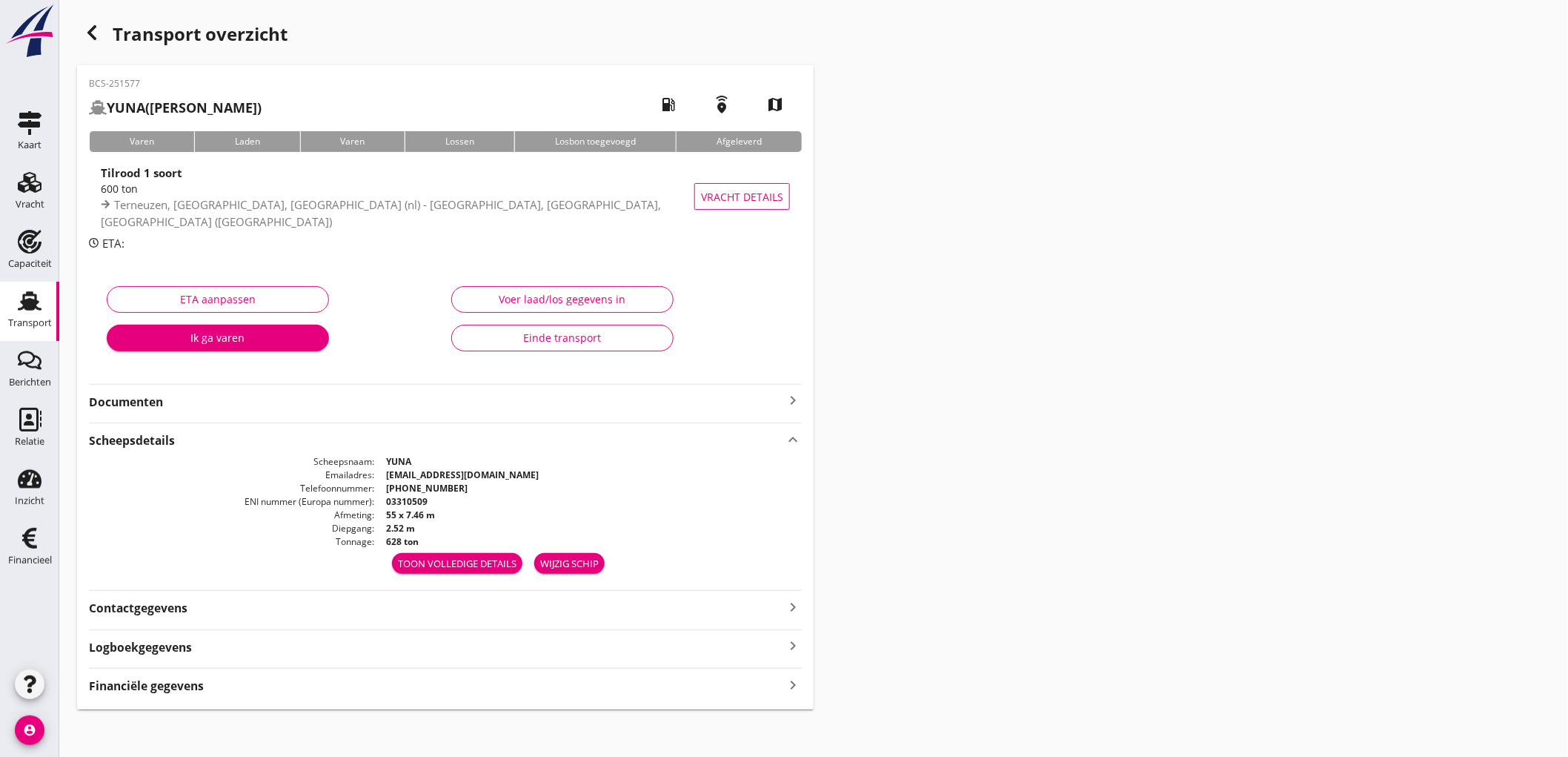
click at [195, 684] on strong "Financiële gegevens" at bounding box center [146, 685] width 115 height 17
click at [30, 290] on icon "Transport" at bounding box center [30, 300] width 24 height 24
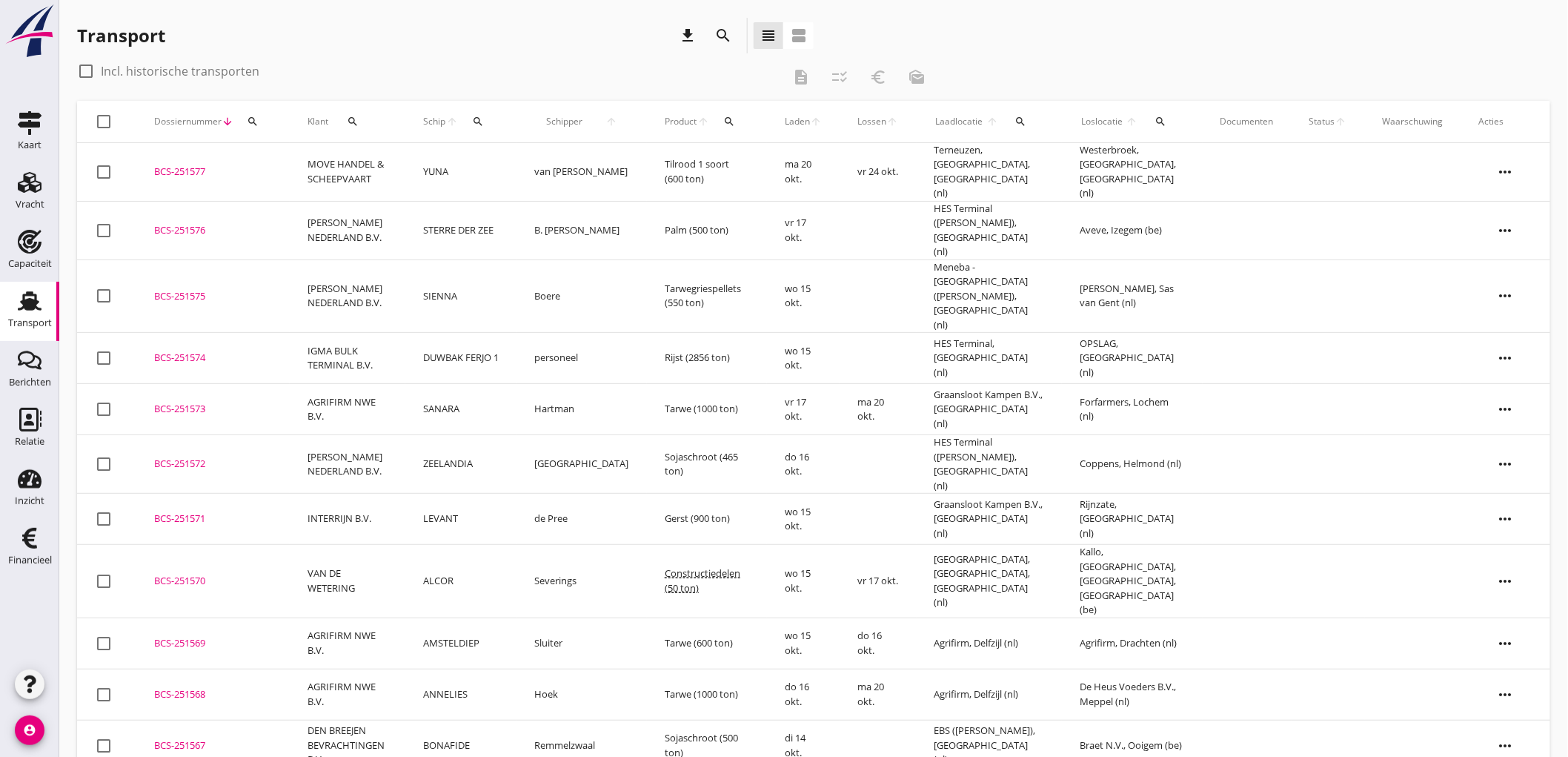
click at [28, 309] on use at bounding box center [30, 300] width 24 height 19
